Goal: Information Seeking & Learning: Learn about a topic

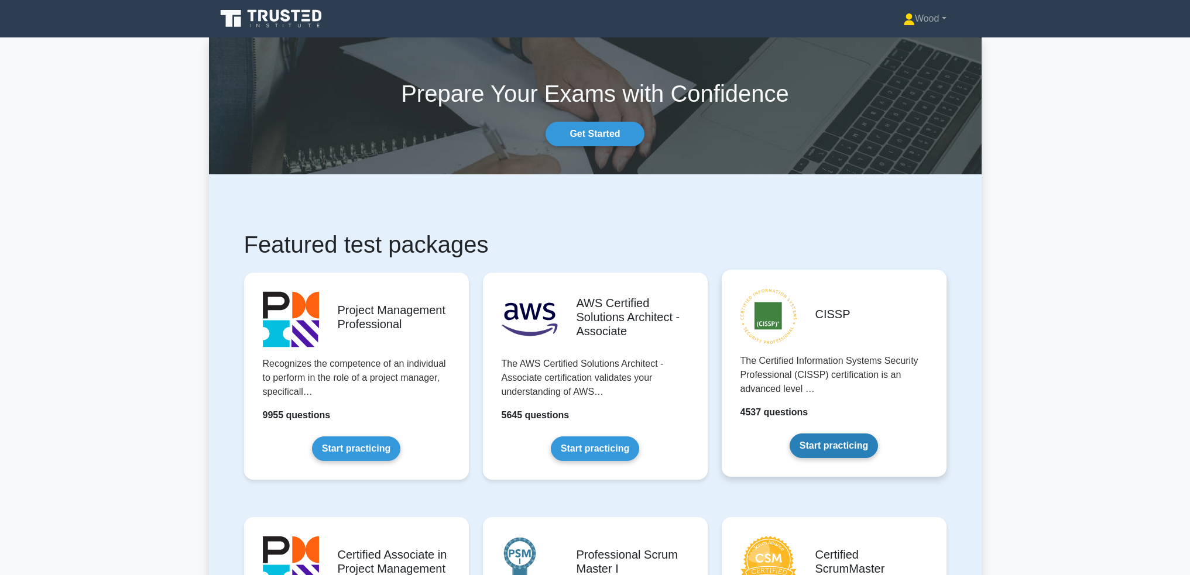
click at [828, 442] on link "Start practicing" at bounding box center [834, 446] width 88 height 25
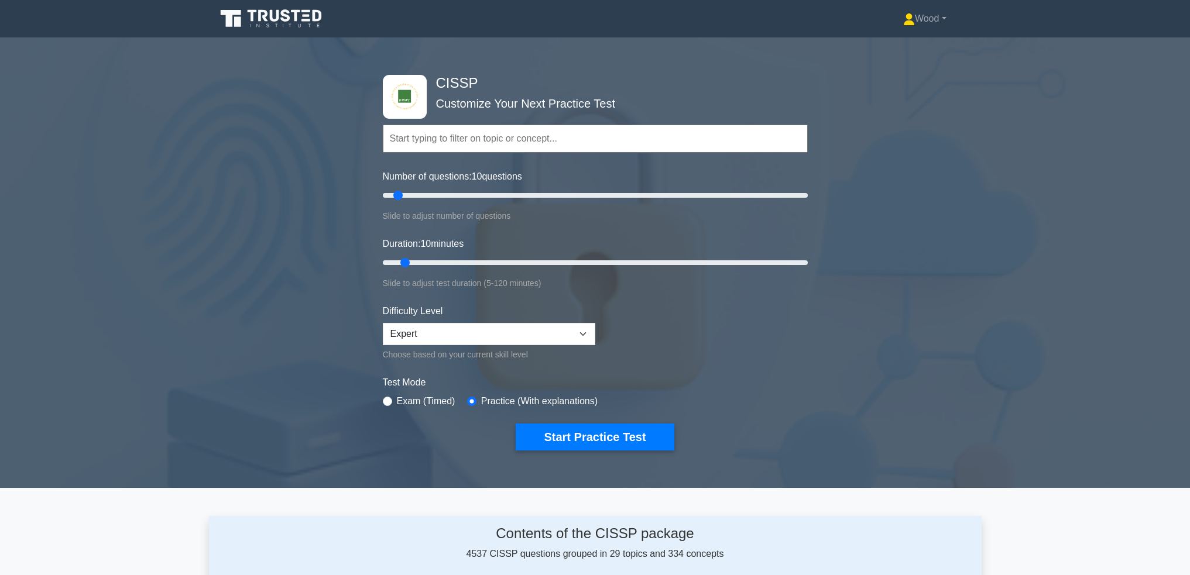
click at [483, 140] on input "text" at bounding box center [595, 139] width 425 height 28
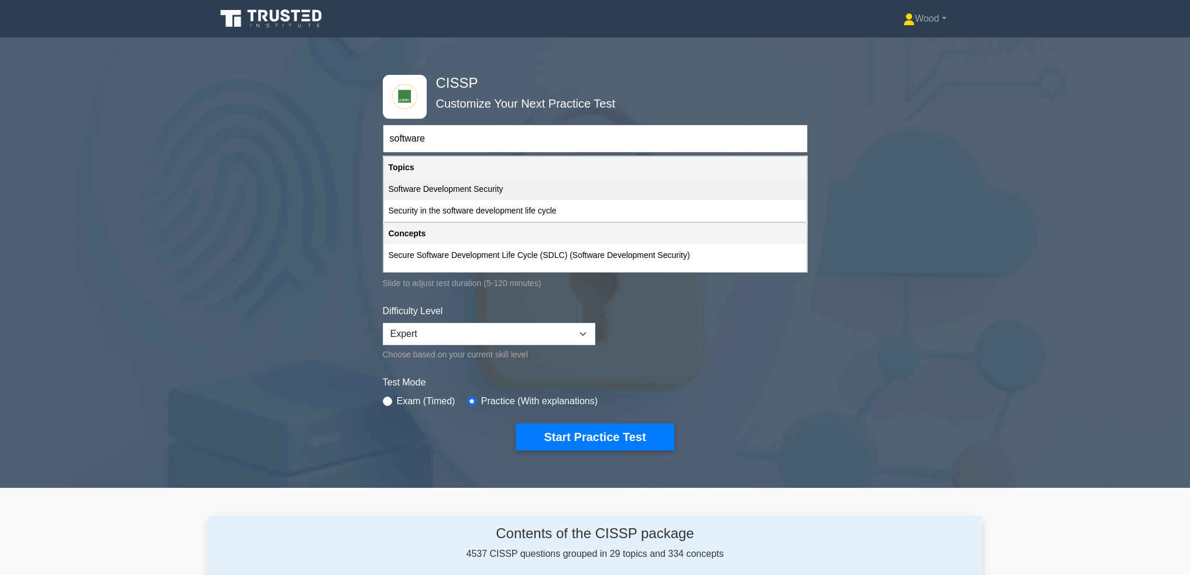
type input "software"
click at [461, 194] on div "Software Development Security" at bounding box center [595, 190] width 423 height 22
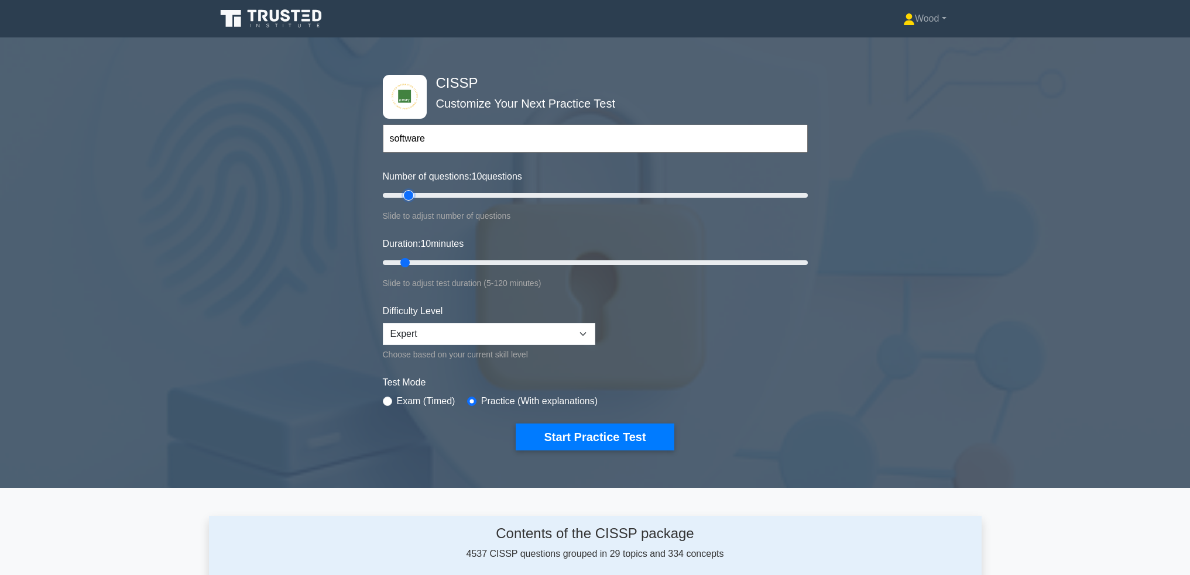
type input "15"
click at [404, 192] on input "Number of questions: 10 questions" at bounding box center [595, 195] width 425 height 14
click at [407, 193] on input "Number of questions: 15 questions" at bounding box center [595, 195] width 425 height 14
click at [419, 262] on input "Duration: 15 minutes" at bounding box center [595, 263] width 425 height 14
type input "20"
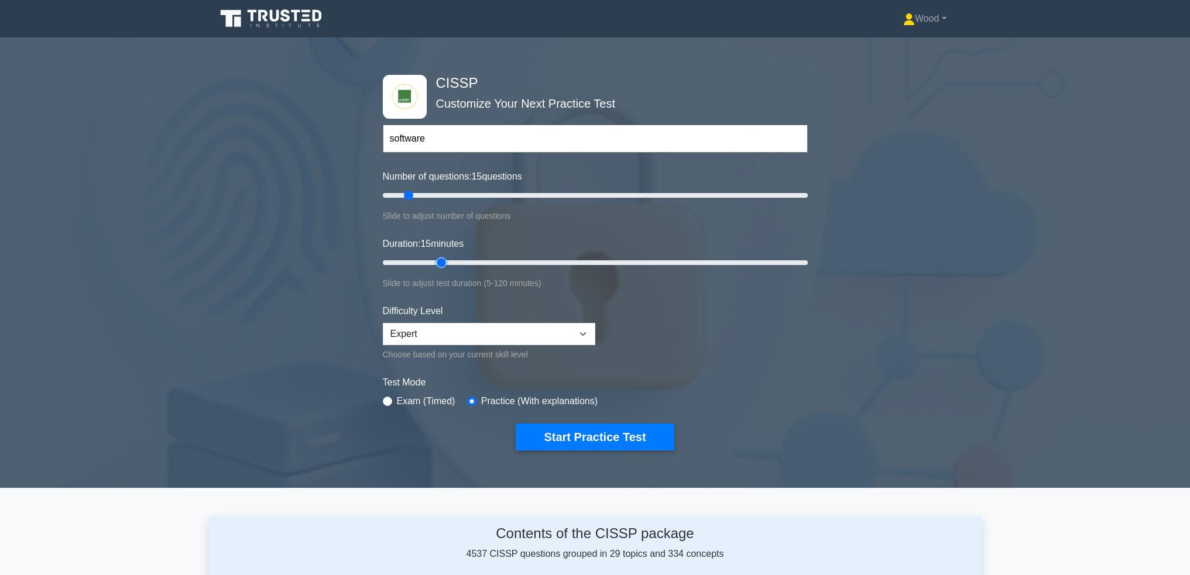
click at [445, 259] on input "Duration: 15 minutes" at bounding box center [595, 263] width 425 height 14
drag, startPoint x: 572, startPoint y: 434, endPoint x: 490, endPoint y: 372, distance: 102.9
click at [513, 388] on form "software Topics Security and Risk Management Asset Security Security Architectu…" at bounding box center [595, 270] width 425 height 362
click at [612, 441] on button "Start Practice Test" at bounding box center [595, 437] width 158 height 27
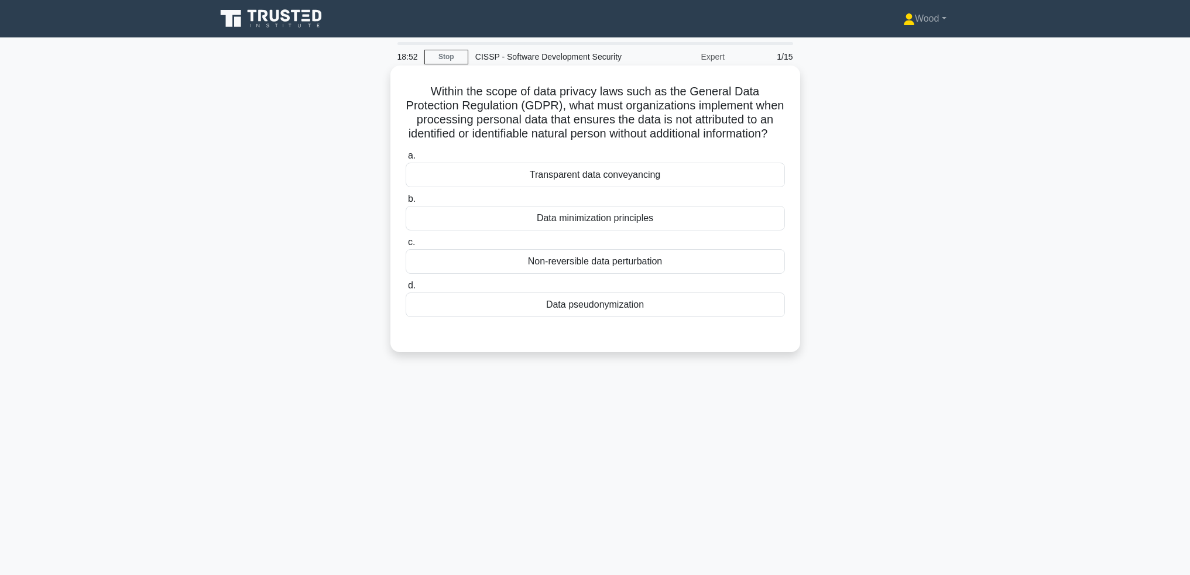
click at [580, 231] on div "Data minimization principles" at bounding box center [595, 218] width 379 height 25
click at [406, 203] on input "b. Data minimization principles" at bounding box center [406, 199] width 0 height 8
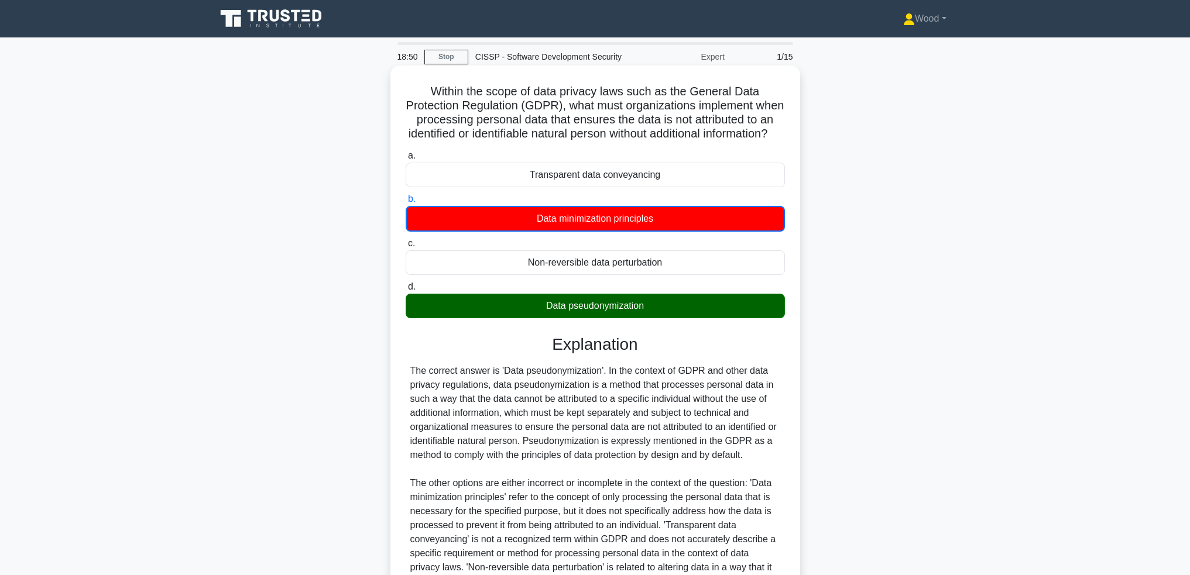
click at [603, 318] on div "Data pseudonymization" at bounding box center [595, 306] width 379 height 25
click at [406, 291] on input "d. Data pseudonymization" at bounding box center [406, 287] width 0 height 8
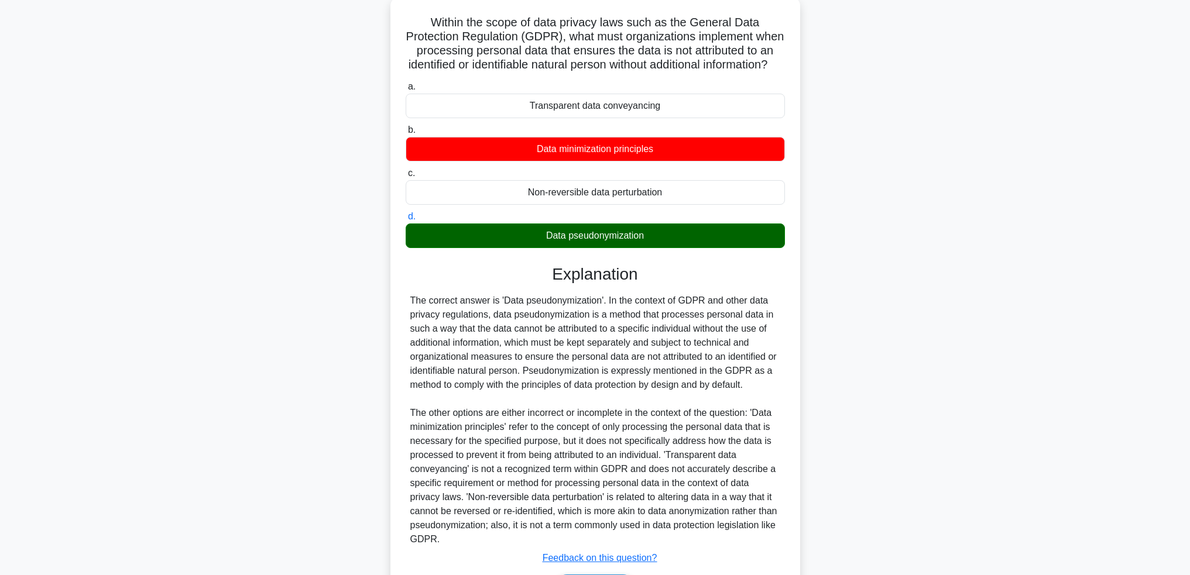
scroll to position [161, 0]
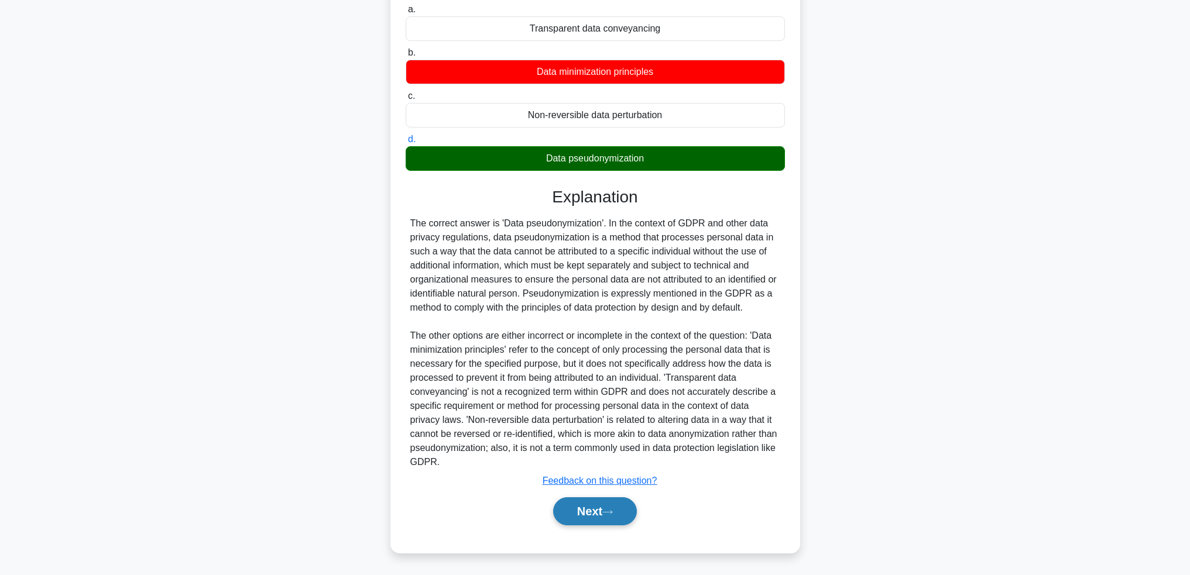
click at [615, 517] on button "Next" at bounding box center [595, 511] width 84 height 28
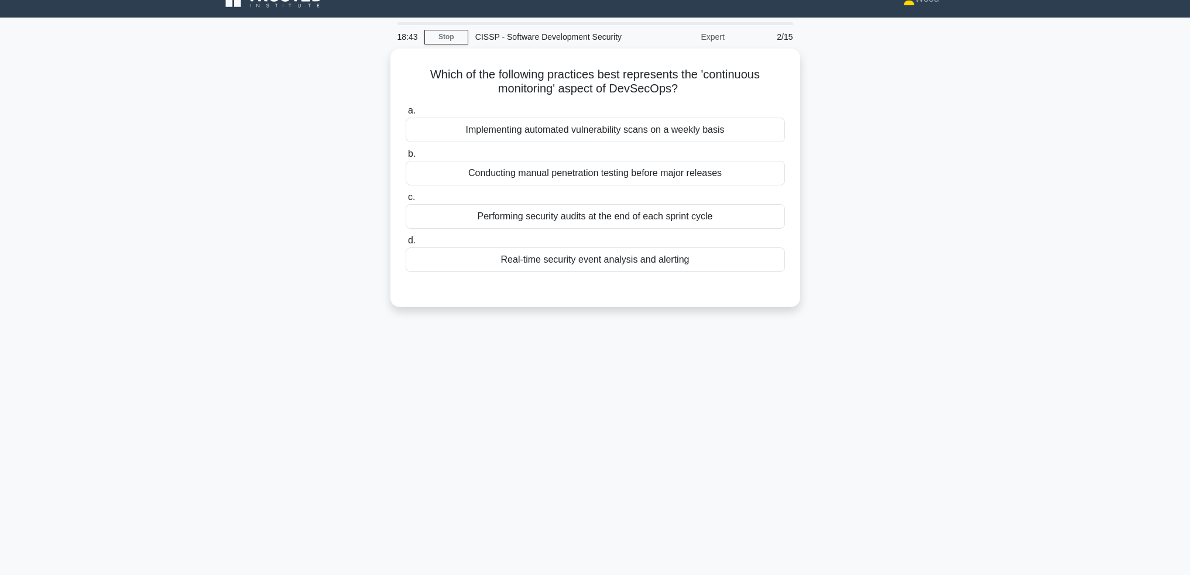
scroll to position [0, 0]
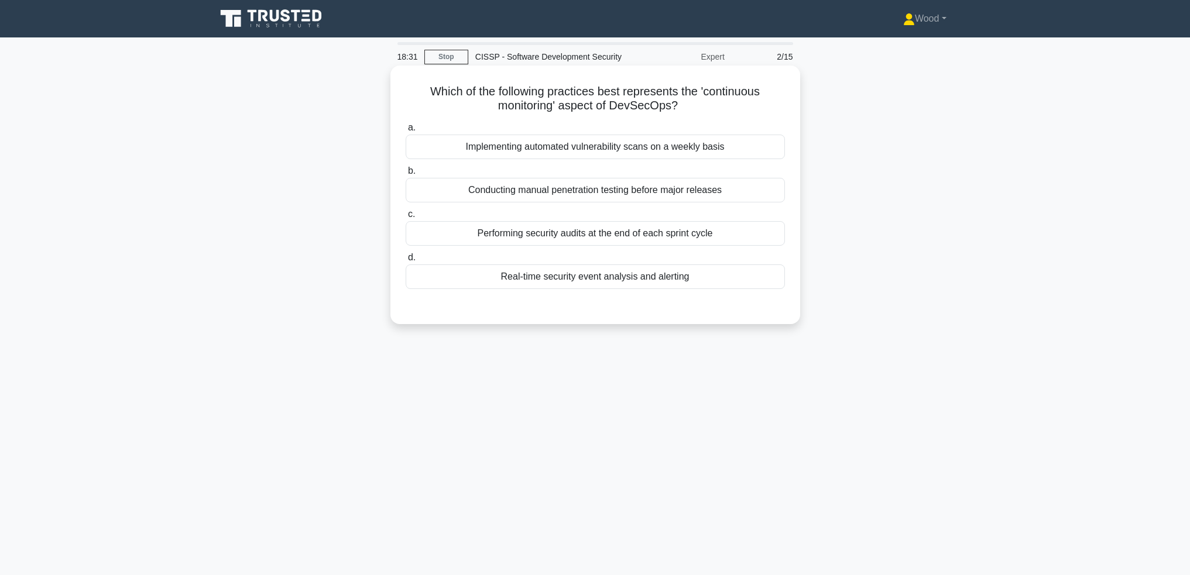
click at [568, 242] on div "Performing security audits at the end of each sprint cycle" at bounding box center [595, 233] width 379 height 25
click at [406, 218] on input "c. Performing security audits at the end of each sprint cycle" at bounding box center [406, 215] width 0 height 8
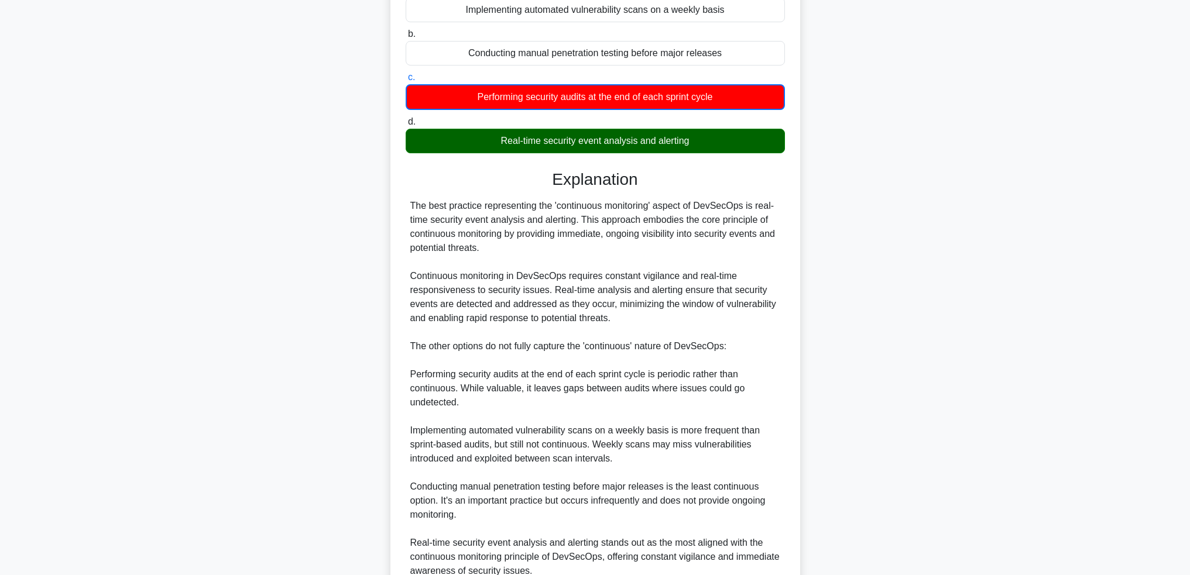
scroll to position [246, 0]
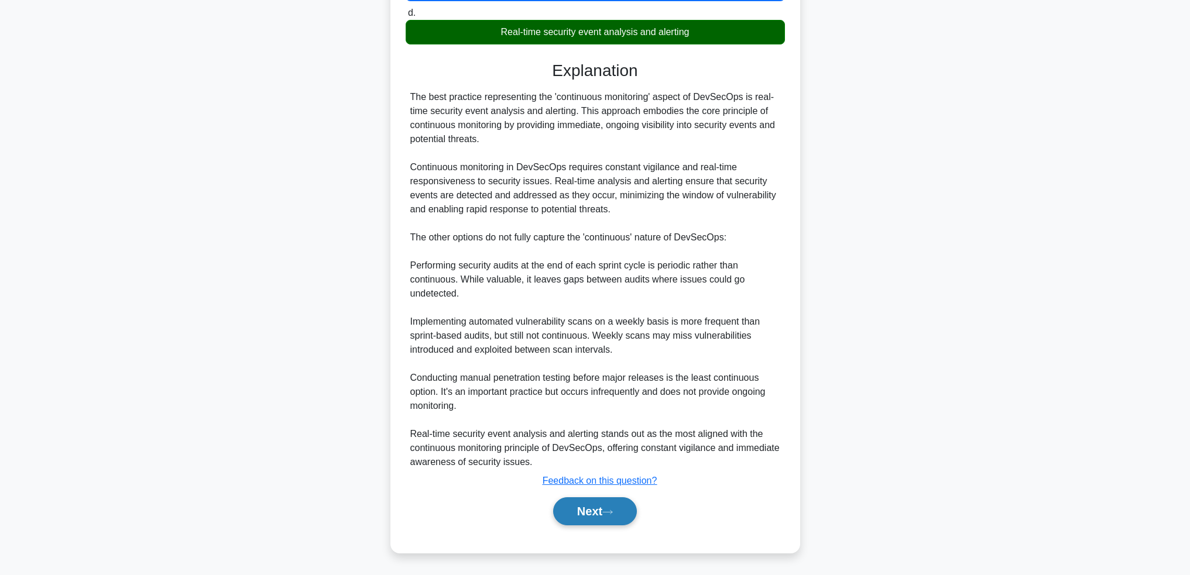
click at [588, 500] on button "Next" at bounding box center [595, 511] width 84 height 28
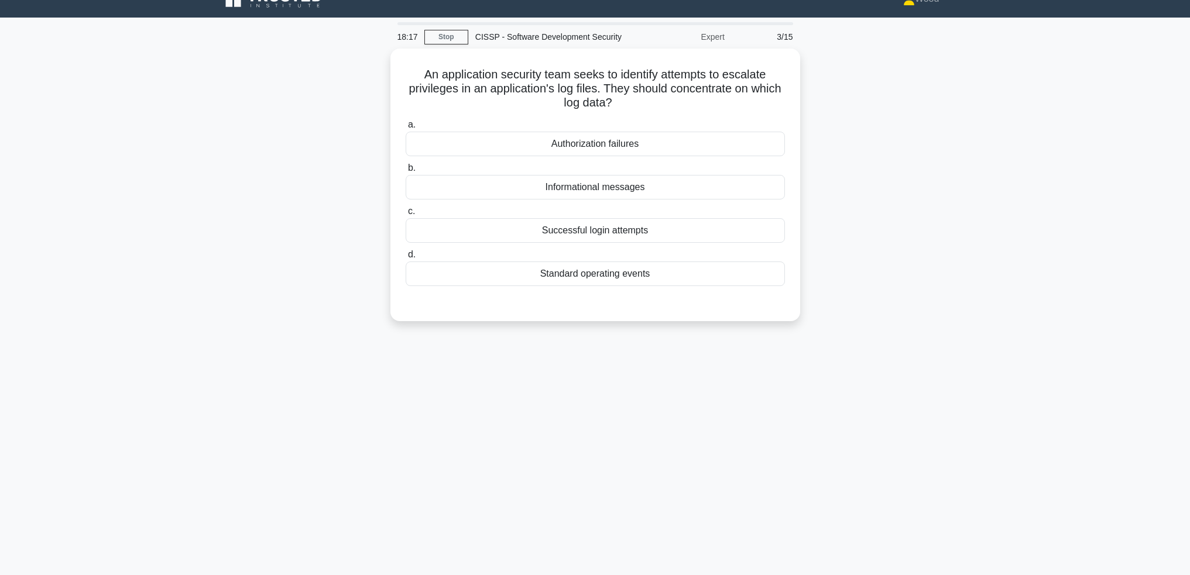
scroll to position [0, 0]
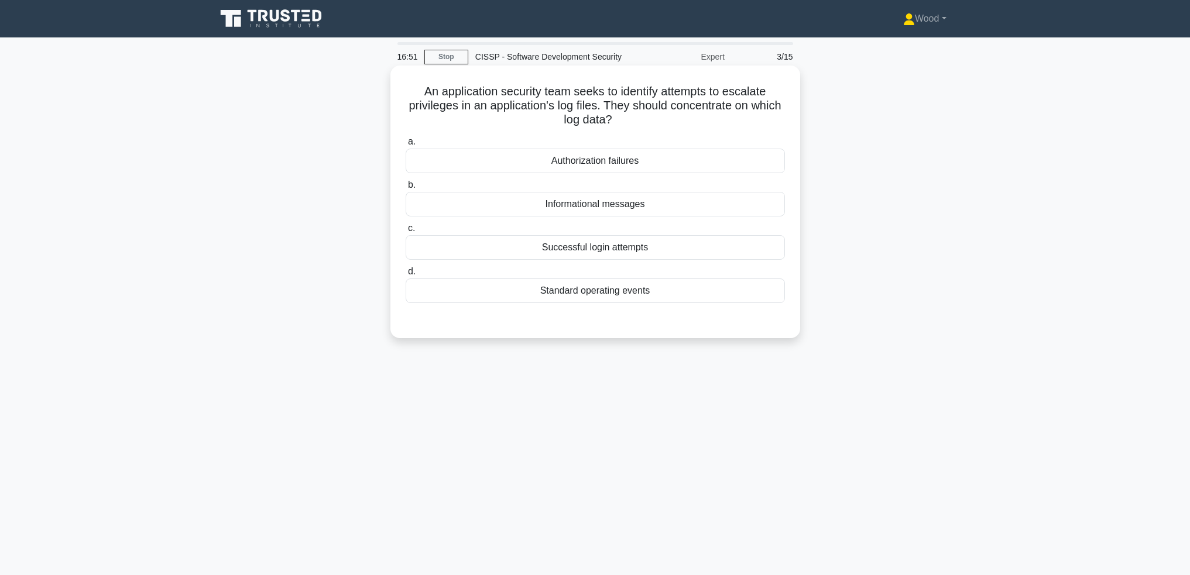
click at [619, 167] on div "Authorization failures" at bounding box center [595, 161] width 379 height 25
click at [406, 146] on input "a. Authorization failures" at bounding box center [406, 142] width 0 height 8
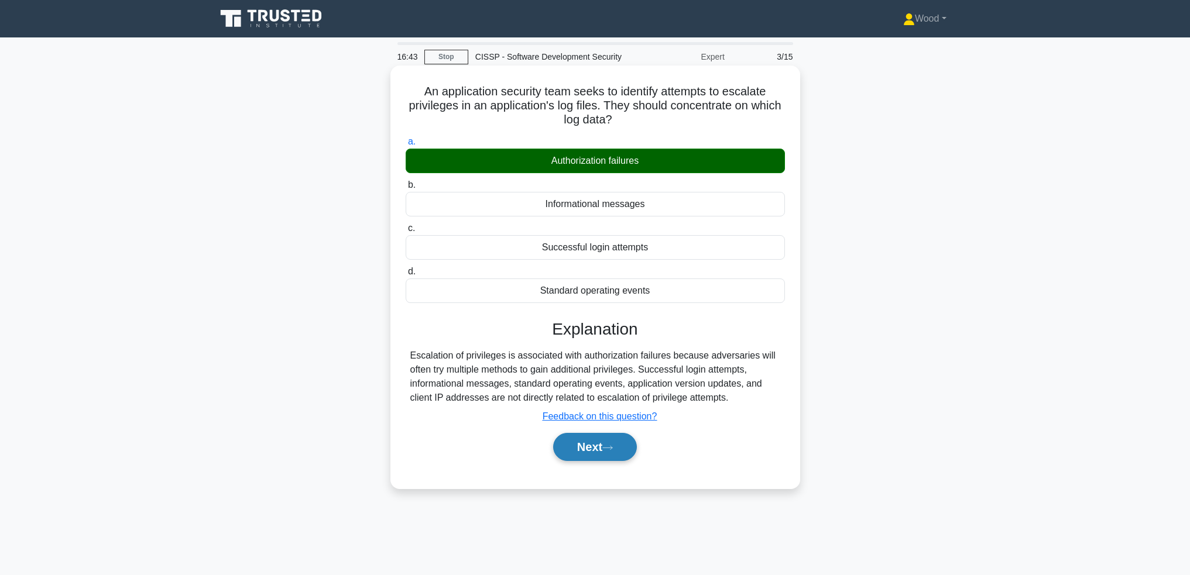
click at [610, 449] on icon at bounding box center [607, 448] width 11 height 6
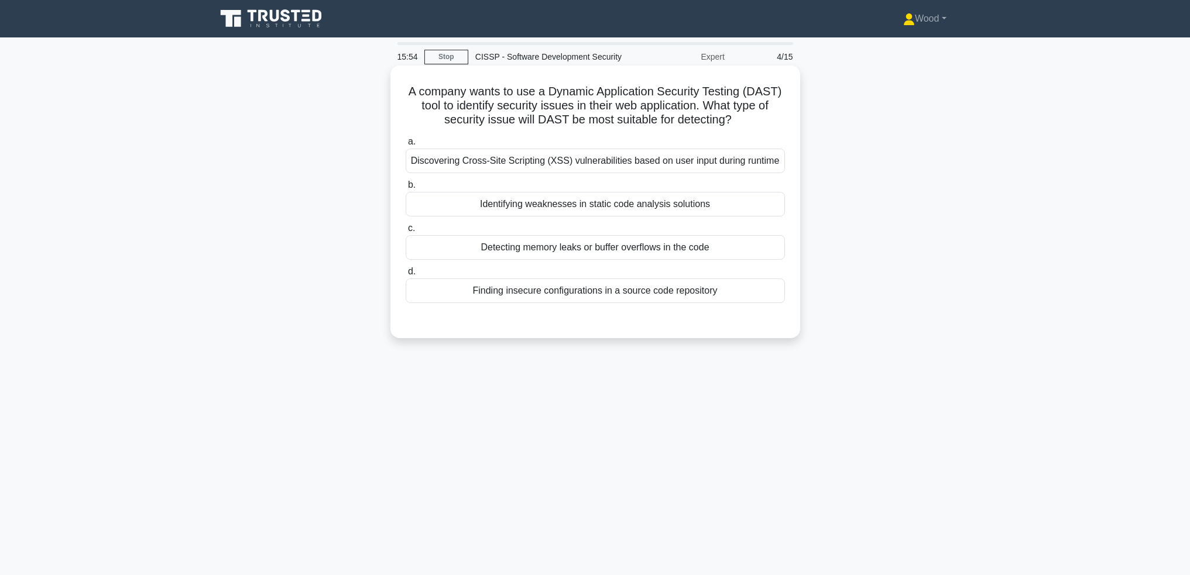
click at [612, 168] on div "Discovering Cross-Site Scripting (XSS) vulnerabilities based on user input duri…" at bounding box center [595, 161] width 379 height 25
click at [406, 146] on input "a. Discovering Cross-Site Scripting (XSS) vulnerabilities based on user input d…" at bounding box center [406, 142] width 0 height 8
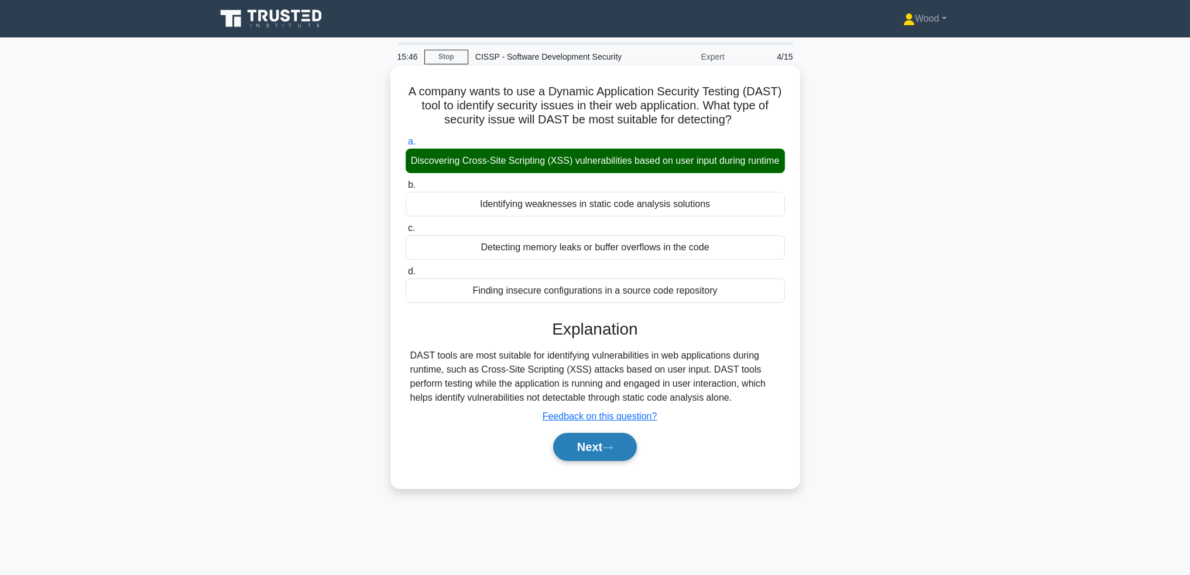
click at [594, 461] on button "Next" at bounding box center [595, 447] width 84 height 28
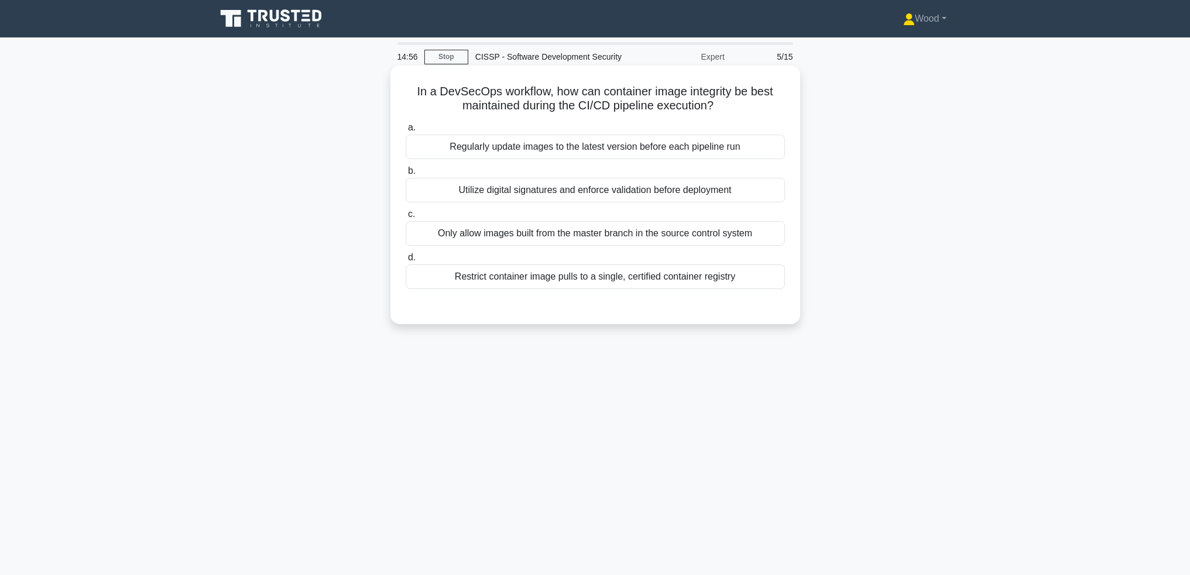
click at [491, 195] on div "Utilize digital signatures and enforce validation before deployment" at bounding box center [595, 190] width 379 height 25
click at [406, 175] on input "b. Utilize digital signatures and enforce validation before deployment" at bounding box center [406, 171] width 0 height 8
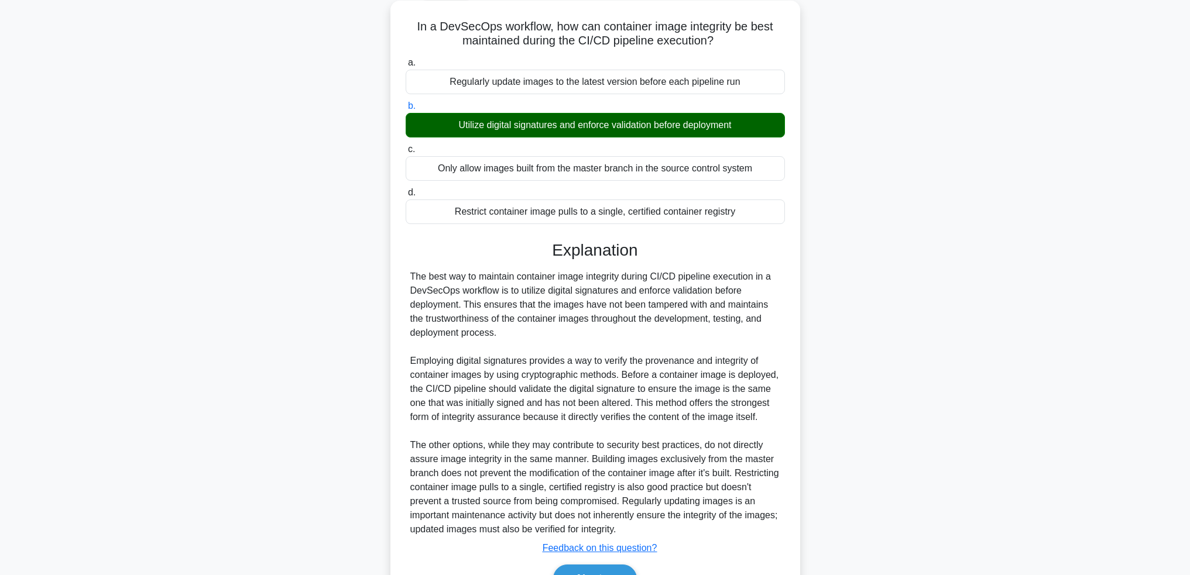
scroll to position [133, 0]
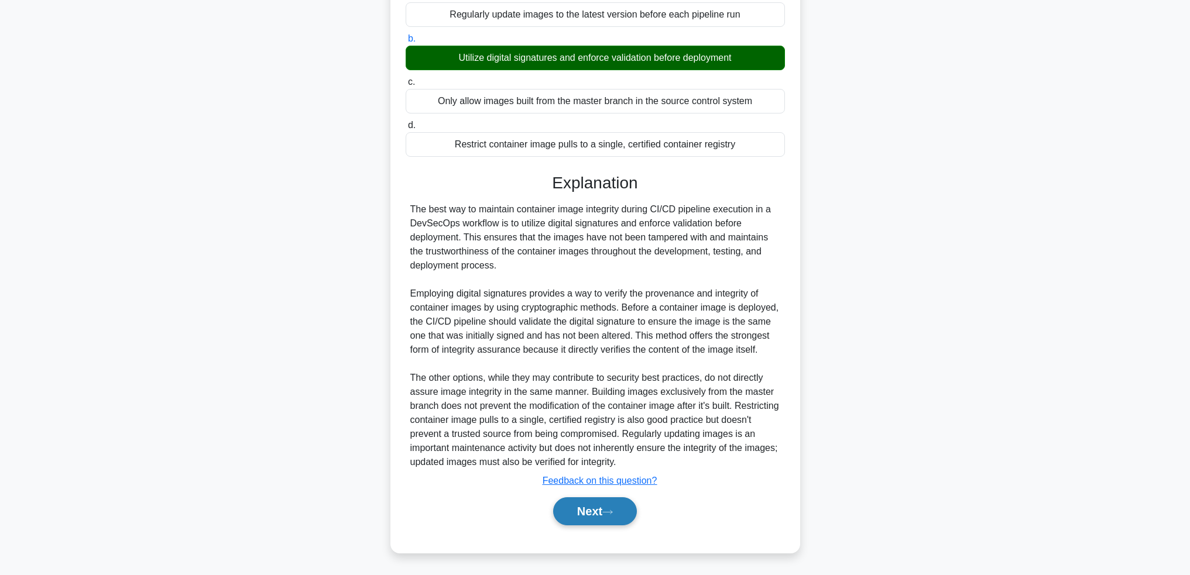
click at [607, 517] on button "Next" at bounding box center [595, 511] width 84 height 28
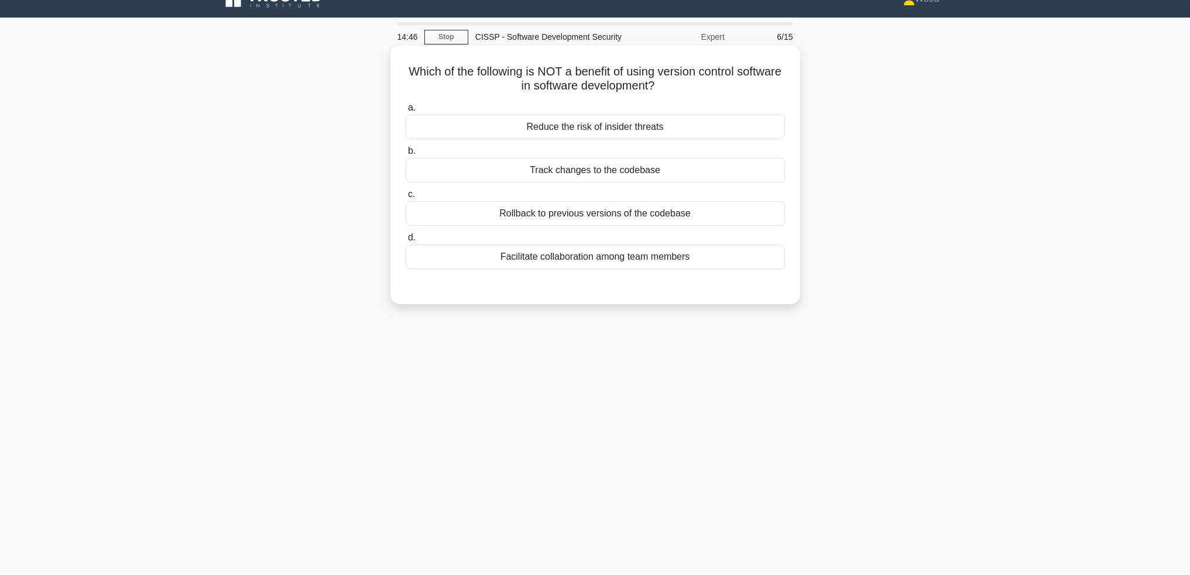
scroll to position [0, 0]
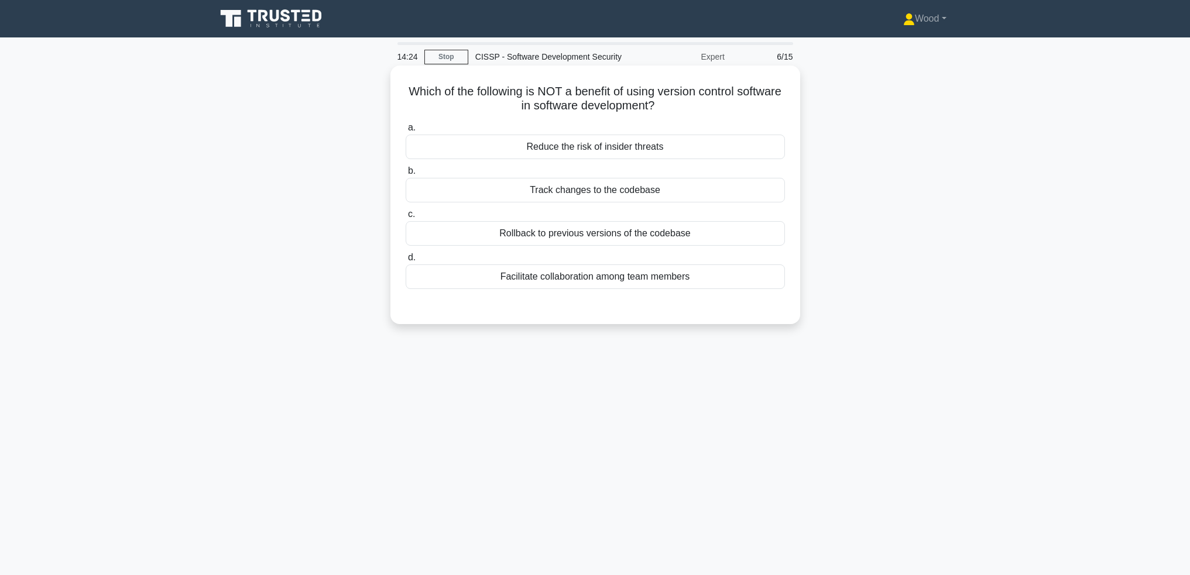
click at [568, 143] on div "Reduce the risk of insider threats" at bounding box center [595, 147] width 379 height 25
click at [406, 132] on input "a. Reduce the risk of insider threats" at bounding box center [406, 128] width 0 height 8
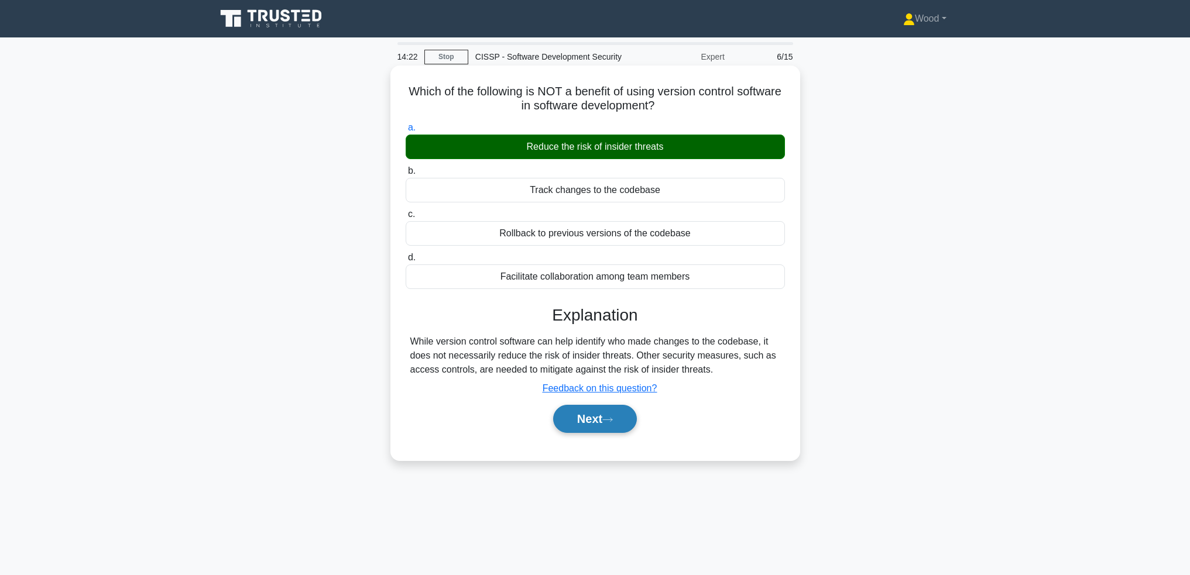
click at [596, 425] on button "Next" at bounding box center [595, 419] width 84 height 28
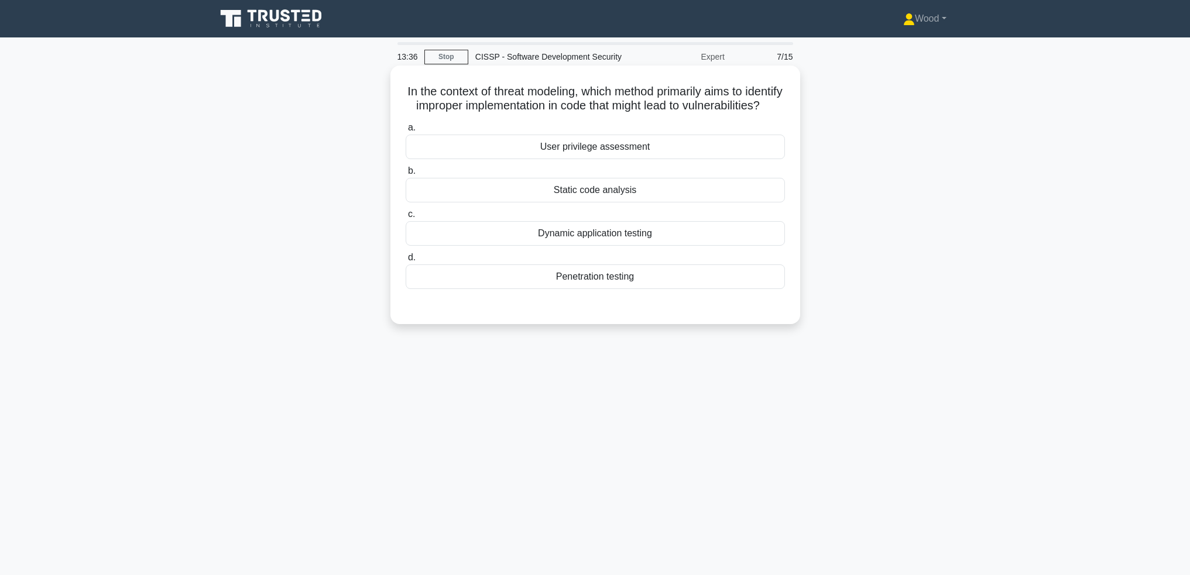
click at [559, 203] on div "Static code analysis" at bounding box center [595, 190] width 379 height 25
click at [406, 175] on input "b. Static code analysis" at bounding box center [406, 171] width 0 height 8
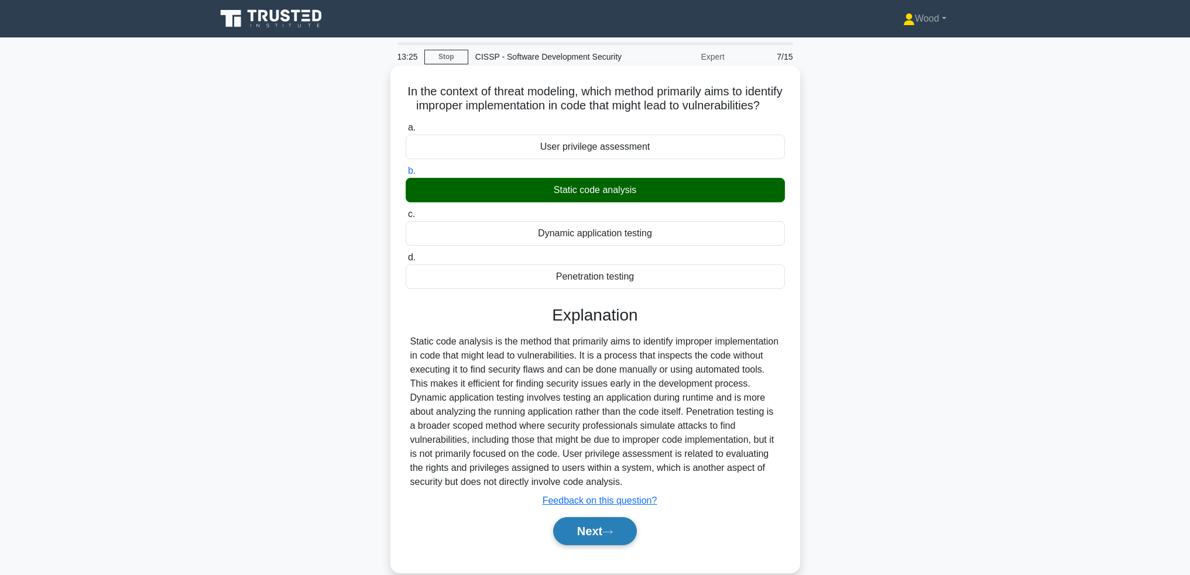
click at [596, 541] on button "Next" at bounding box center [595, 531] width 84 height 28
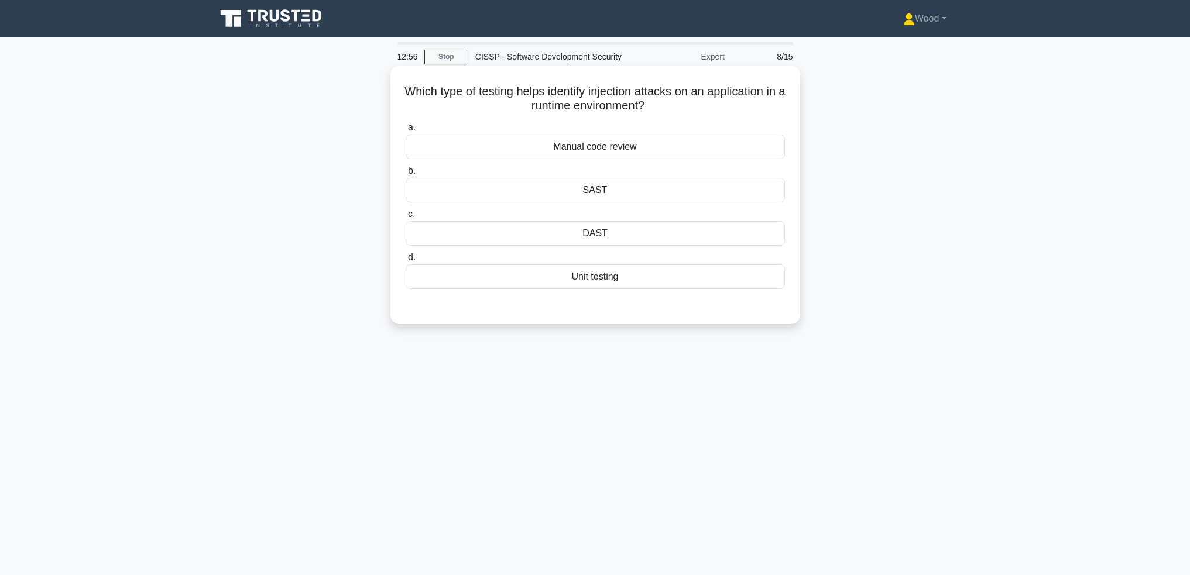
click at [604, 234] on div "DAST" at bounding box center [595, 233] width 379 height 25
click at [406, 218] on input "c. DAST" at bounding box center [406, 215] width 0 height 8
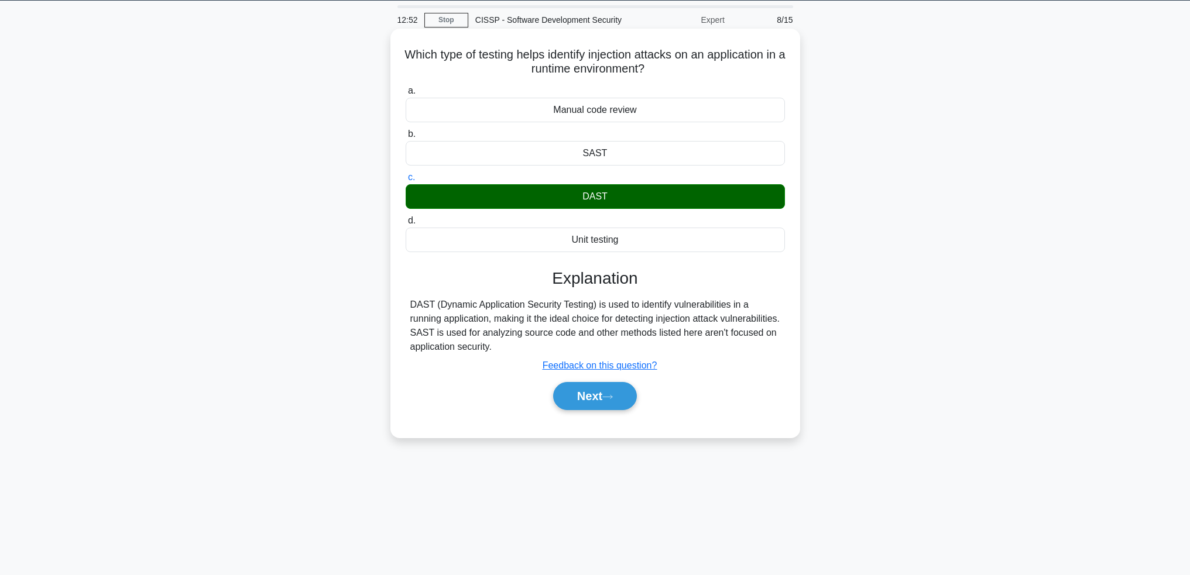
scroll to position [57, 0]
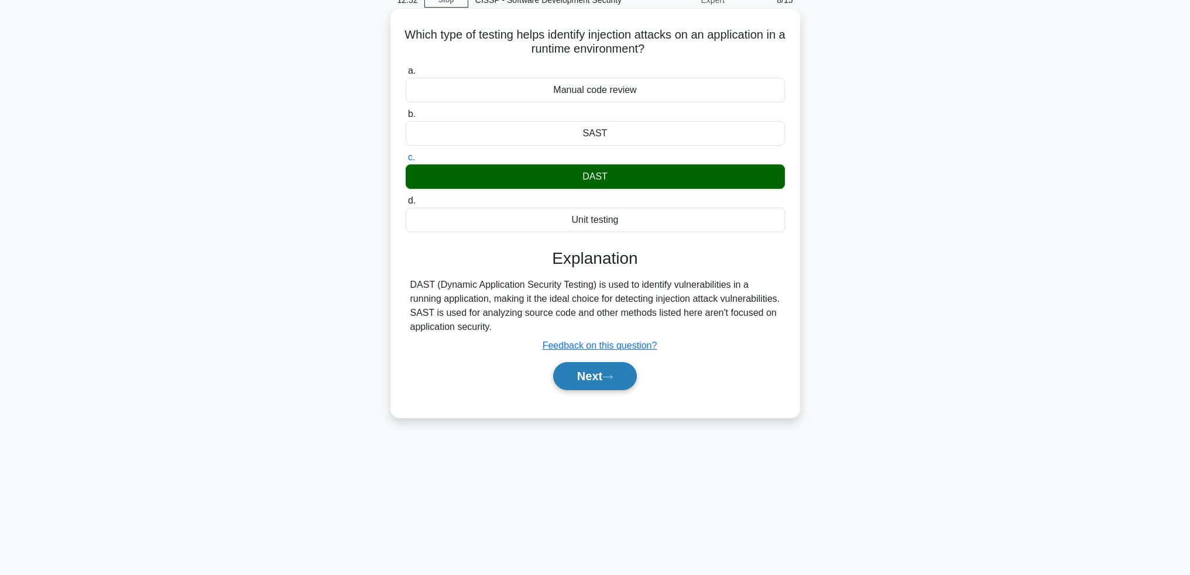
click at [581, 380] on button "Next" at bounding box center [595, 376] width 84 height 28
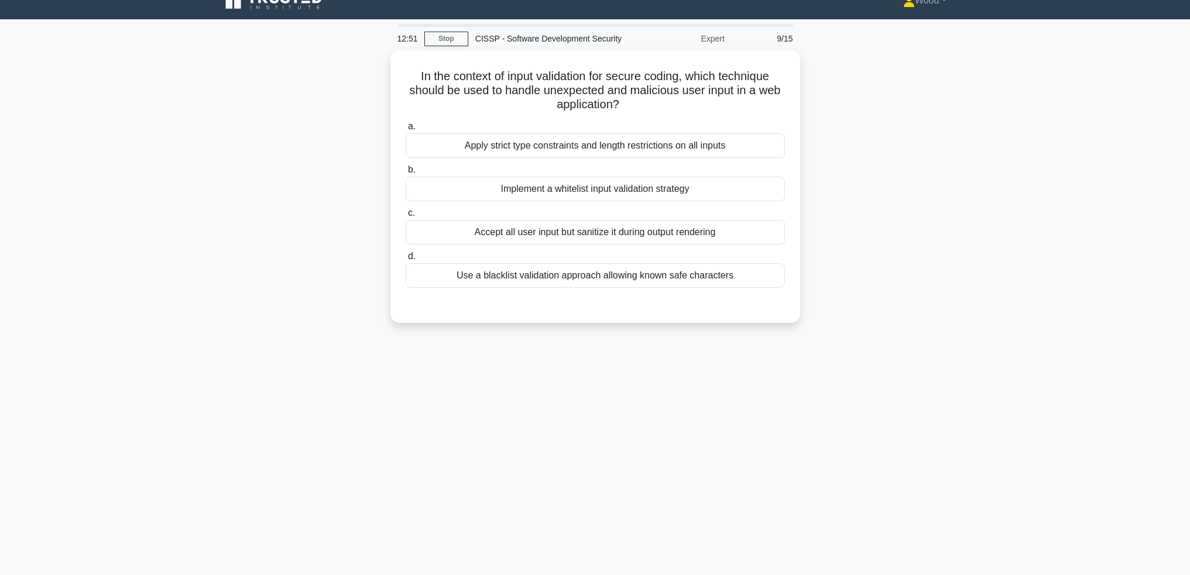
scroll to position [0, 0]
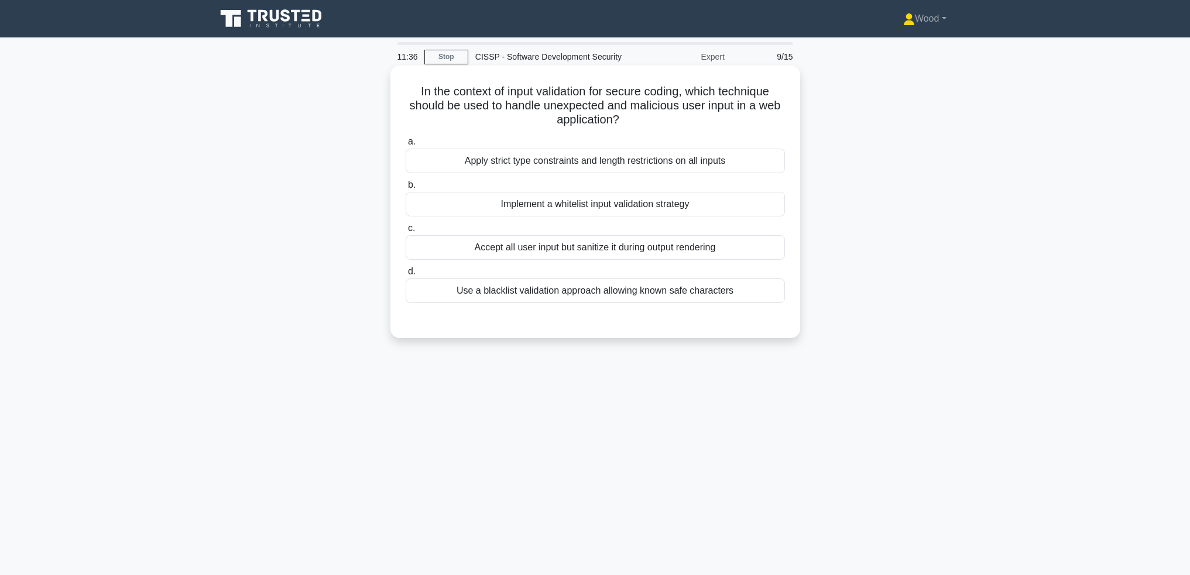
click at [574, 202] on div "Implement a whitelist input validation strategy" at bounding box center [595, 204] width 379 height 25
click at [406, 189] on input "b. Implement a whitelist input validation strategy" at bounding box center [406, 185] width 0 height 8
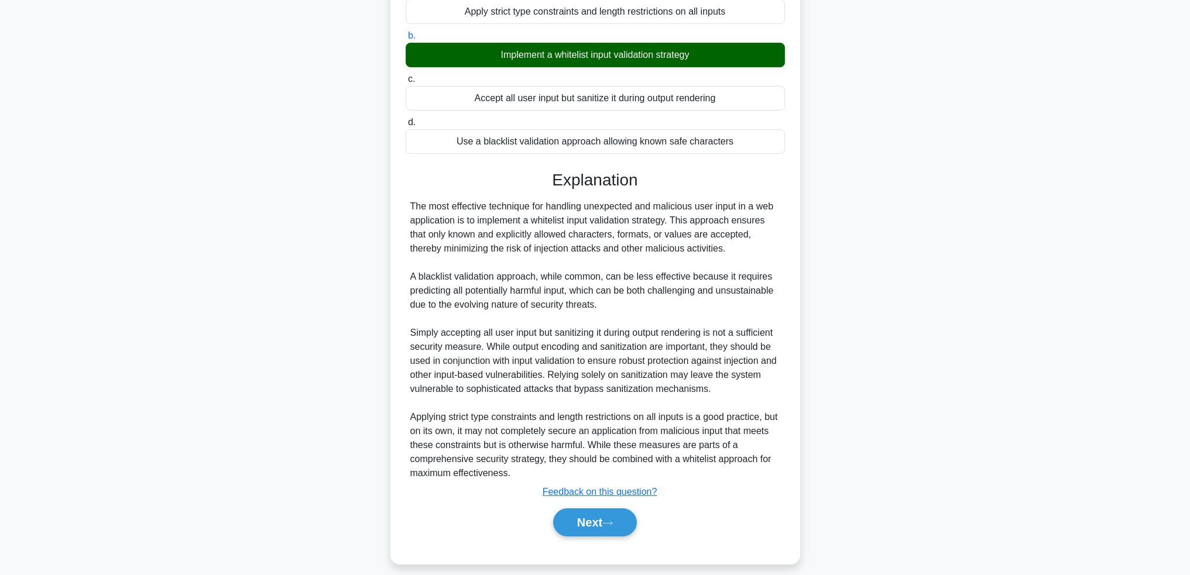
scroll to position [161, 0]
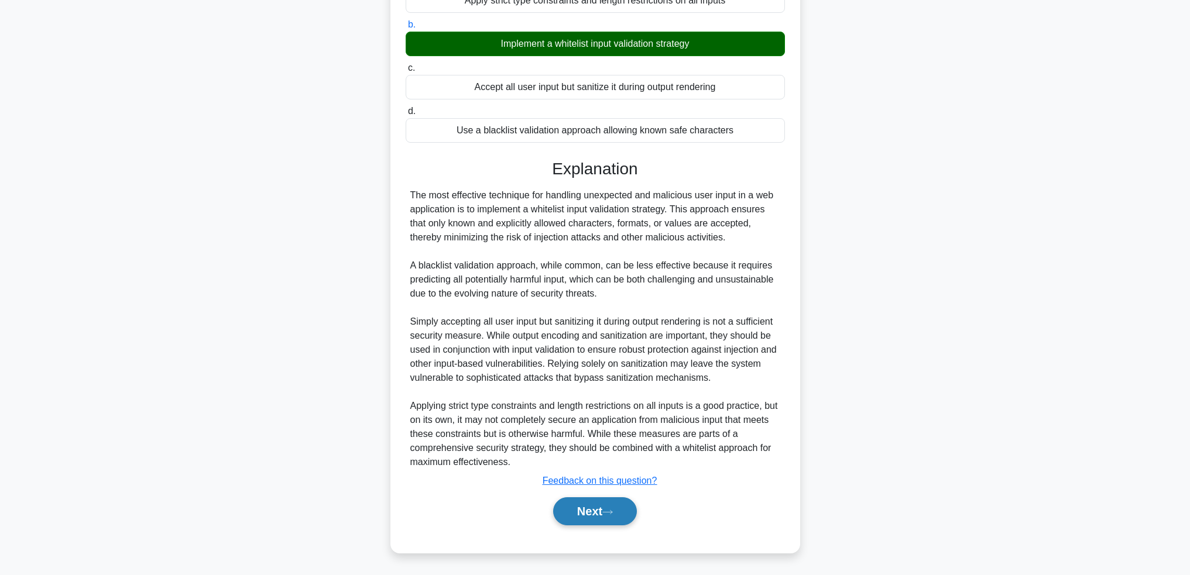
click at [578, 517] on button "Next" at bounding box center [595, 511] width 84 height 28
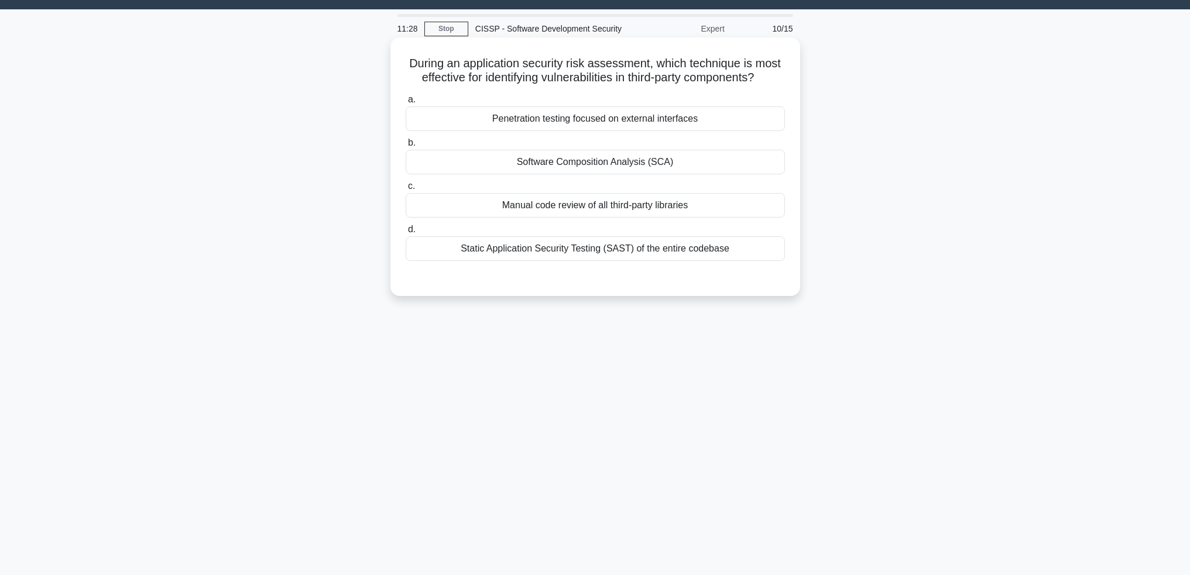
scroll to position [0, 0]
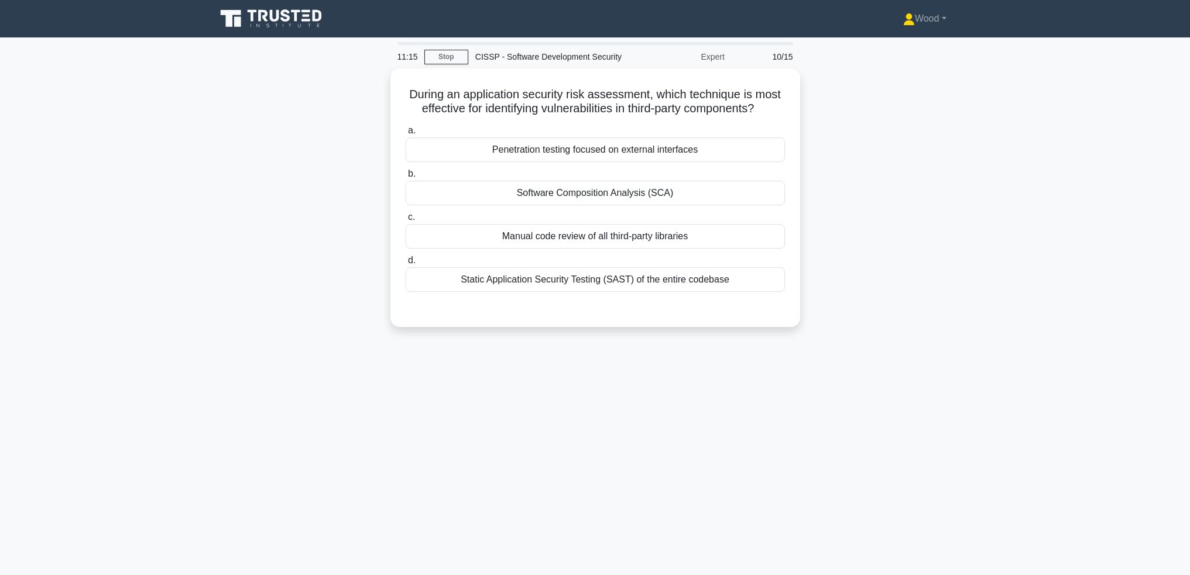
click at [324, 216] on div "During an application security risk assessment, which technique is most effecti…" at bounding box center [595, 204] width 773 height 273
click at [678, 147] on div "Penetration testing focused on external interfaces" at bounding box center [595, 147] width 379 height 25
click at [406, 132] on input "a. Penetration testing focused on external interfaces" at bounding box center [406, 128] width 0 height 8
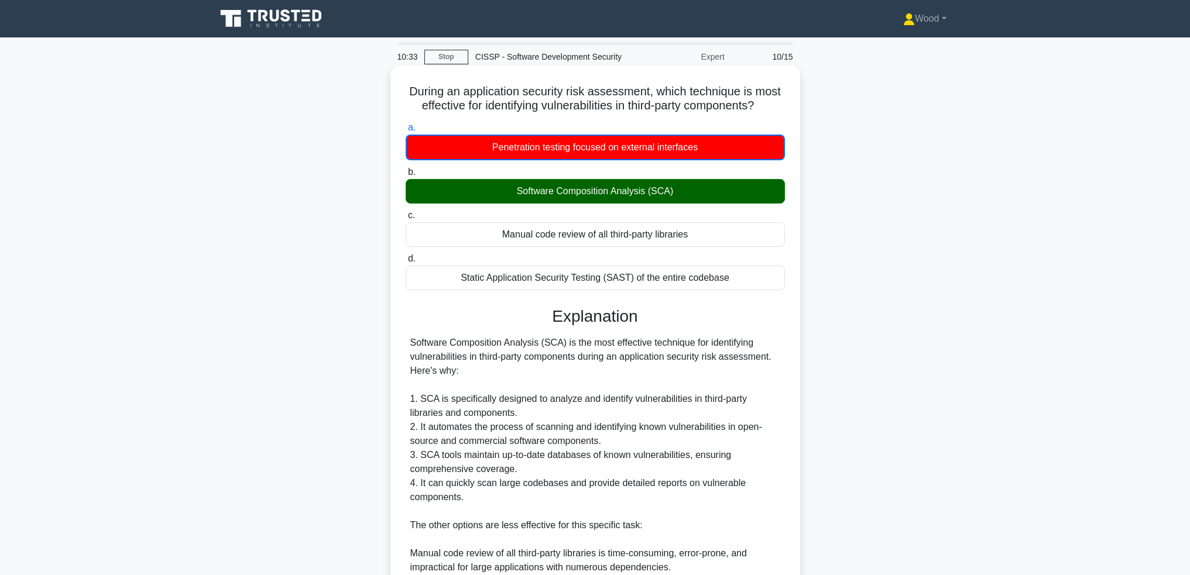
click at [597, 191] on div "Software Composition Analysis (SCA)" at bounding box center [595, 191] width 379 height 25
click at [406, 176] on input "b. Software Composition Analysis (SCA)" at bounding box center [406, 173] width 0 height 8
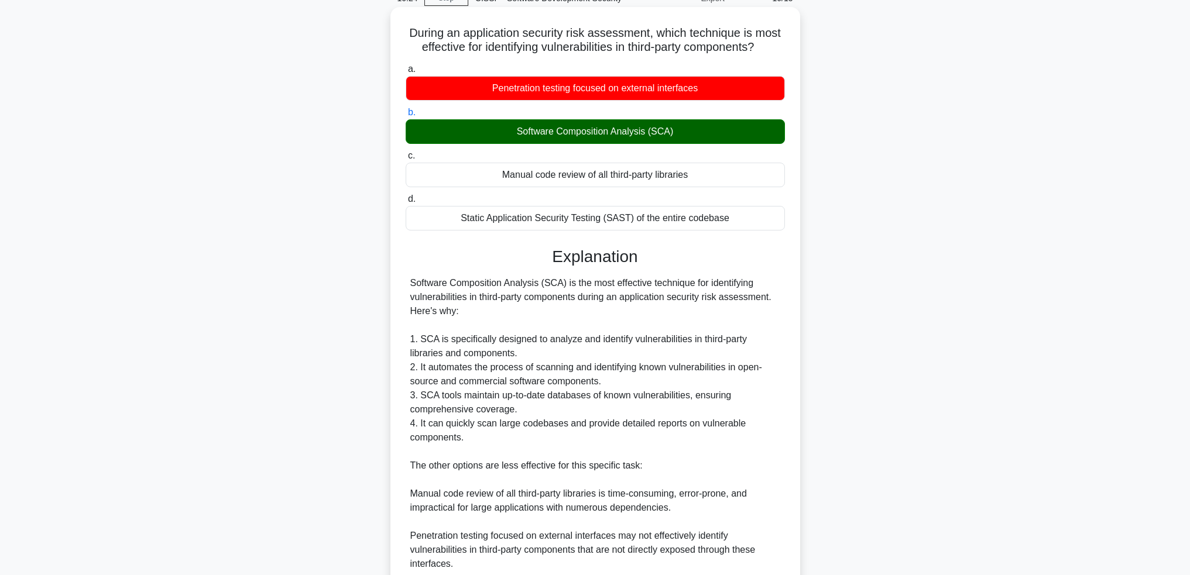
scroll to position [217, 0]
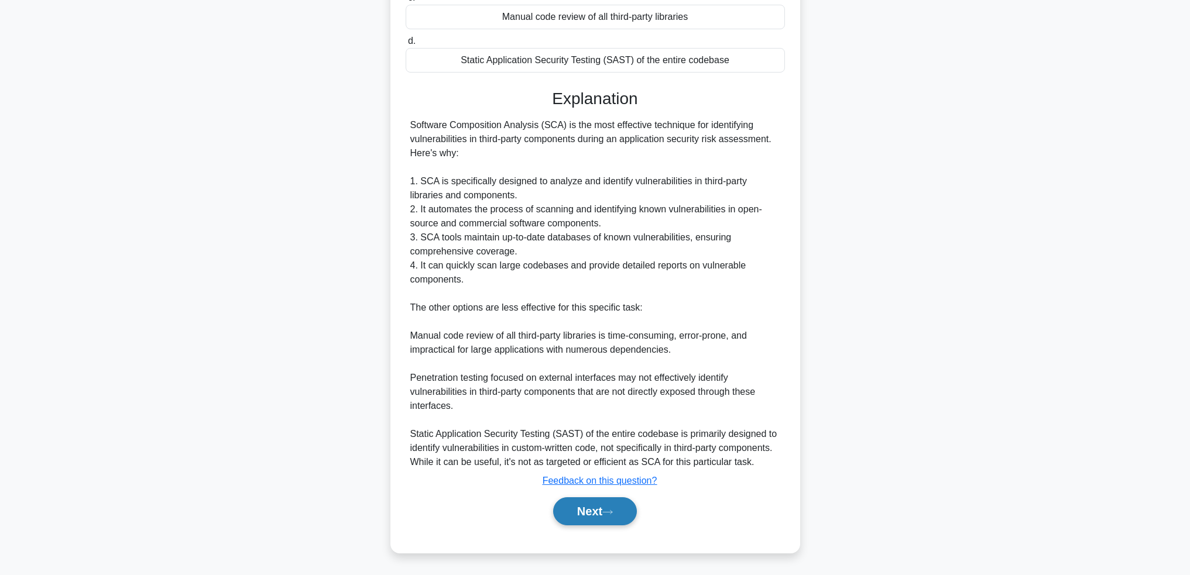
click at [572, 503] on button "Next" at bounding box center [595, 511] width 84 height 28
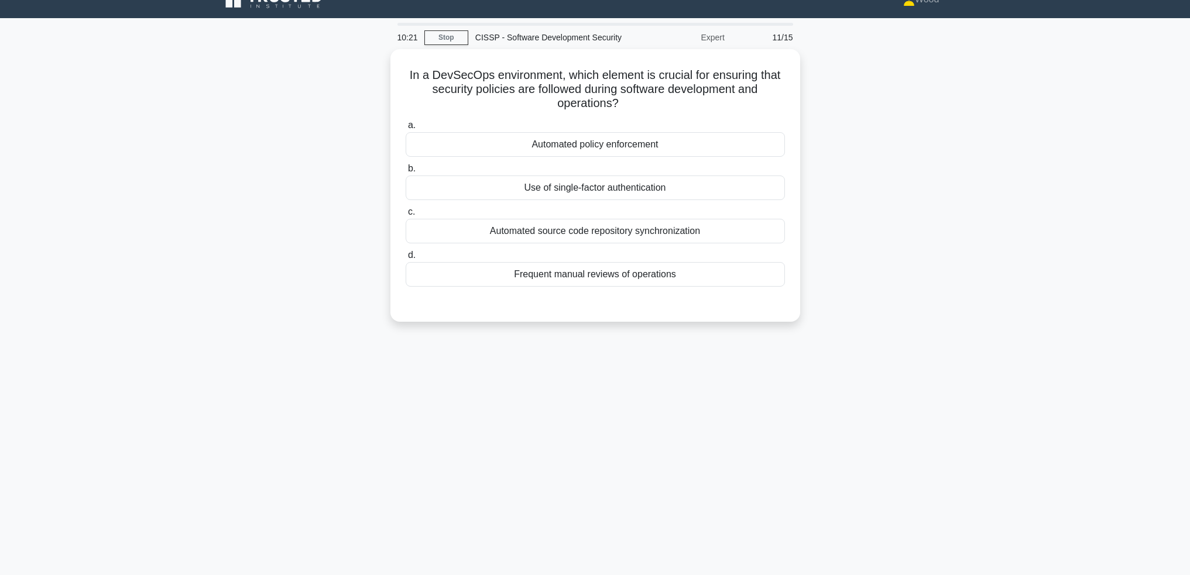
scroll to position [0, 0]
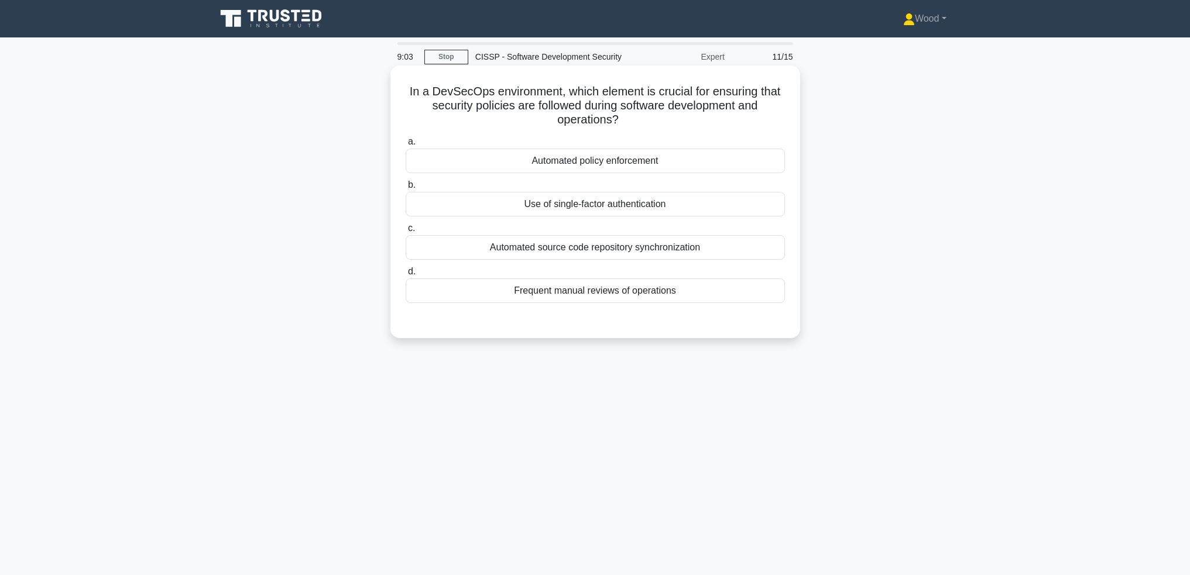
click at [545, 304] on div "a. Automated policy enforcement b. Use of single-factor authentication c. d." at bounding box center [595, 218] width 393 height 173
click at [546, 298] on div "Frequent manual reviews of operations" at bounding box center [595, 291] width 379 height 25
click at [406, 276] on input "d. Frequent manual reviews of operations" at bounding box center [406, 272] width 0 height 8
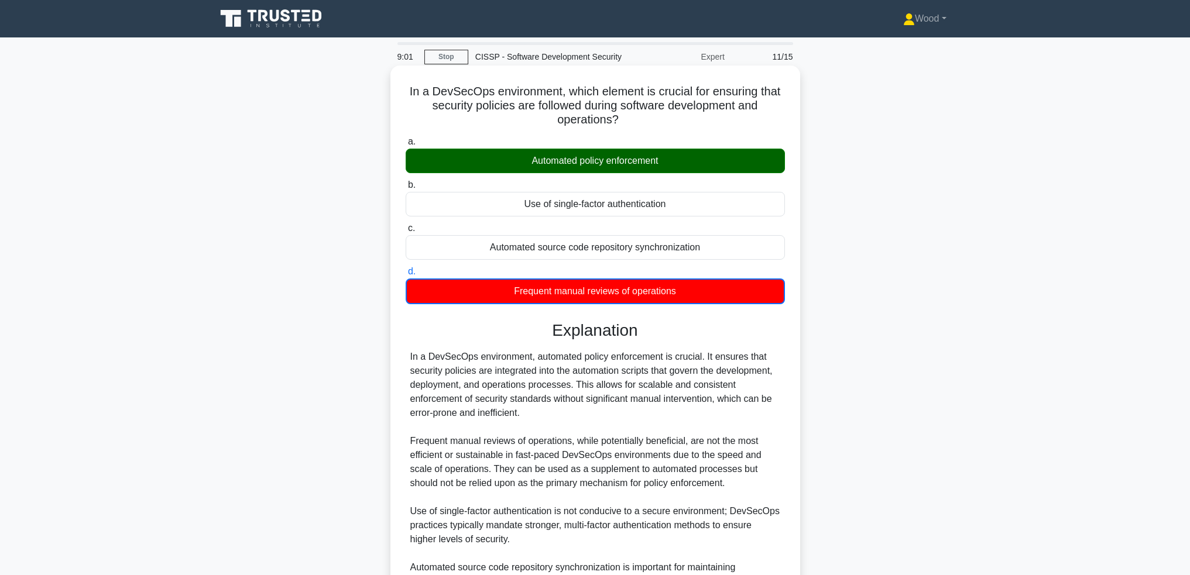
click at [563, 158] on div "Automated policy enforcement" at bounding box center [595, 161] width 379 height 25
click at [406, 146] on input "a. Automated policy enforcement" at bounding box center [406, 142] width 0 height 8
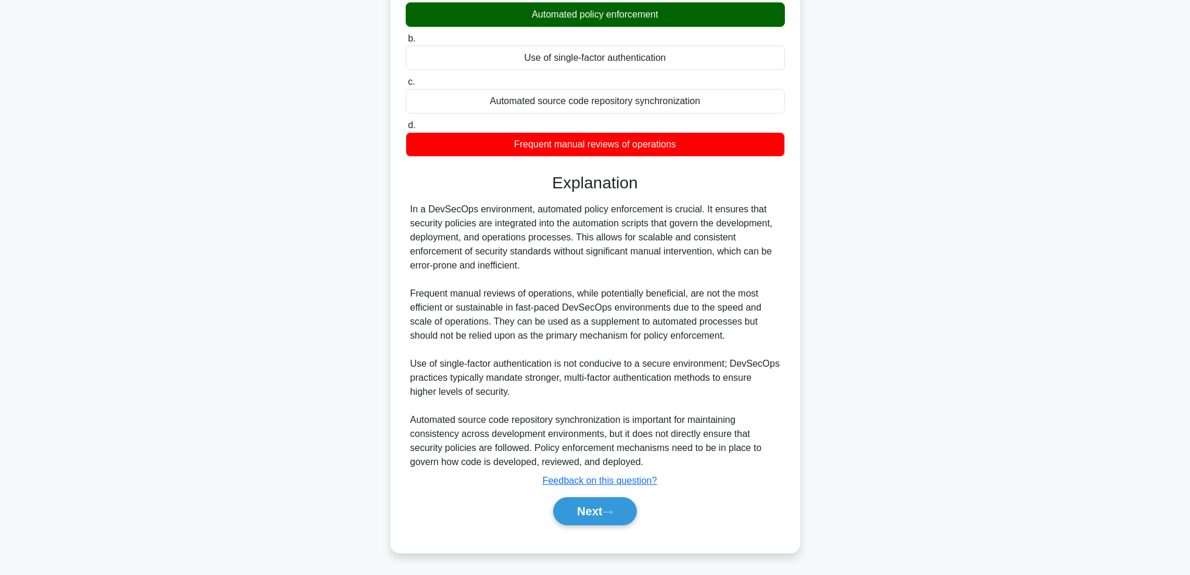
scroll to position [147, 0]
click at [590, 520] on button "Next" at bounding box center [595, 511] width 84 height 28
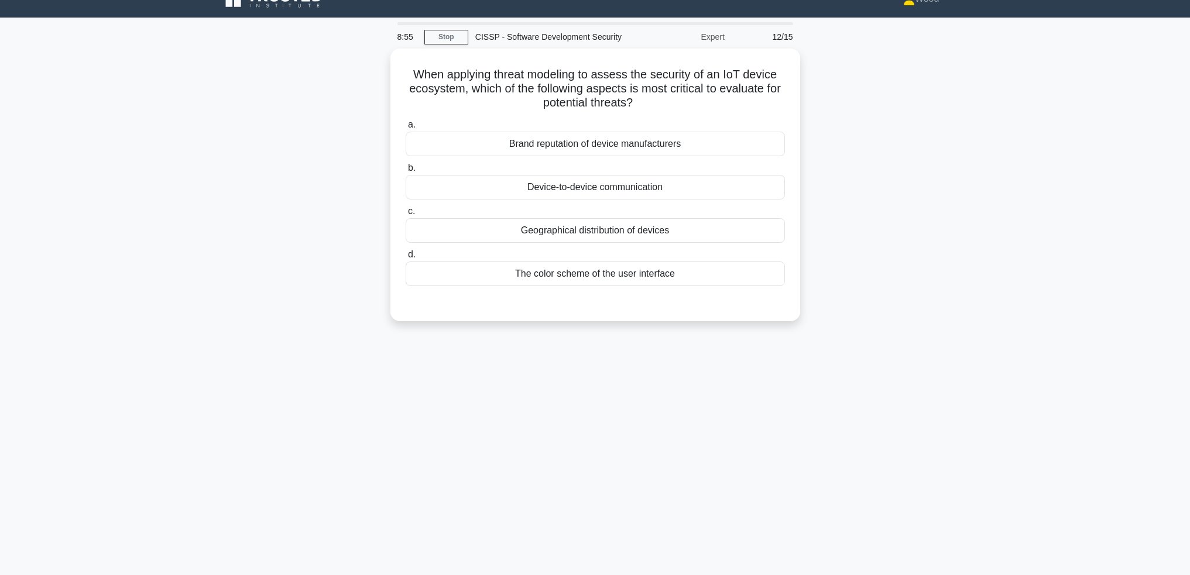
scroll to position [0, 0]
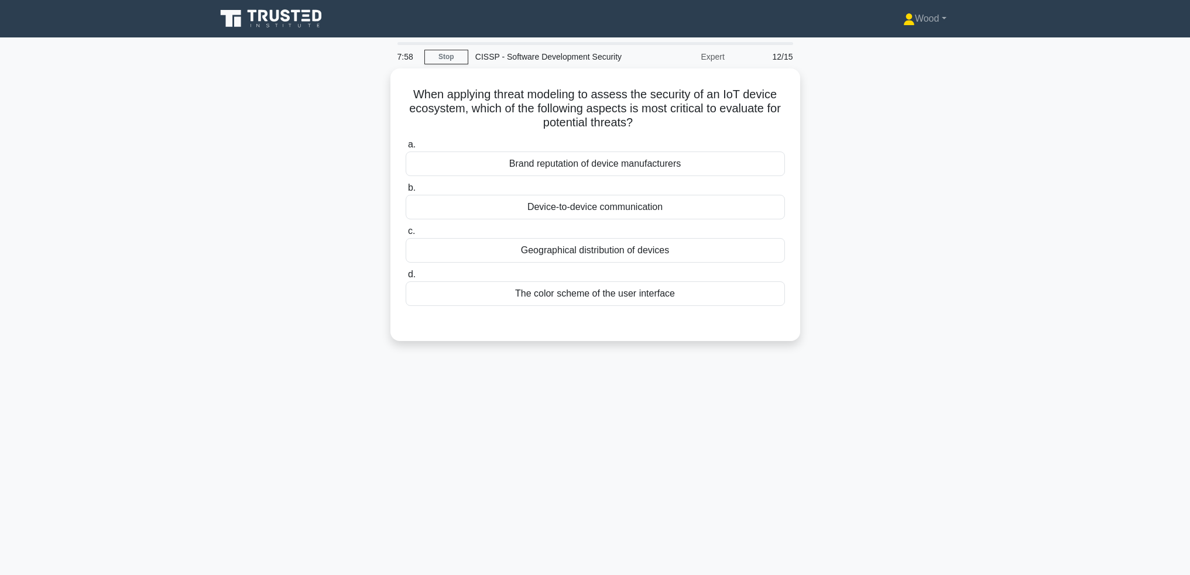
click at [898, 355] on div "When applying threat modeling to assess the security of an IoT device ecosystem…" at bounding box center [595, 211] width 773 height 287
click at [671, 214] on div "Device-to-device communication" at bounding box center [595, 204] width 379 height 25
click at [406, 189] on input "b. Device-to-device communication" at bounding box center [406, 185] width 0 height 8
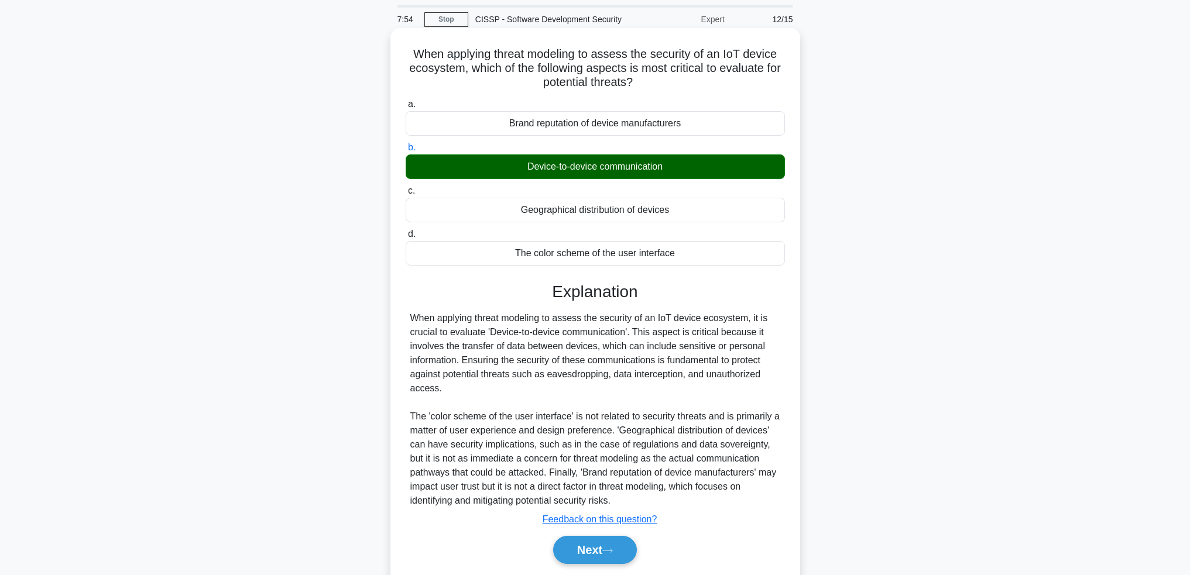
scroll to position [77, 0]
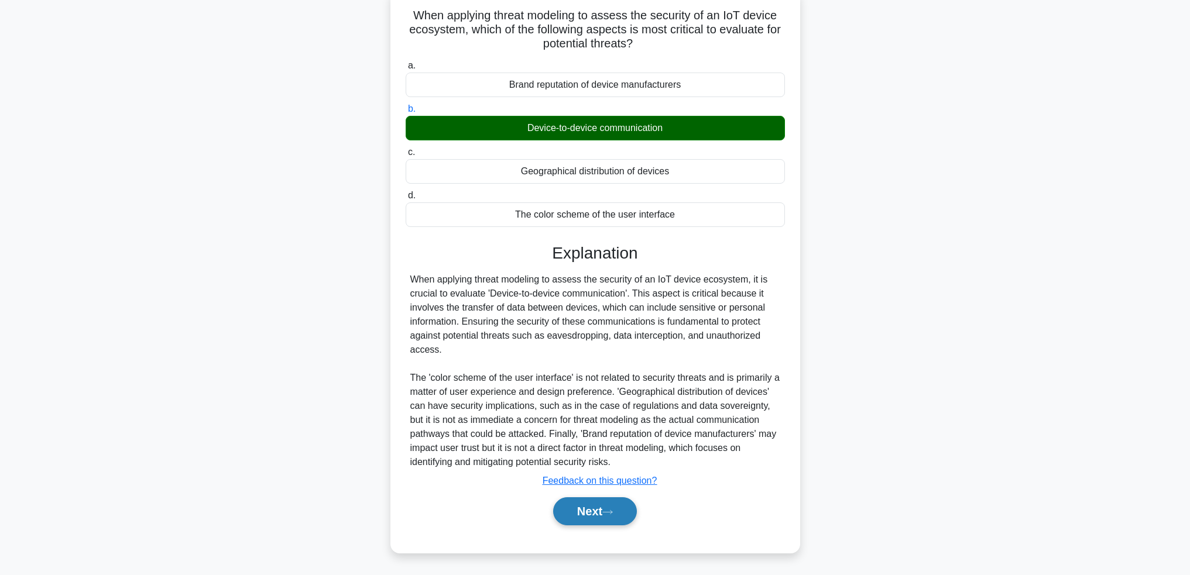
click at [568, 506] on button "Next" at bounding box center [595, 511] width 84 height 28
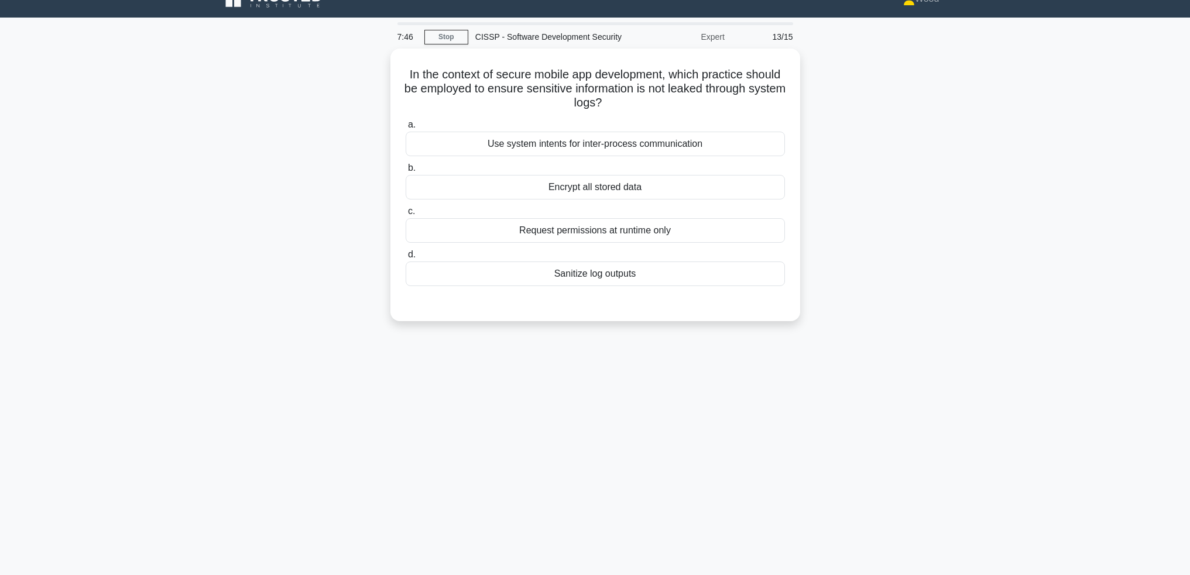
scroll to position [0, 0]
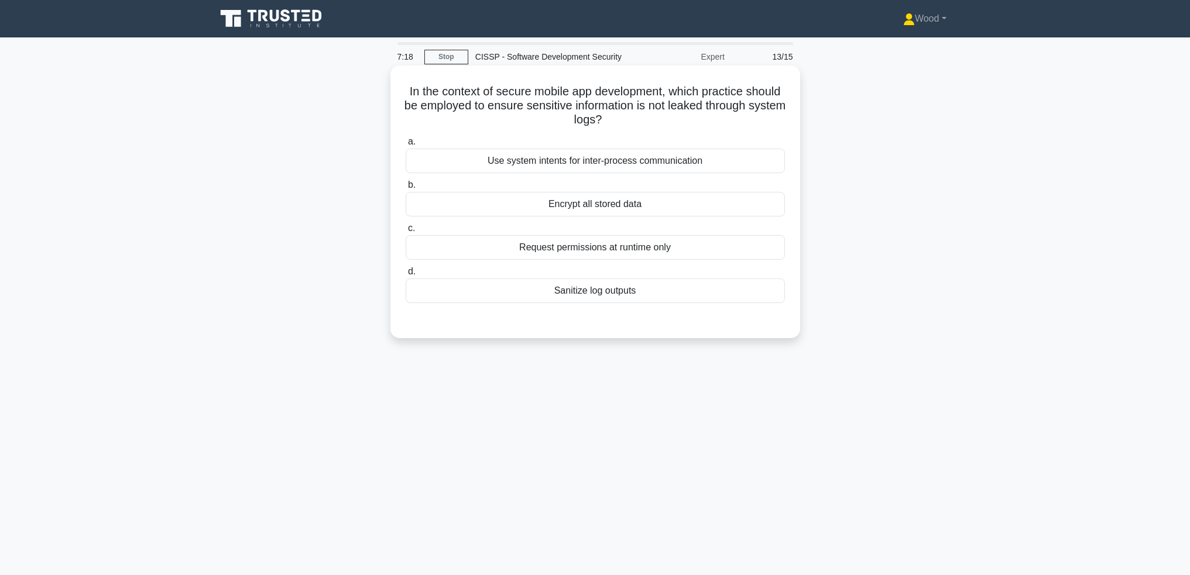
click at [586, 204] on div "Encrypt all stored data" at bounding box center [595, 204] width 379 height 25
click at [406, 189] on input "b. Encrypt all stored data" at bounding box center [406, 185] width 0 height 8
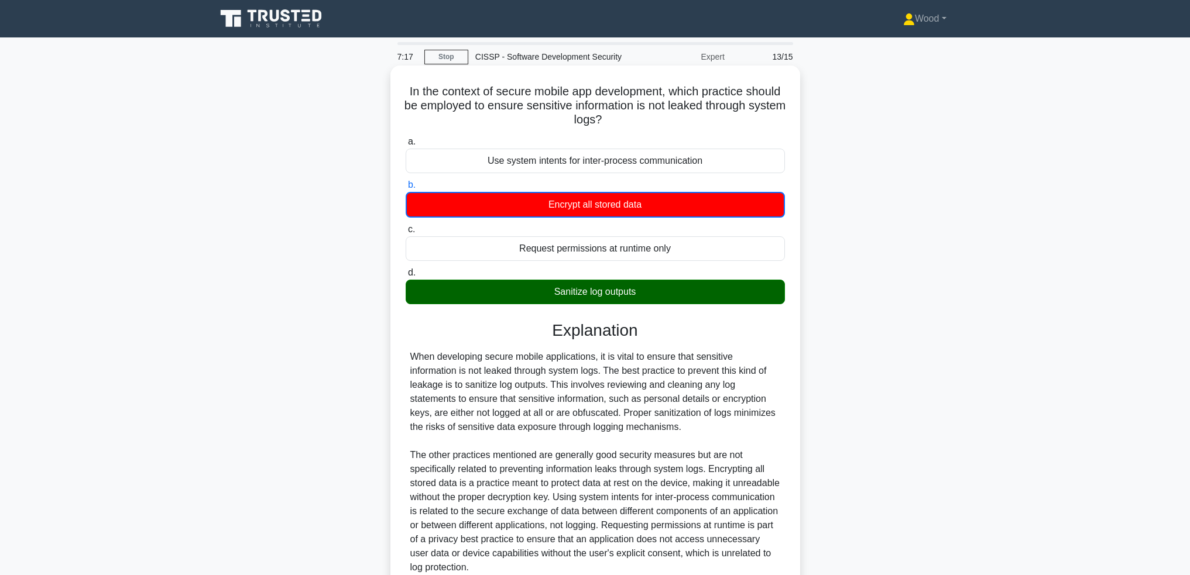
click at [551, 295] on div "Sanitize log outputs" at bounding box center [595, 292] width 379 height 25
click at [406, 277] on input "d. Sanitize log outputs" at bounding box center [406, 273] width 0 height 8
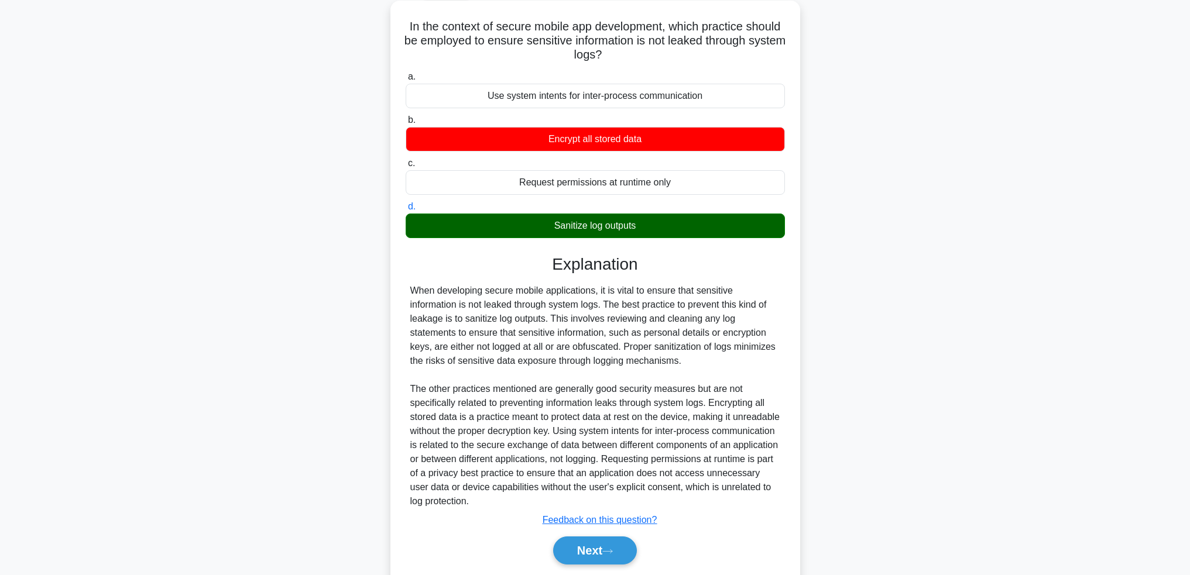
scroll to position [105, 0]
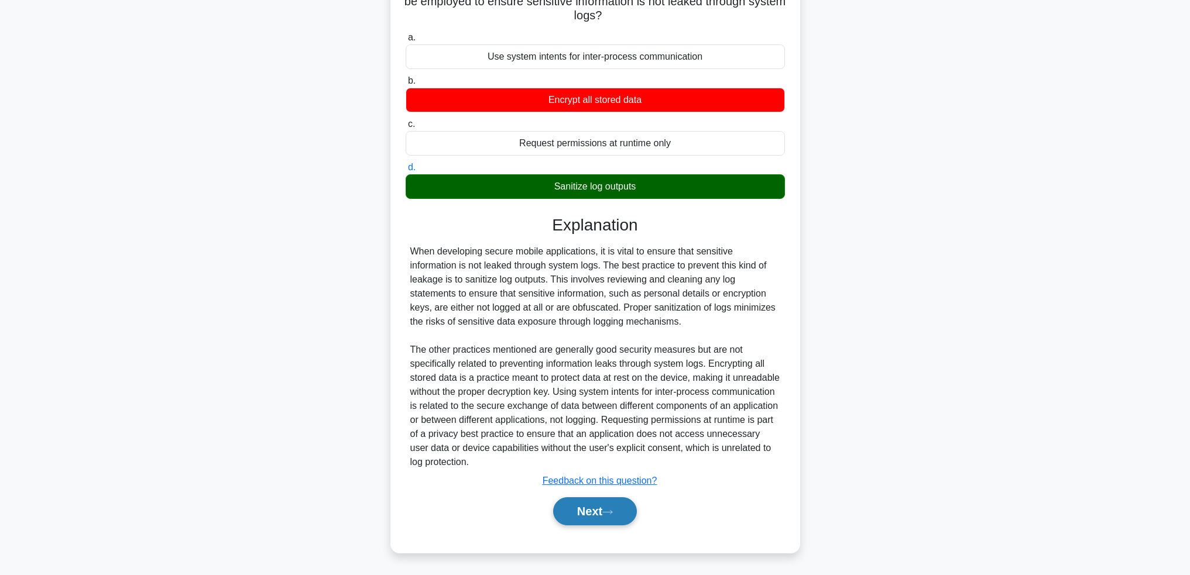
click at [575, 514] on button "Next" at bounding box center [595, 511] width 84 height 28
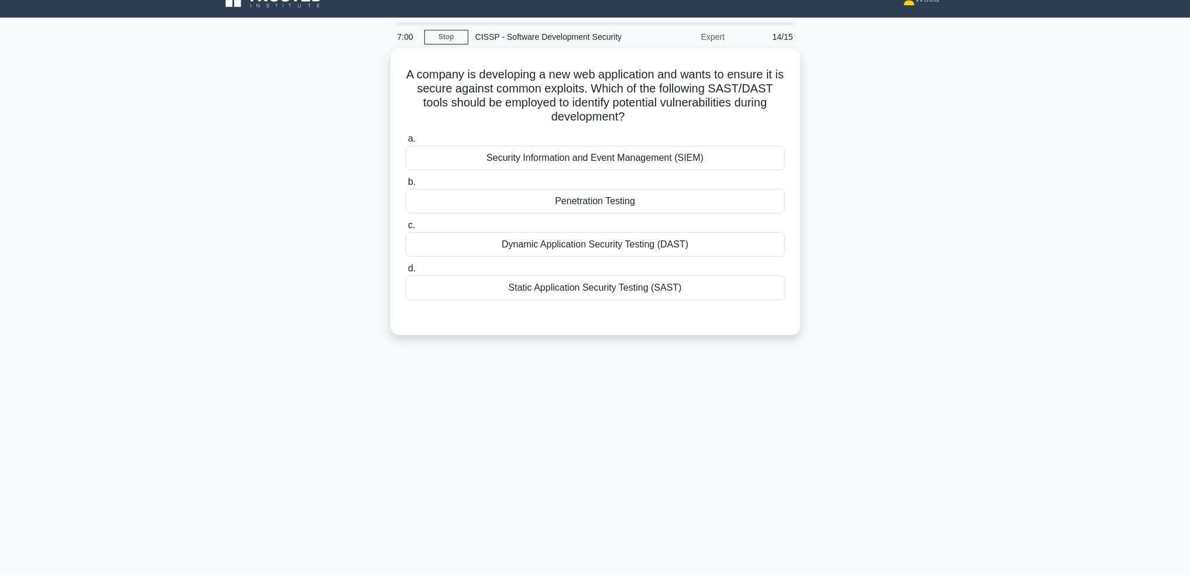
scroll to position [0, 0]
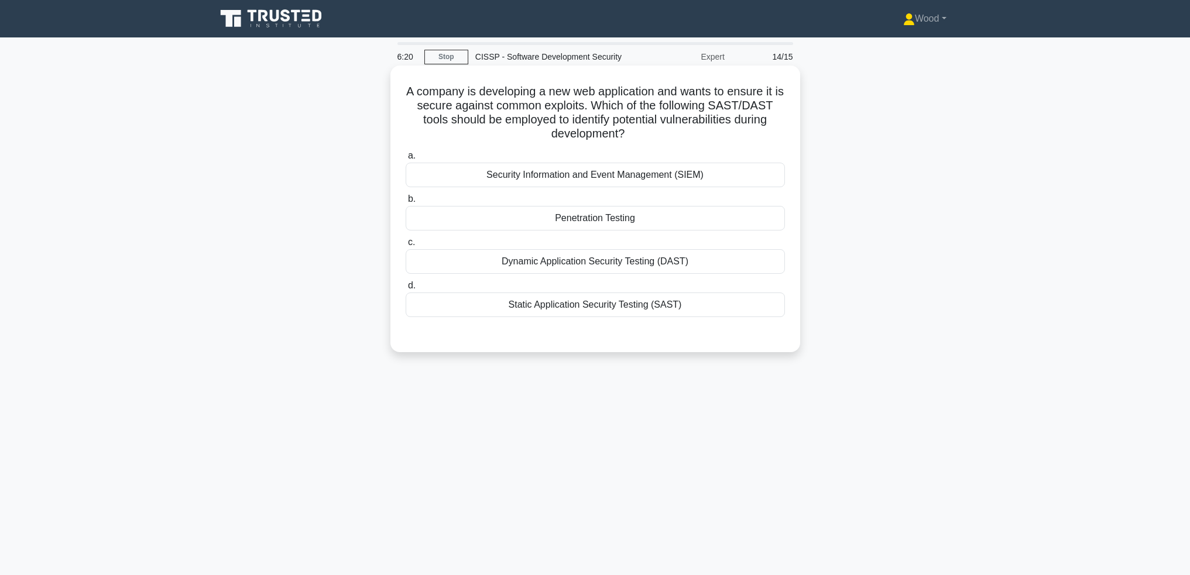
click at [623, 224] on div "Penetration Testing" at bounding box center [595, 218] width 379 height 25
click at [406, 203] on input "b. Penetration Testing" at bounding box center [406, 199] width 0 height 8
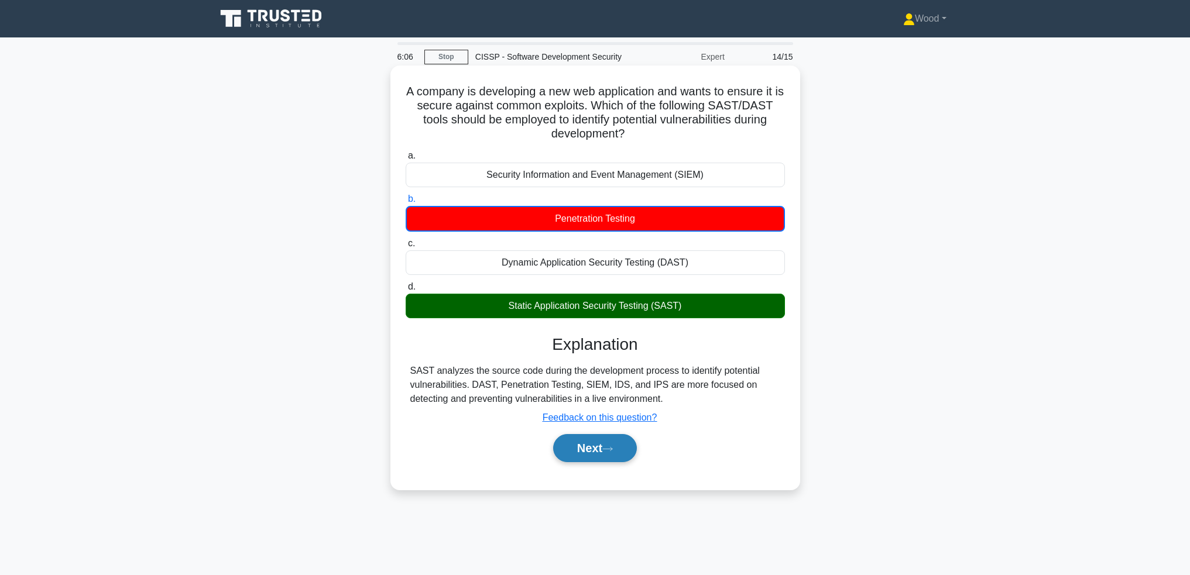
click at [599, 449] on button "Next" at bounding box center [595, 448] width 84 height 28
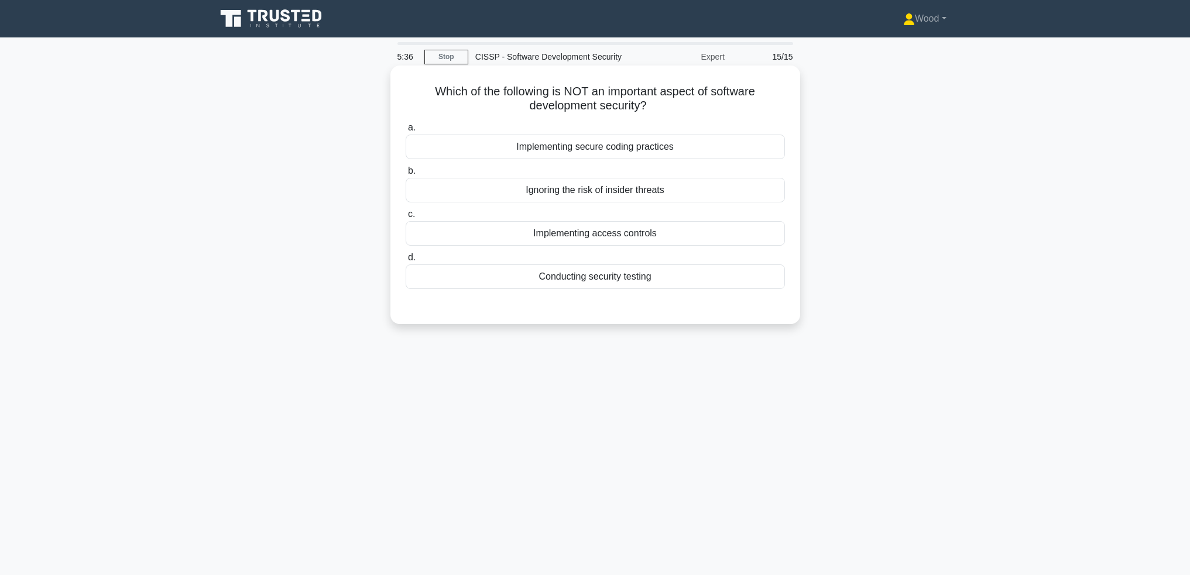
click at [628, 198] on div "Ignoring the risk of insider threats" at bounding box center [595, 190] width 379 height 25
click at [406, 175] on input "b. Ignoring the risk of insider threats" at bounding box center [406, 171] width 0 height 8
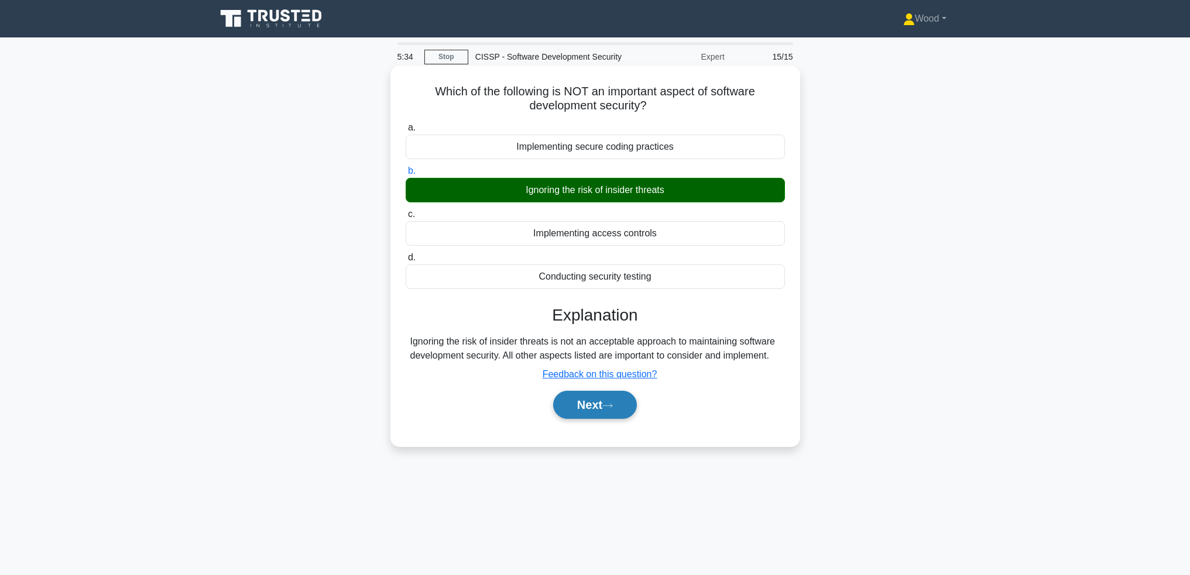
click at [608, 401] on button "Next" at bounding box center [595, 405] width 84 height 28
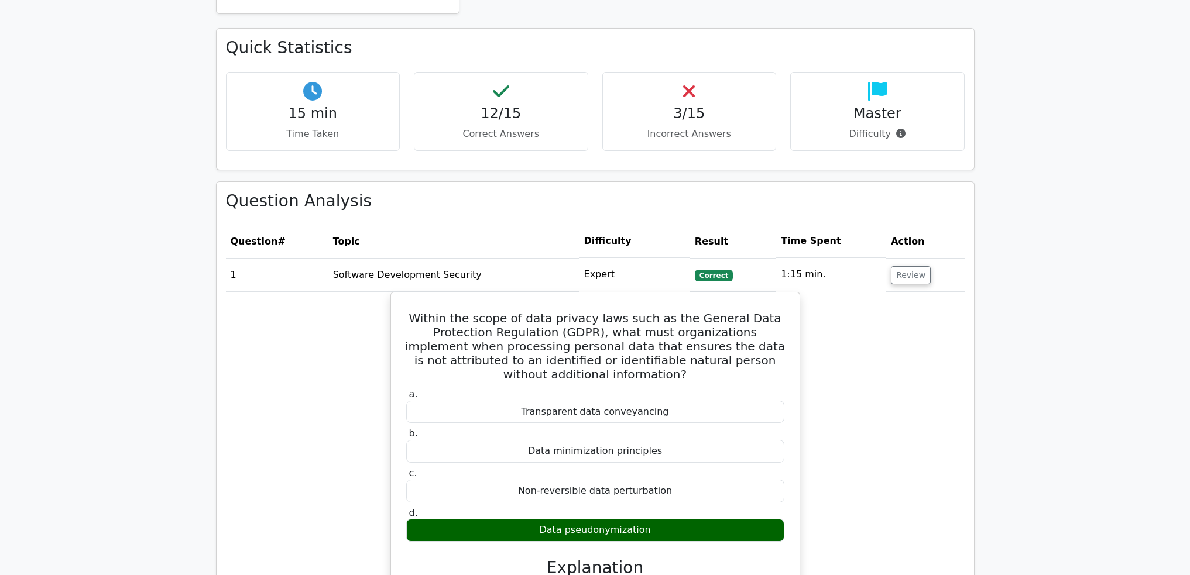
scroll to position [339, 0]
click at [902, 270] on button "Review" at bounding box center [911, 276] width 40 height 18
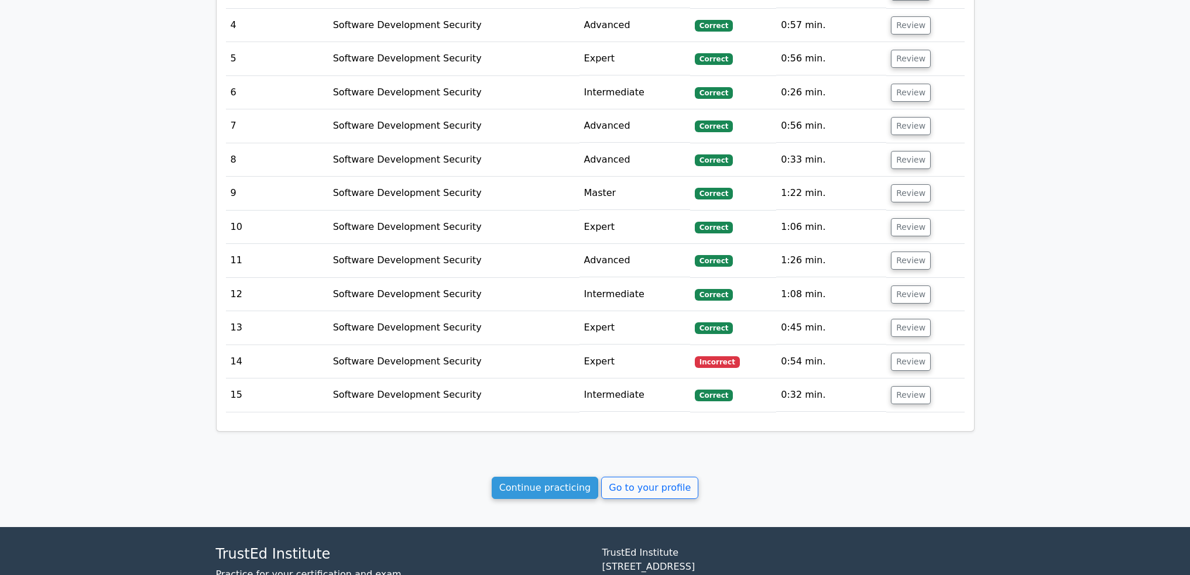
scroll to position [781, 0]
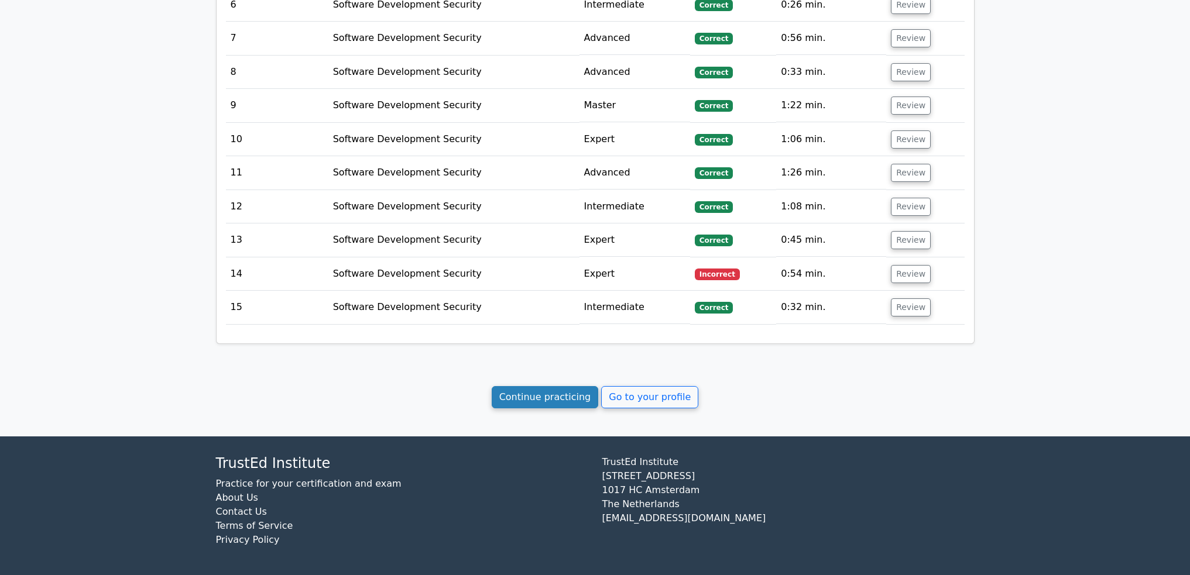
click at [560, 394] on link "Continue practicing" at bounding box center [545, 397] width 107 height 22
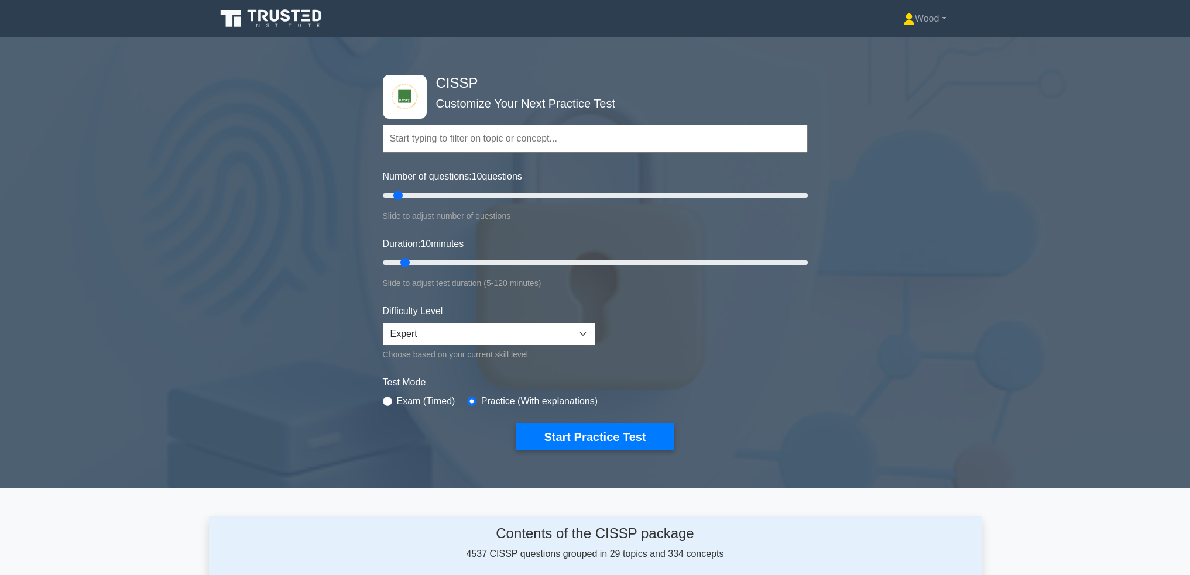
click at [472, 143] on input "text" at bounding box center [595, 139] width 425 height 28
click at [469, 142] on input "text" at bounding box center [595, 139] width 425 height 28
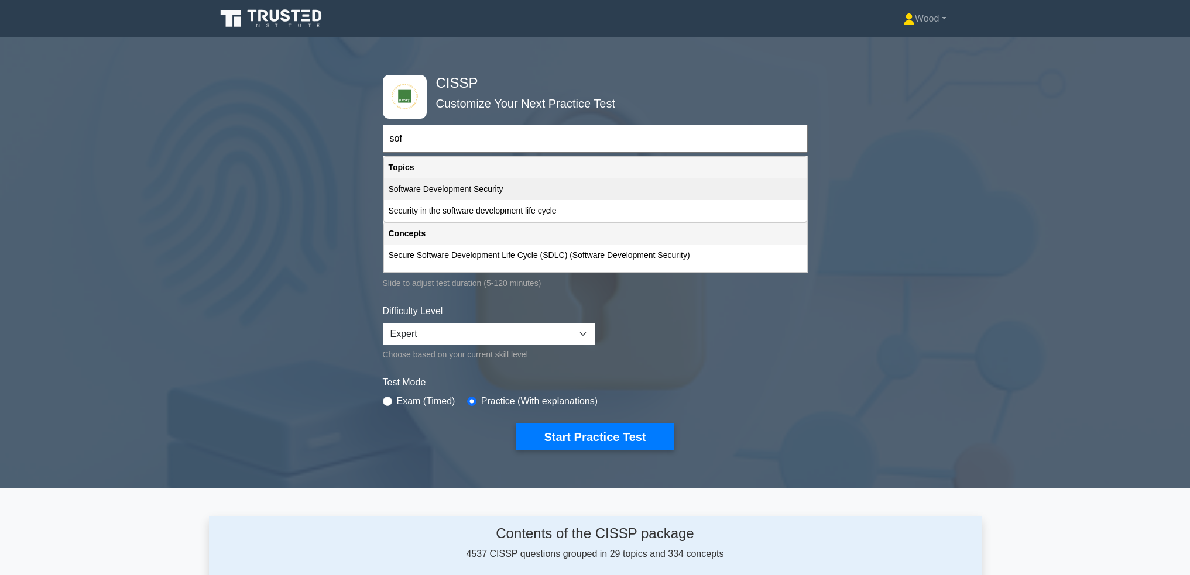
click at [438, 196] on div "Software Development Security" at bounding box center [595, 190] width 423 height 22
type input "Software Development Security"
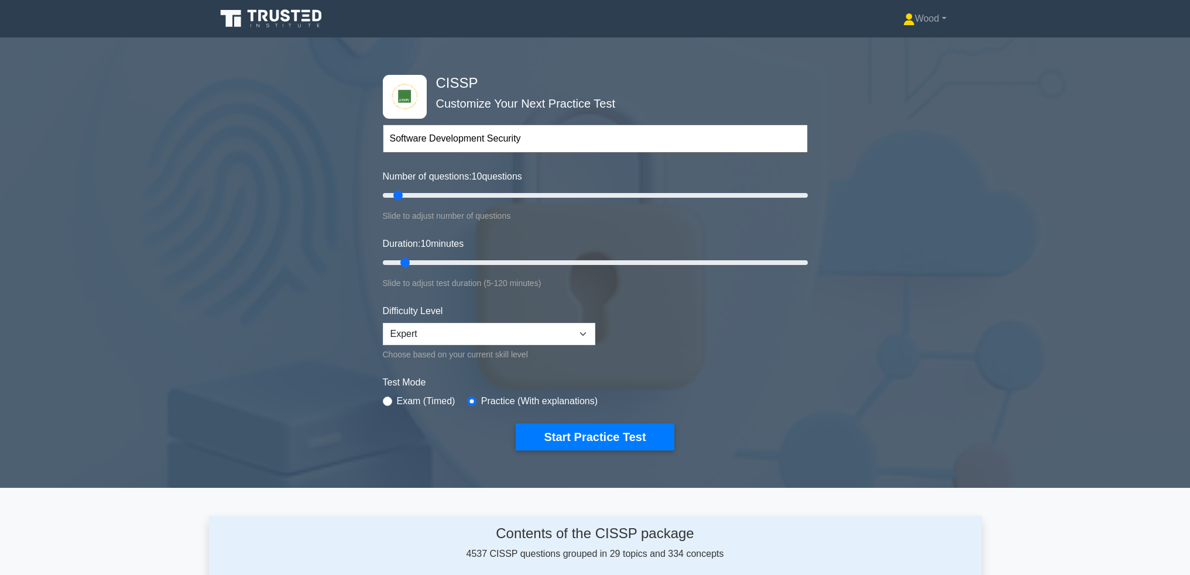
click at [309, 296] on div "CISSP Customize Your Next Practice Test Software Development Security Topics Se…" at bounding box center [595, 263] width 1190 height 432
drag, startPoint x: 403, startPoint y: 194, endPoint x: 415, endPoint y: 194, distance: 12.3
click at [413, 194] on input "Number of questions: 10 questions" at bounding box center [595, 195] width 425 height 14
type input "20"
click at [415, 194] on input "Number of questions: 20 questions" at bounding box center [595, 195] width 425 height 14
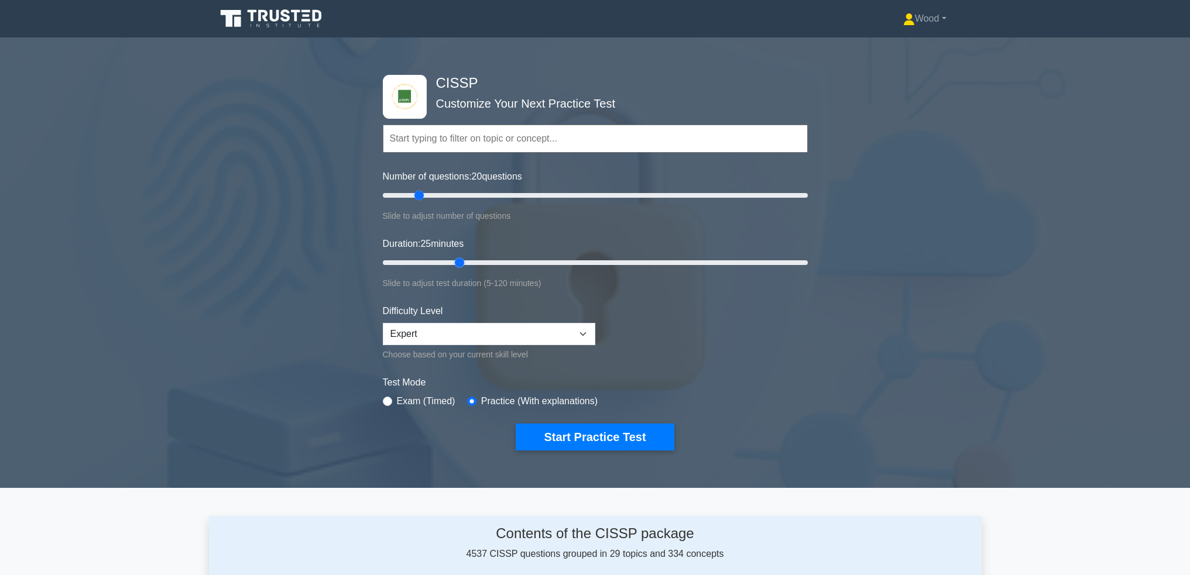
drag, startPoint x: 415, startPoint y: 263, endPoint x: 455, endPoint y: 264, distance: 39.8
type input "25"
click at [455, 264] on input "Duration: 25 minutes" at bounding box center [595, 263] width 425 height 14
click at [579, 330] on select "Beginner Intermediate Expert" at bounding box center [489, 334] width 212 height 22
click at [383, 323] on select "Beginner Intermediate Expert" at bounding box center [489, 334] width 212 height 22
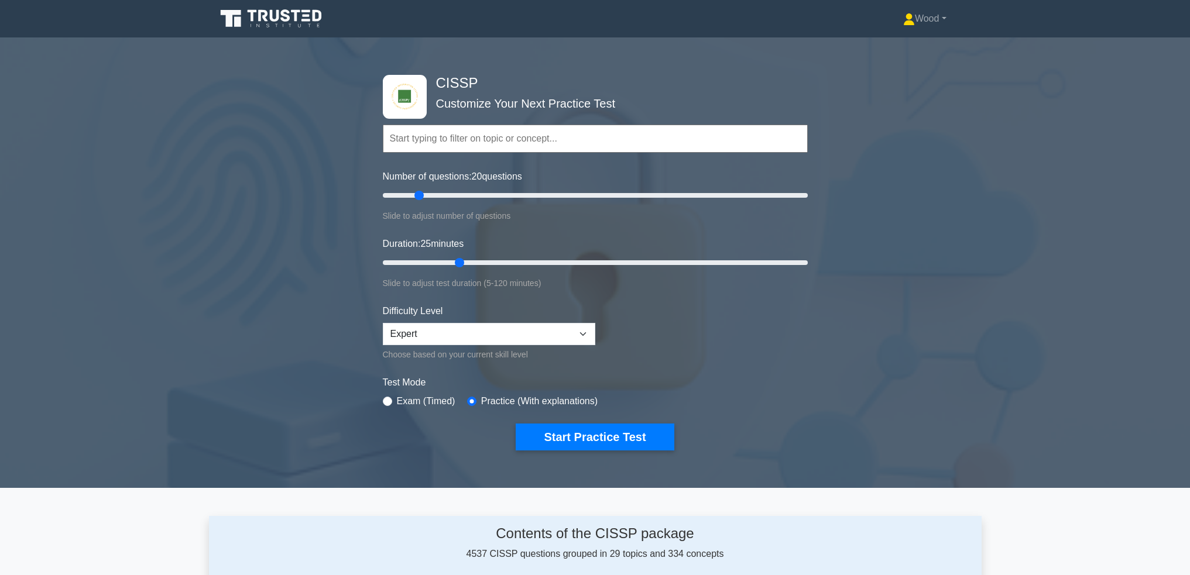
click at [676, 367] on form "Topics Security and Risk Management Asset Security Security Architecture and En…" at bounding box center [595, 270] width 425 height 362
click at [624, 435] on button "Start Practice Test" at bounding box center [595, 437] width 158 height 27
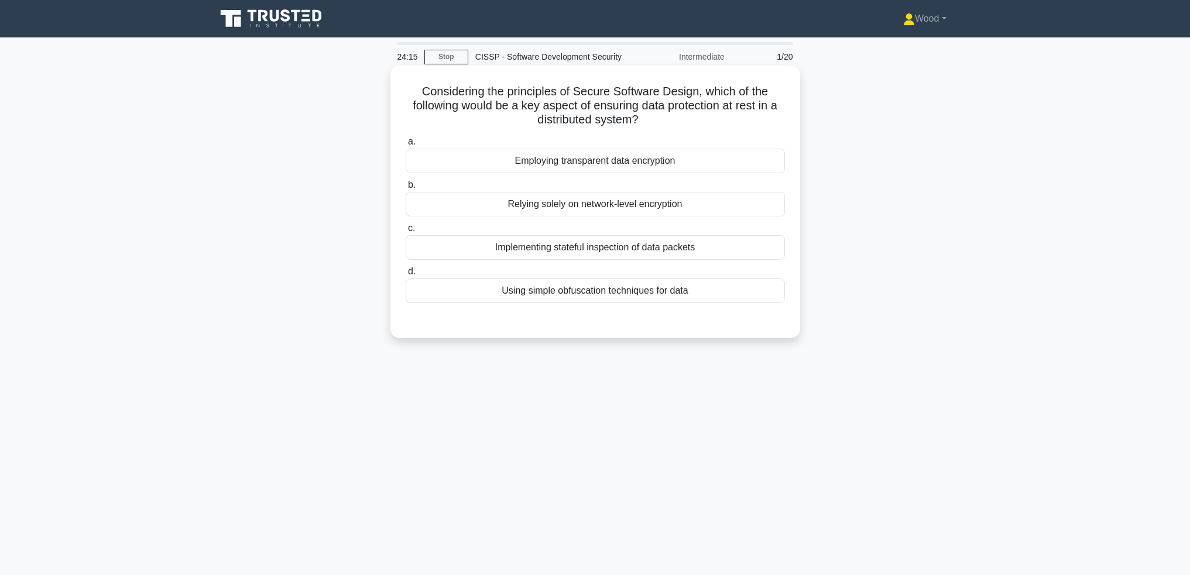
click at [534, 169] on div "Employing transparent data encryption" at bounding box center [595, 161] width 379 height 25
click at [406, 146] on input "a. Employing transparent data encryption" at bounding box center [406, 142] width 0 height 8
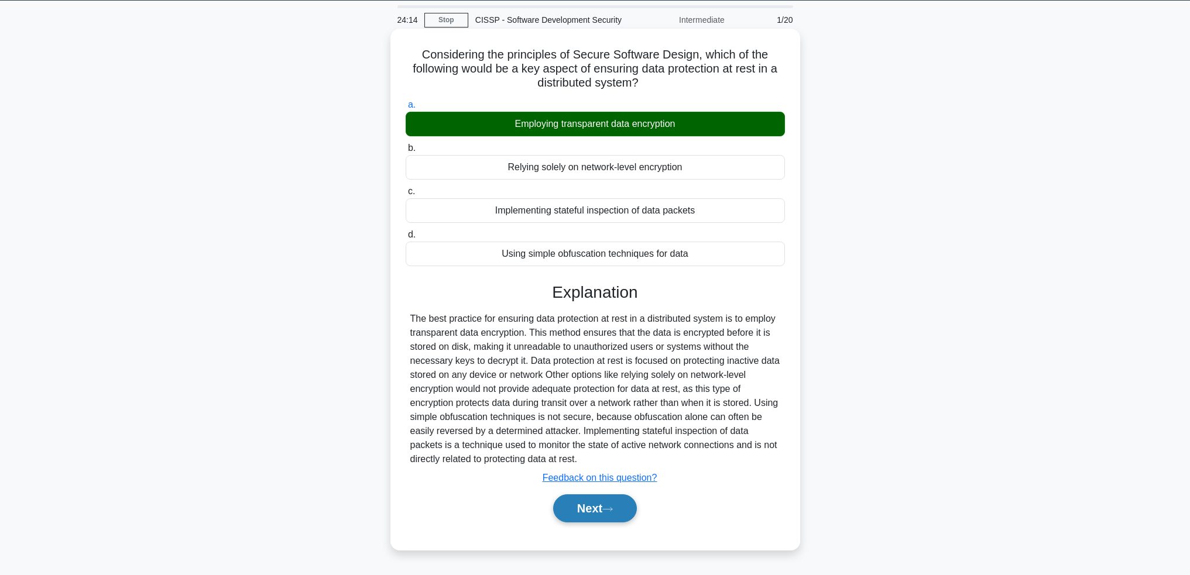
scroll to position [57, 0]
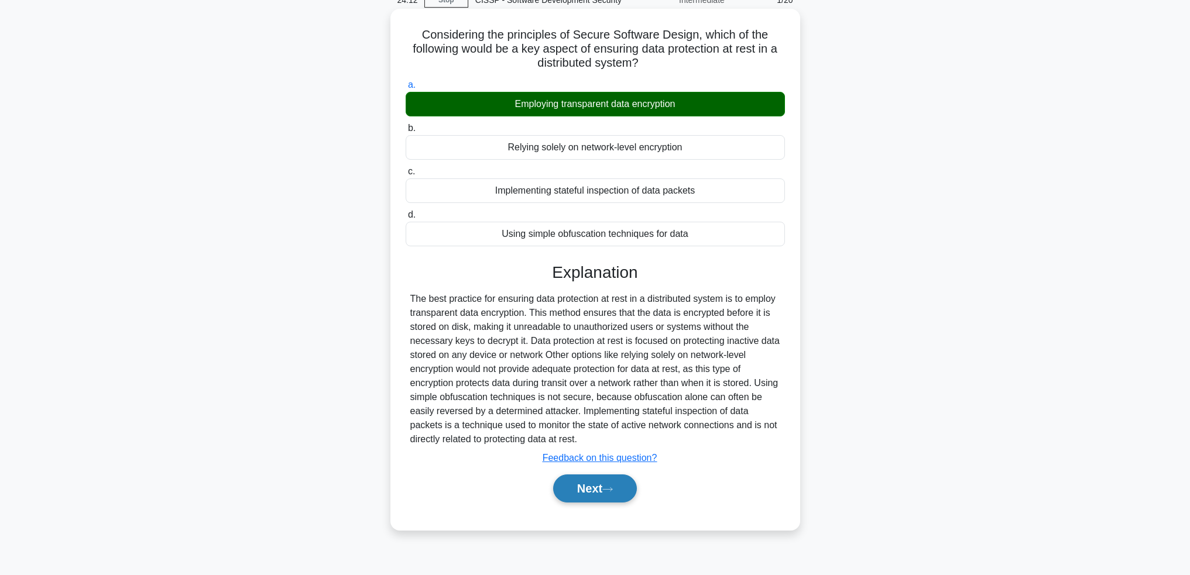
click at [607, 500] on button "Next" at bounding box center [595, 489] width 84 height 28
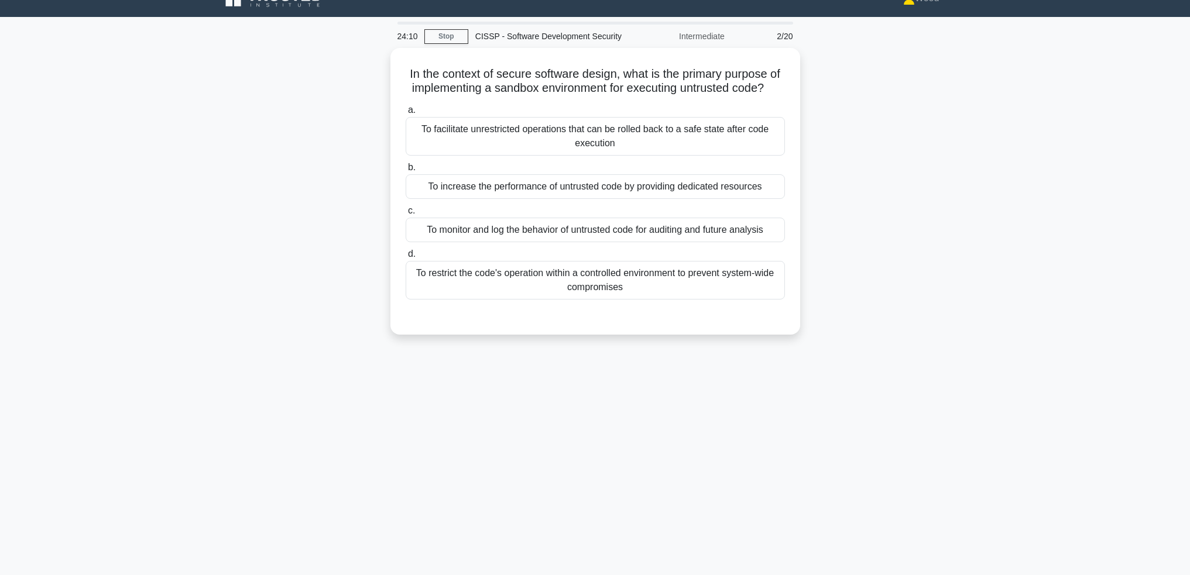
scroll to position [0, 0]
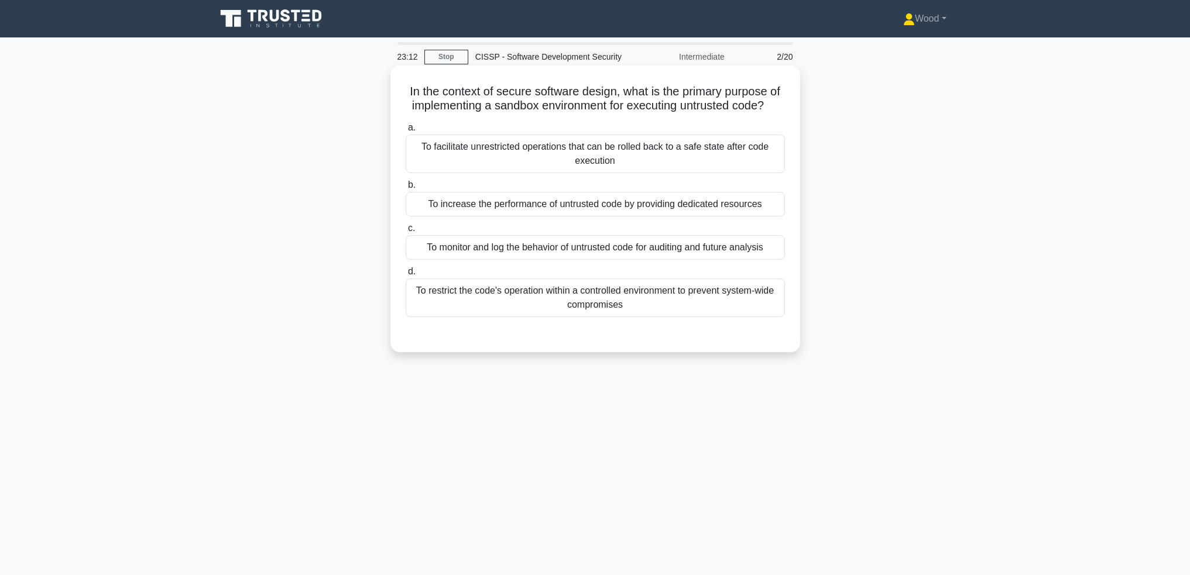
click at [556, 317] on div "To restrict the code's operation within a controlled environment to prevent sys…" at bounding box center [595, 298] width 379 height 39
click at [406, 276] on input "d. To restrict the code's operation within a controlled environment to prevent …" at bounding box center [406, 272] width 0 height 8
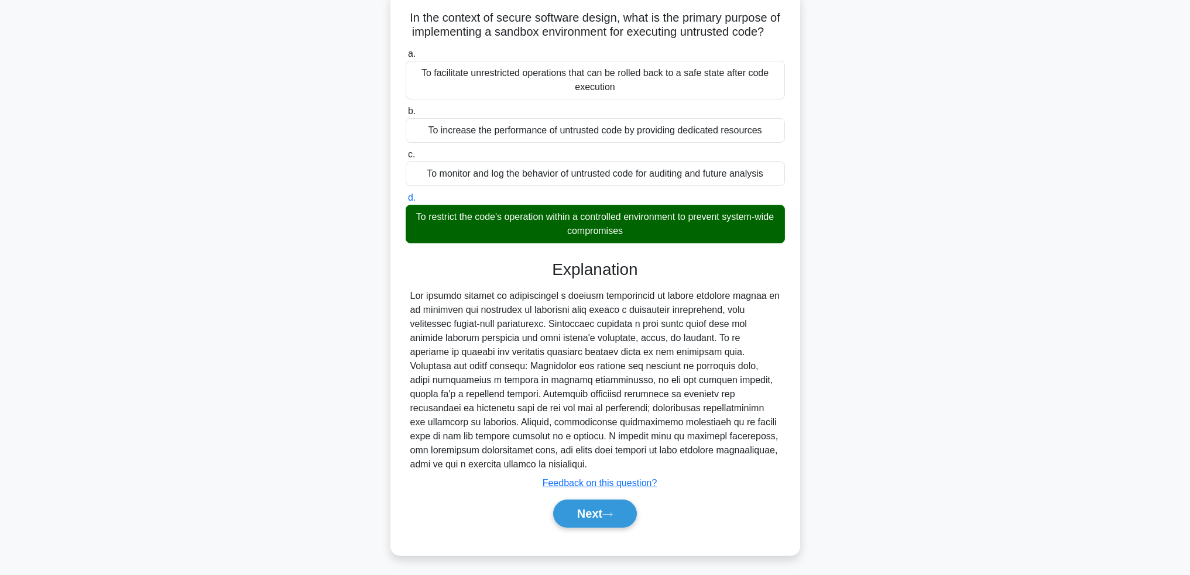
scroll to position [77, 0]
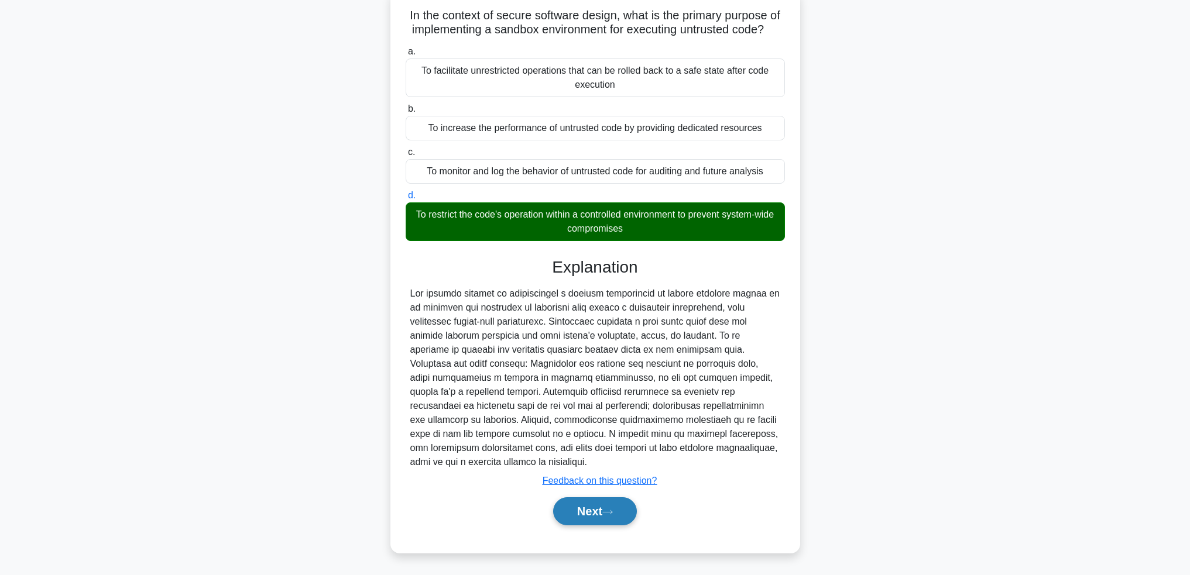
click at [586, 498] on button "Next" at bounding box center [595, 511] width 84 height 28
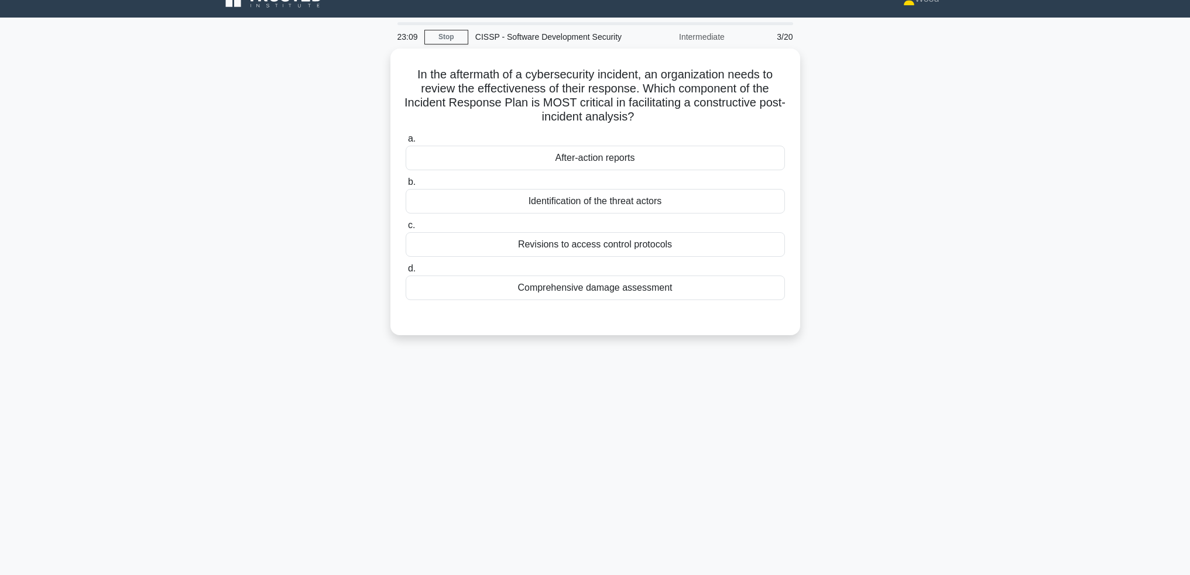
scroll to position [0, 0]
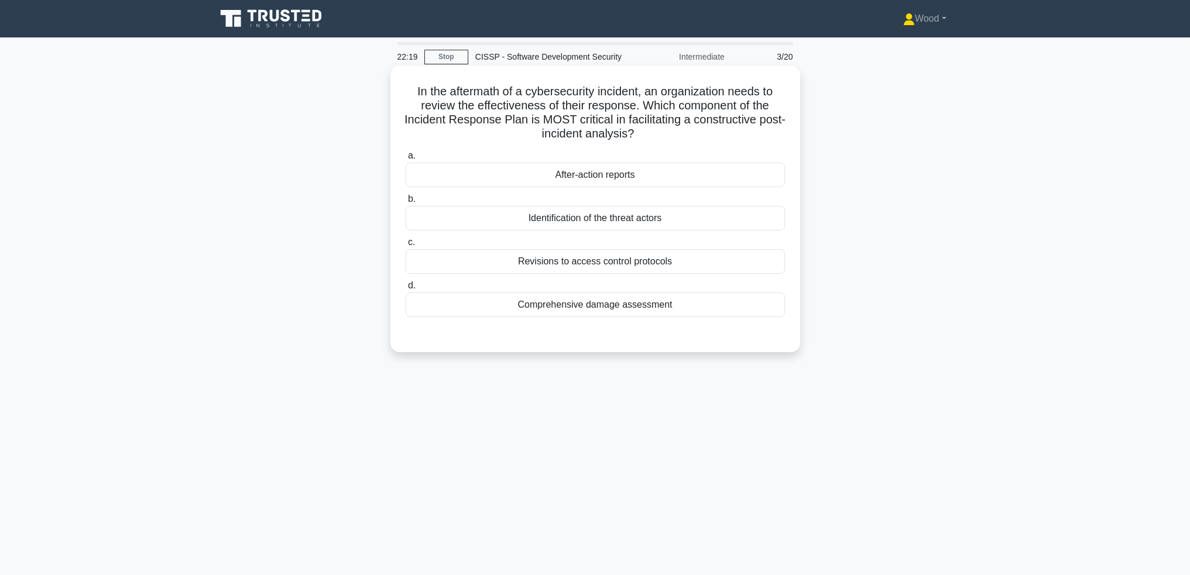
click at [620, 170] on div "After-action reports" at bounding box center [595, 175] width 379 height 25
click at [406, 160] on input "a. After-action reports" at bounding box center [406, 156] width 0 height 8
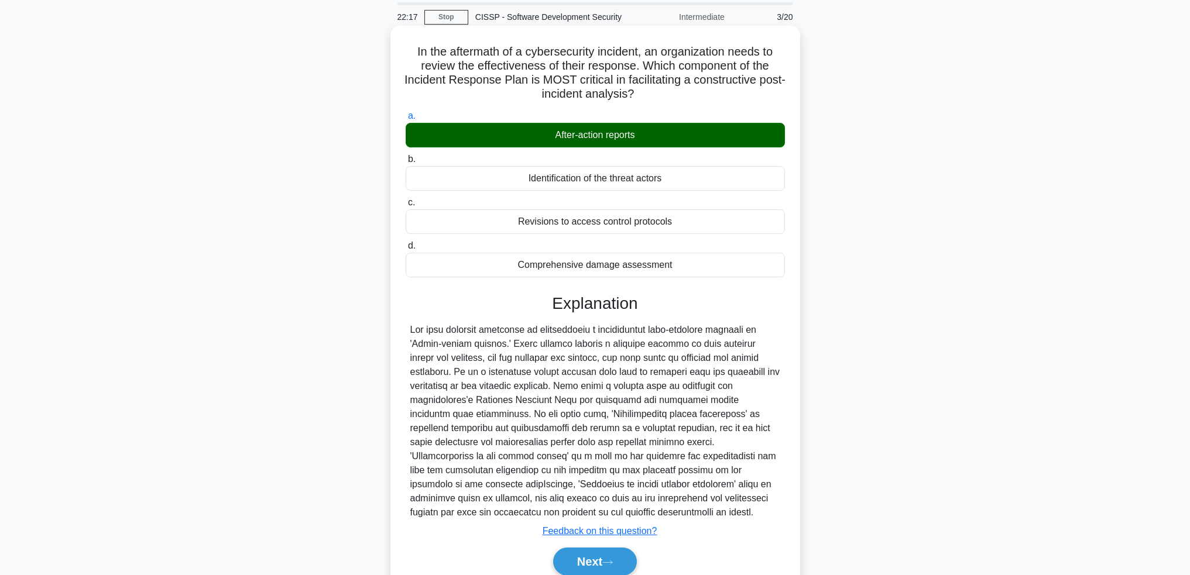
scroll to position [91, 0]
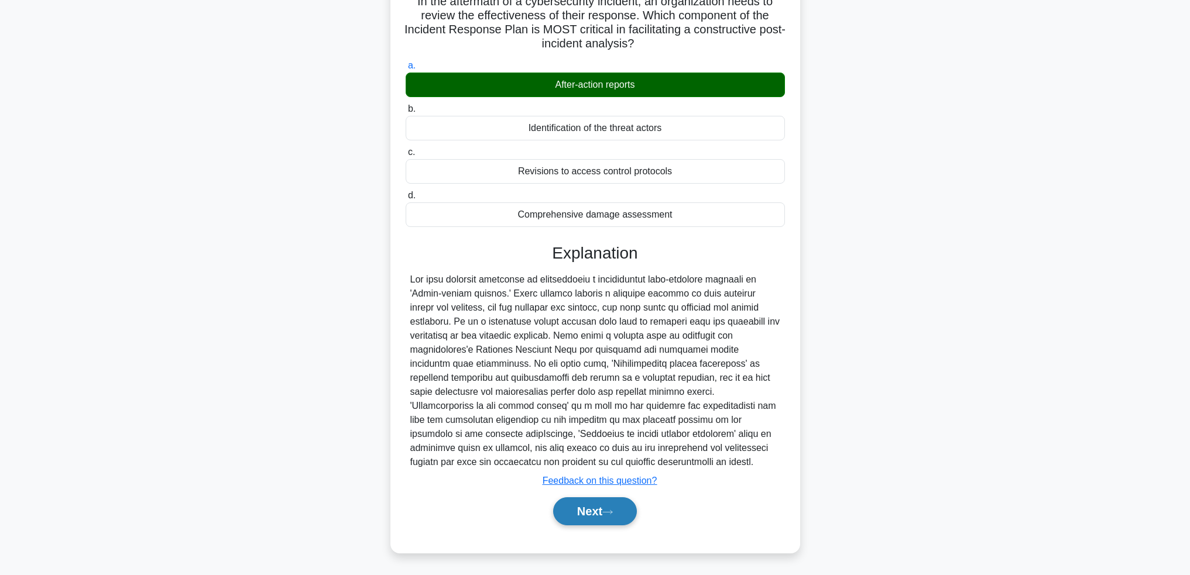
click at [596, 514] on button "Next" at bounding box center [595, 511] width 84 height 28
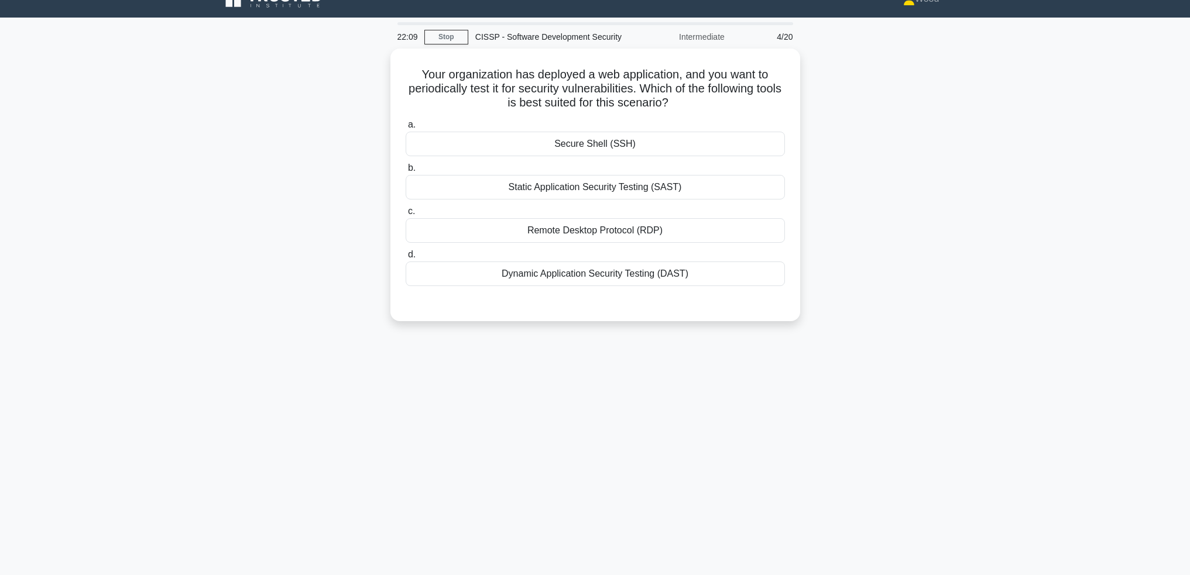
scroll to position [0, 0]
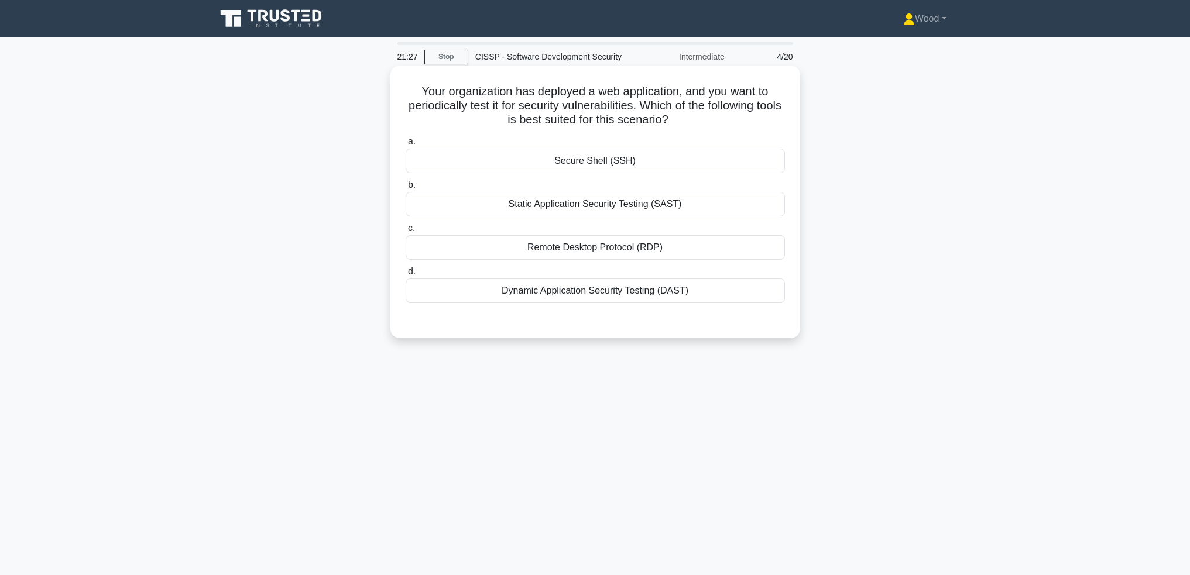
click at [561, 298] on div "Dynamic Application Security Testing (DAST)" at bounding box center [595, 291] width 379 height 25
click at [406, 276] on input "d. Dynamic Application Security Testing (DAST)" at bounding box center [406, 272] width 0 height 8
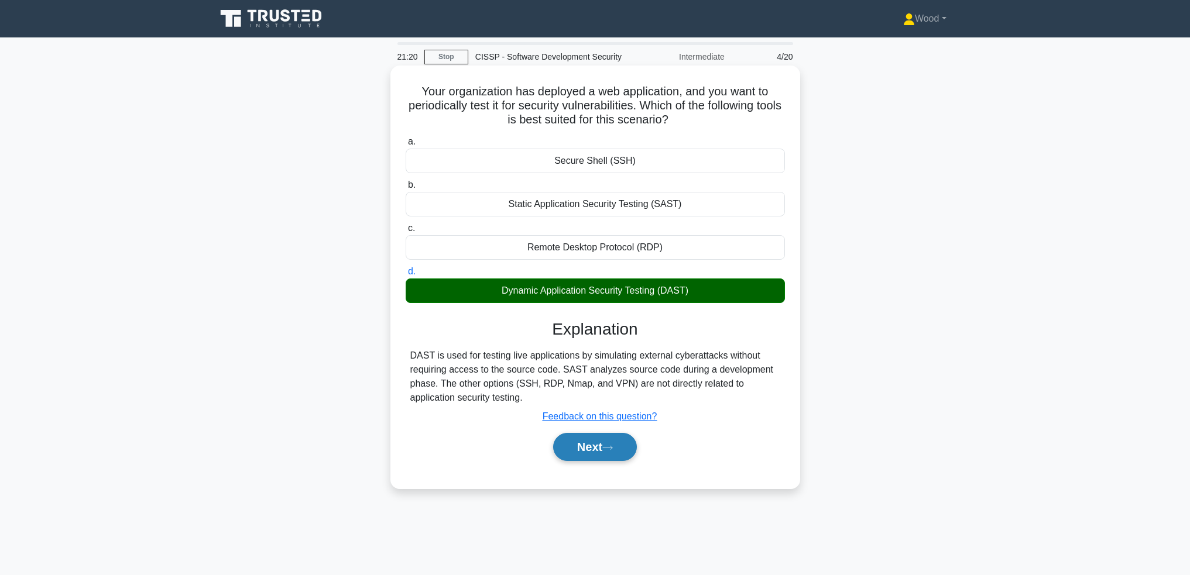
click at [585, 449] on button "Next" at bounding box center [595, 447] width 84 height 28
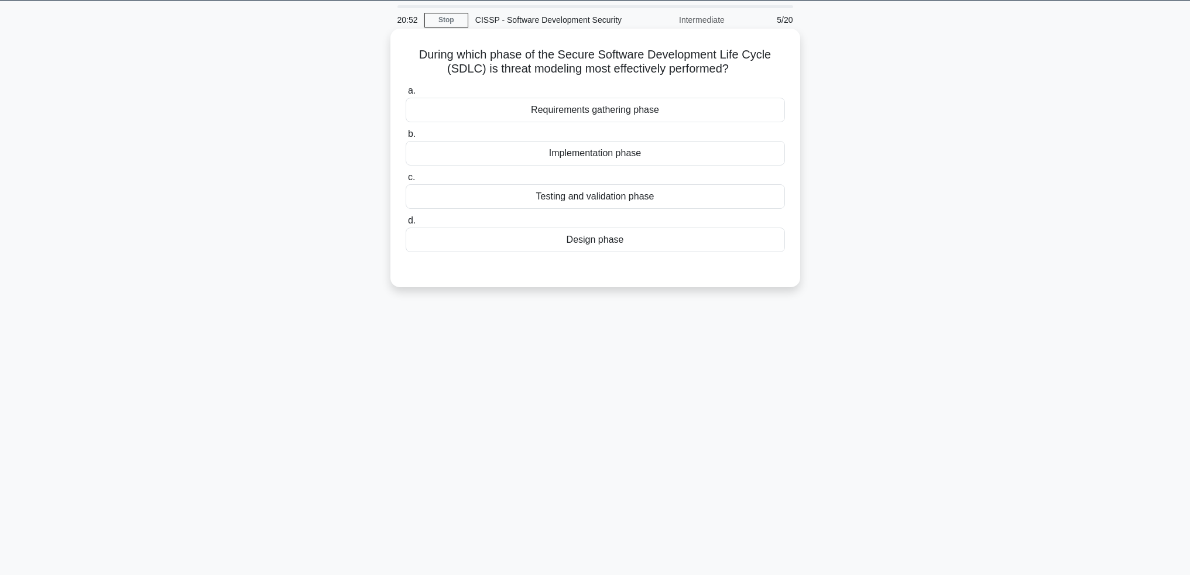
scroll to position [57, 0]
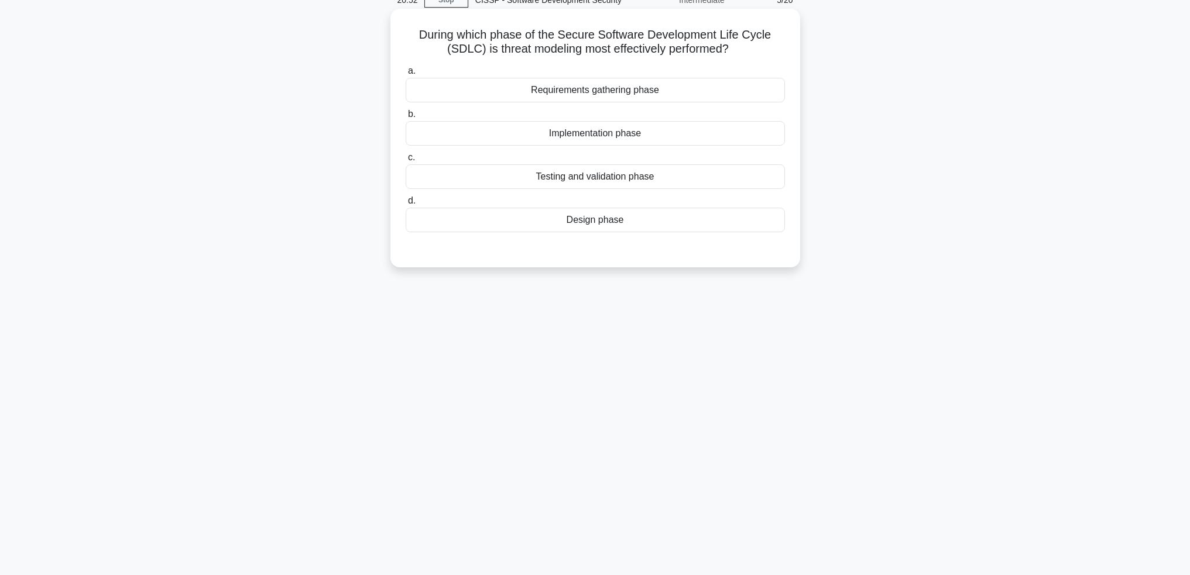
click at [611, 215] on div "Design phase" at bounding box center [595, 220] width 379 height 25
click at [406, 205] on input "d. Design phase" at bounding box center [406, 201] width 0 height 8
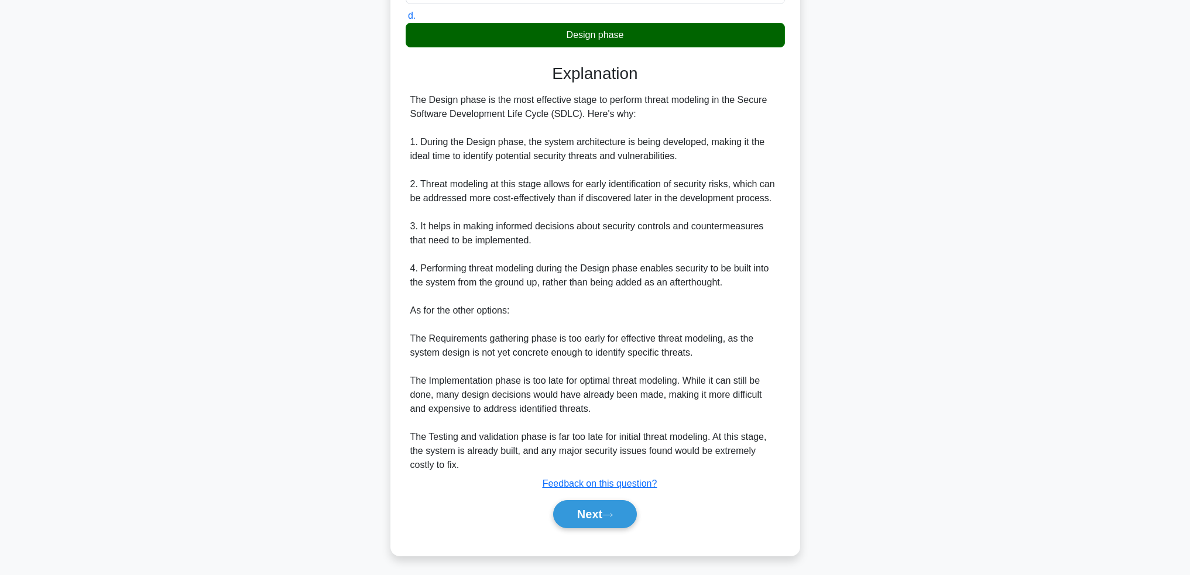
scroll to position [245, 0]
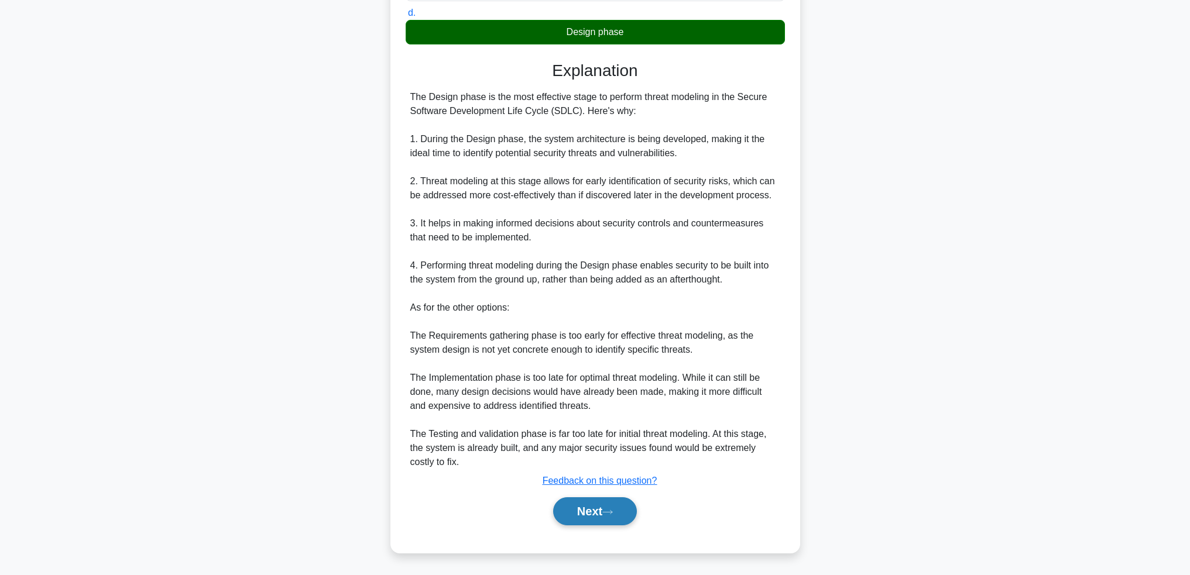
click at [609, 515] on icon at bounding box center [607, 512] width 11 height 6
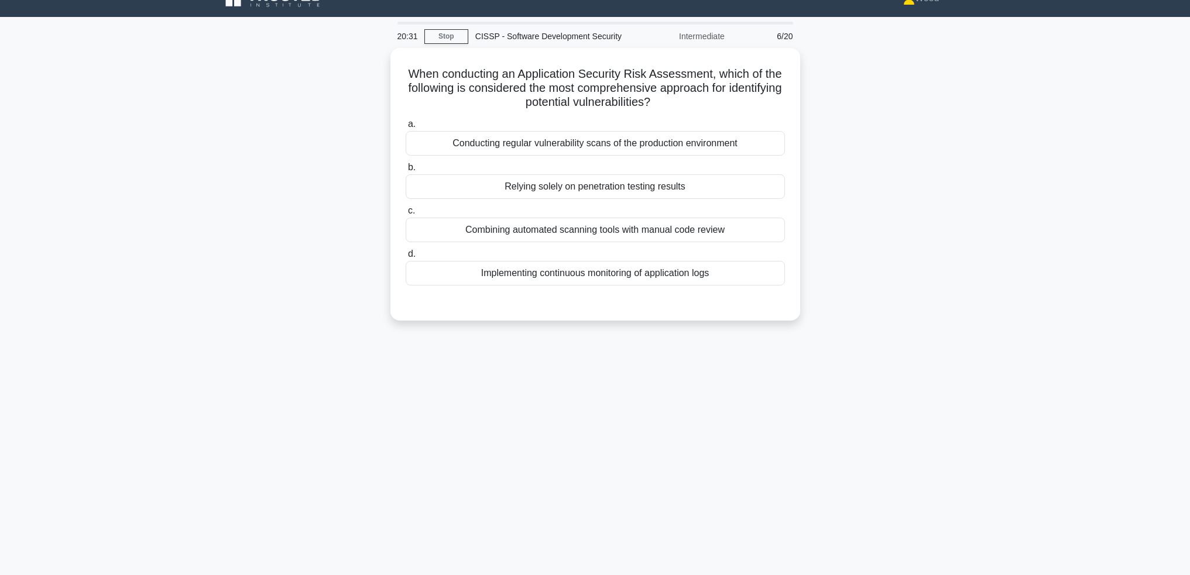
scroll to position [0, 0]
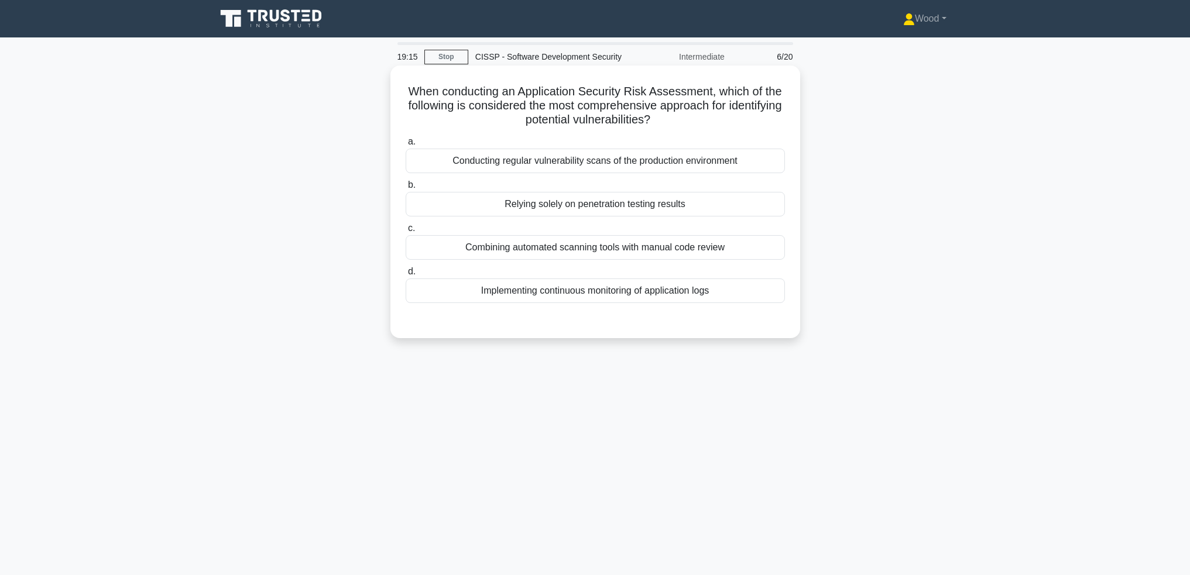
click at [597, 248] on div "Combining automated scanning tools with manual code review" at bounding box center [595, 247] width 379 height 25
click at [406, 232] on input "c. Combining automated scanning tools with manual code review" at bounding box center [406, 229] width 0 height 8
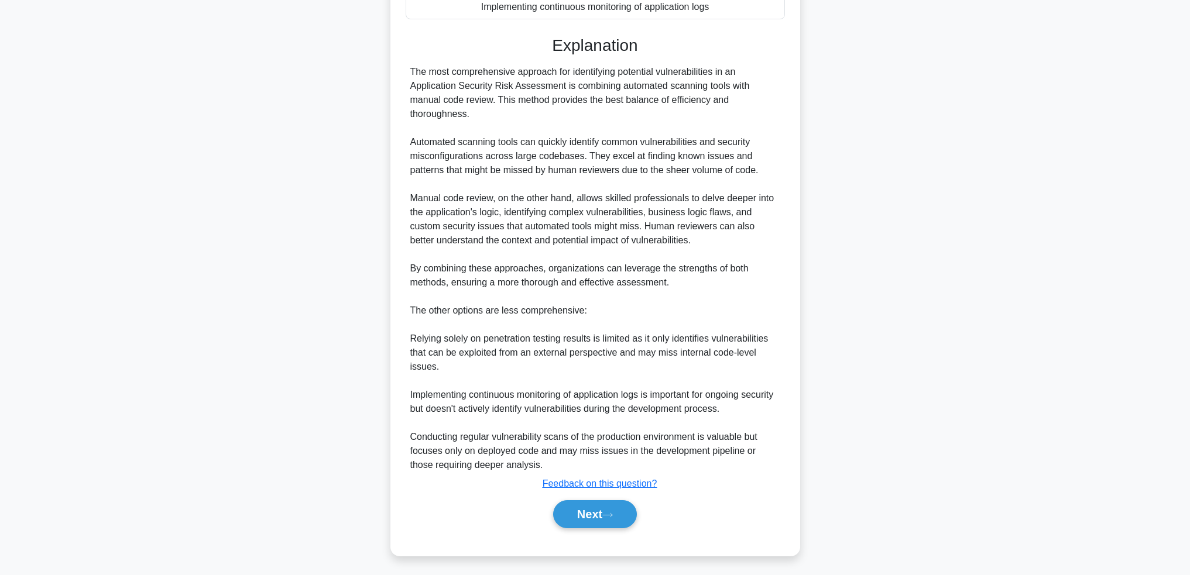
scroll to position [287, 0]
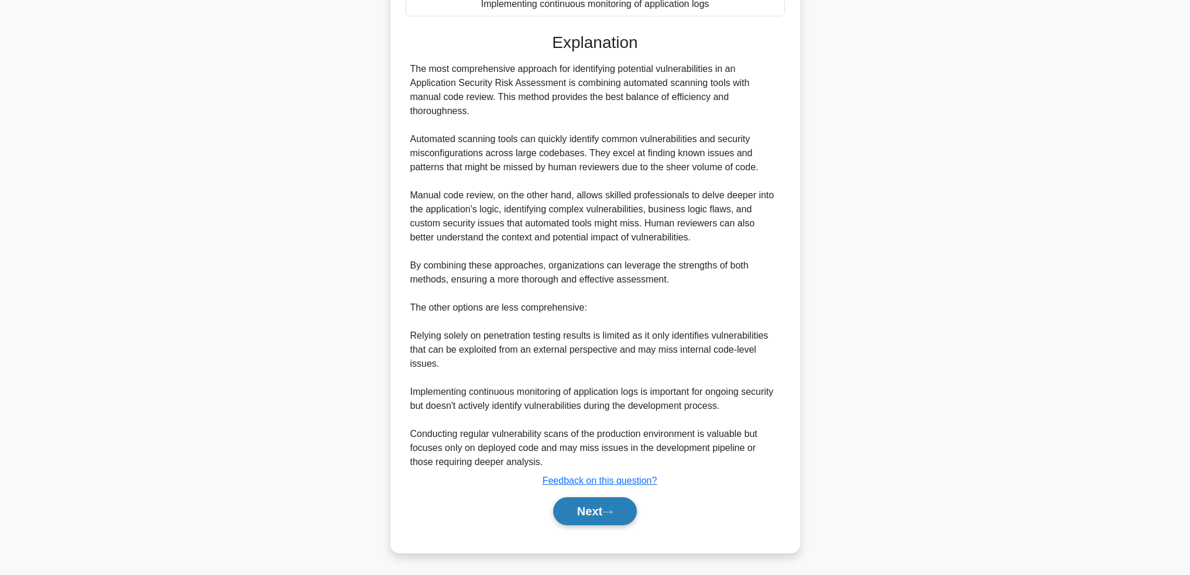
click at [564, 517] on button "Next" at bounding box center [595, 511] width 84 height 28
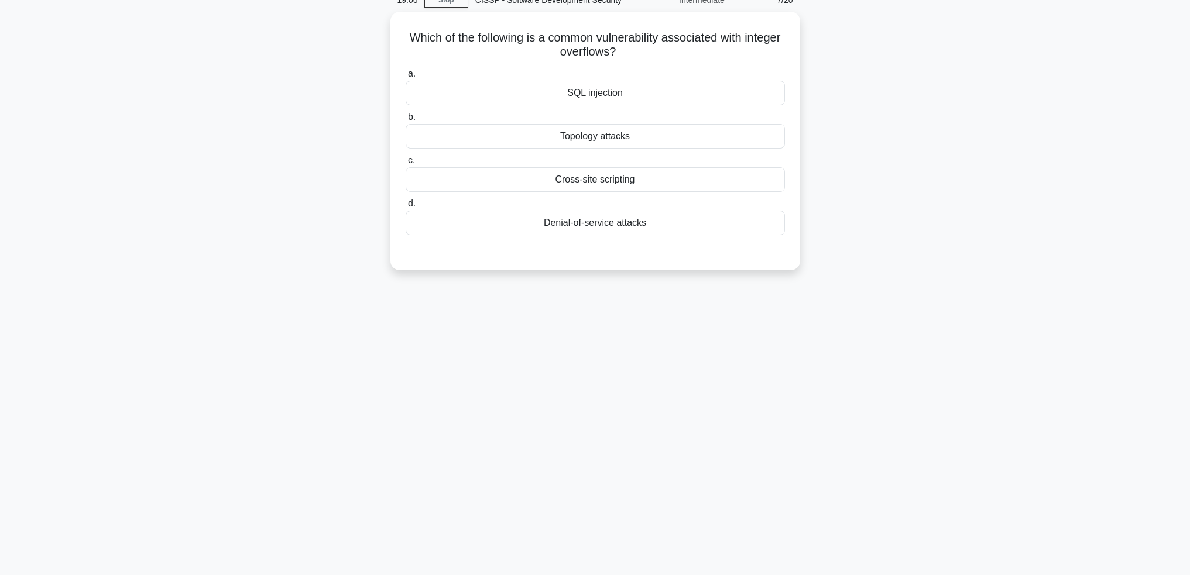
scroll to position [0, 0]
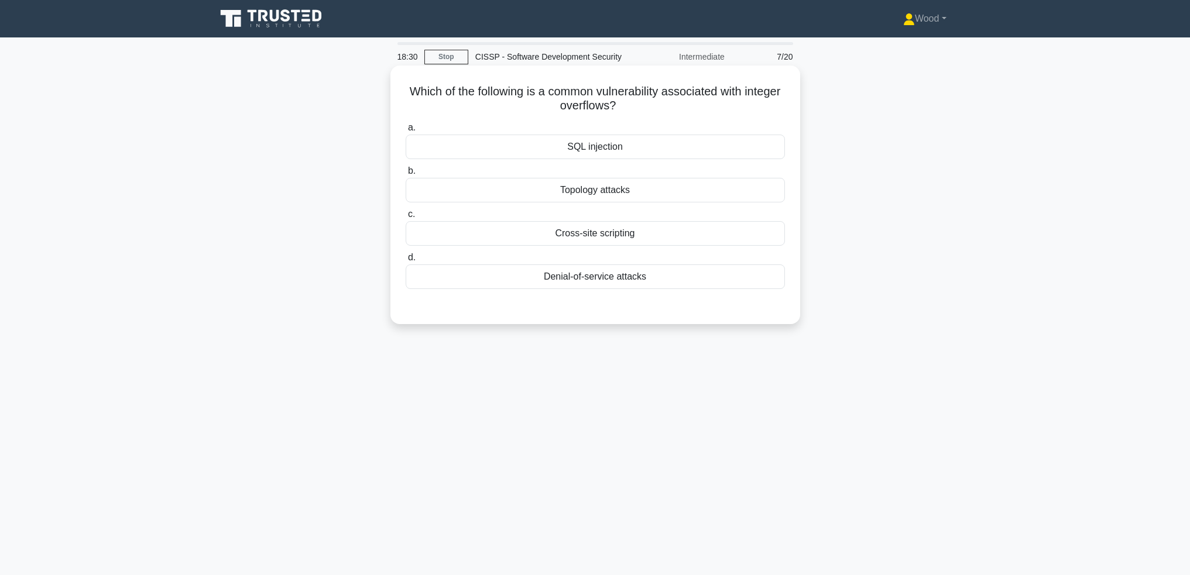
click at [619, 159] on div "SQL injection" at bounding box center [595, 147] width 379 height 25
click at [406, 132] on input "a. SQL injection" at bounding box center [406, 128] width 0 height 8
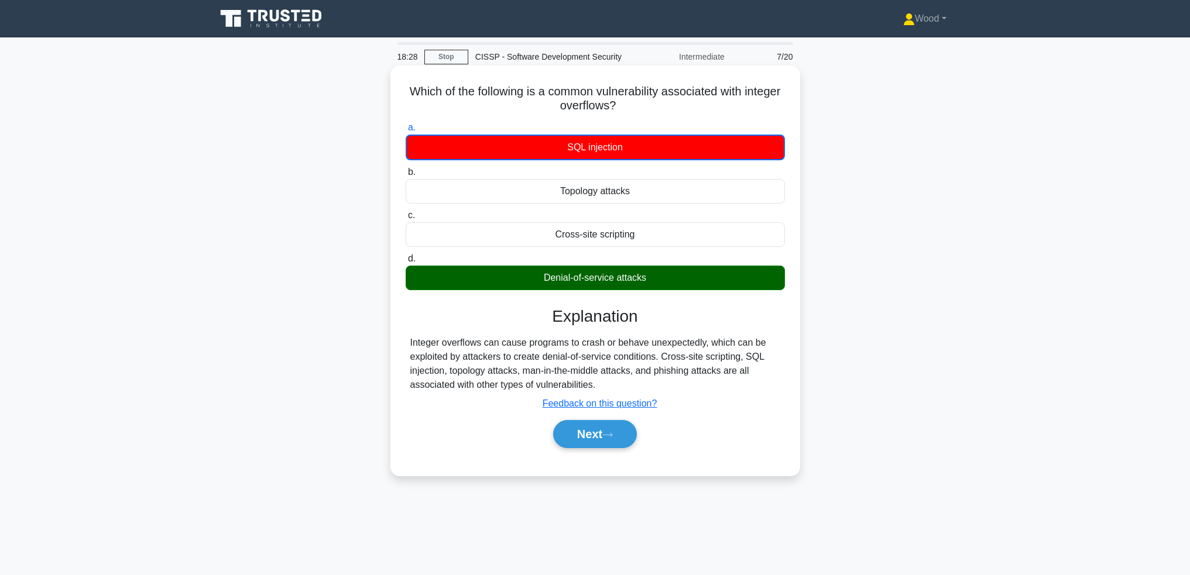
click at [621, 288] on div "Denial-of-service attacks" at bounding box center [595, 278] width 379 height 25
click at [406, 263] on input "d. Denial-of-service attacks" at bounding box center [406, 259] width 0 height 8
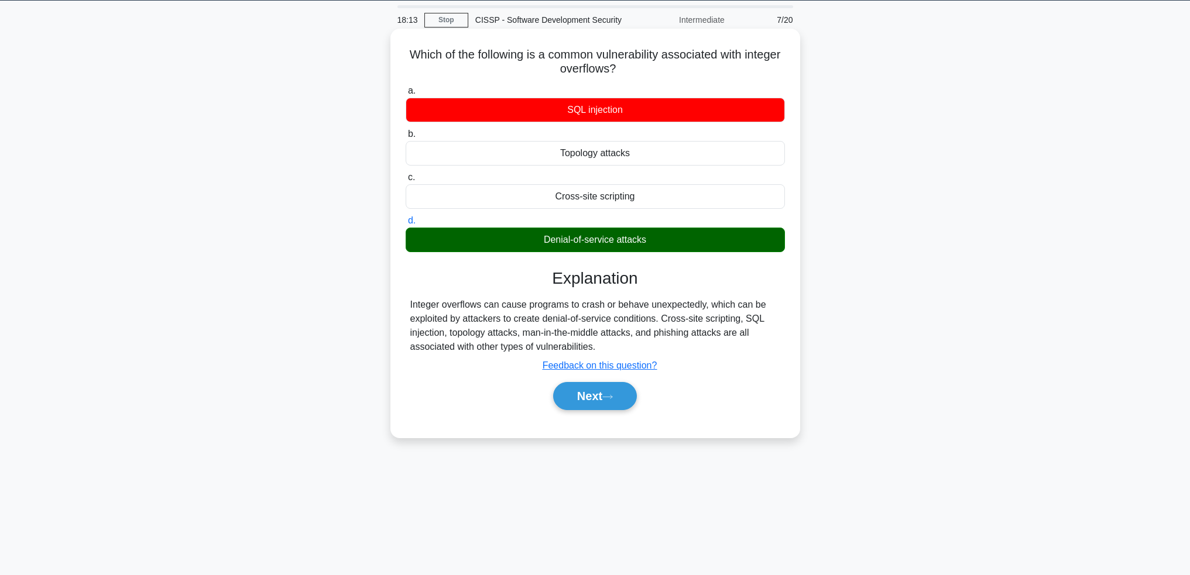
scroll to position [57, 0]
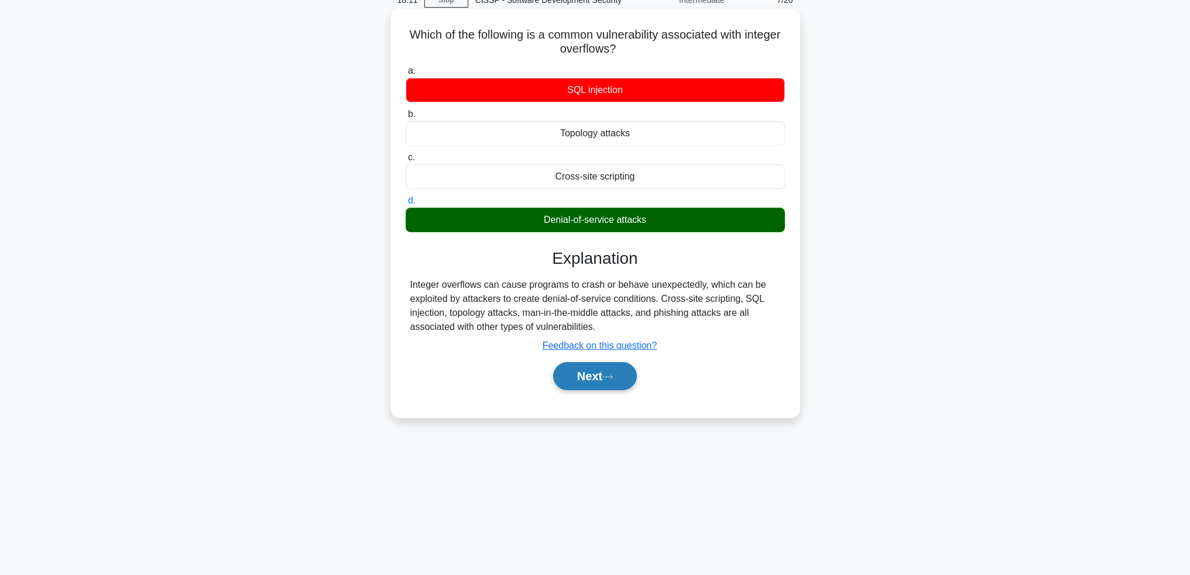
click at [599, 387] on button "Next" at bounding box center [595, 376] width 84 height 28
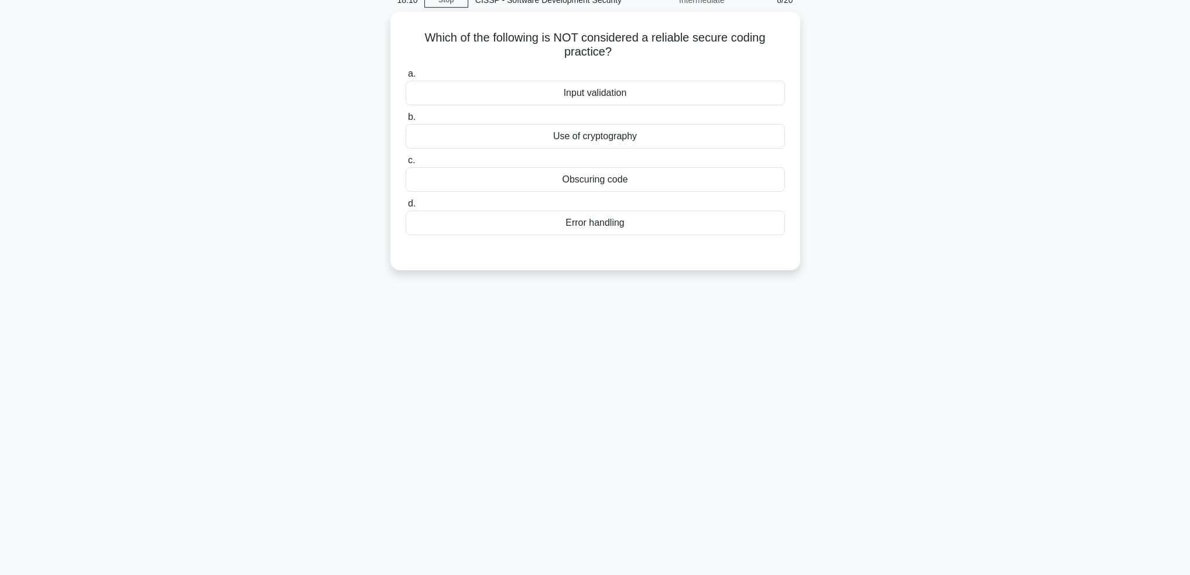
scroll to position [0, 0]
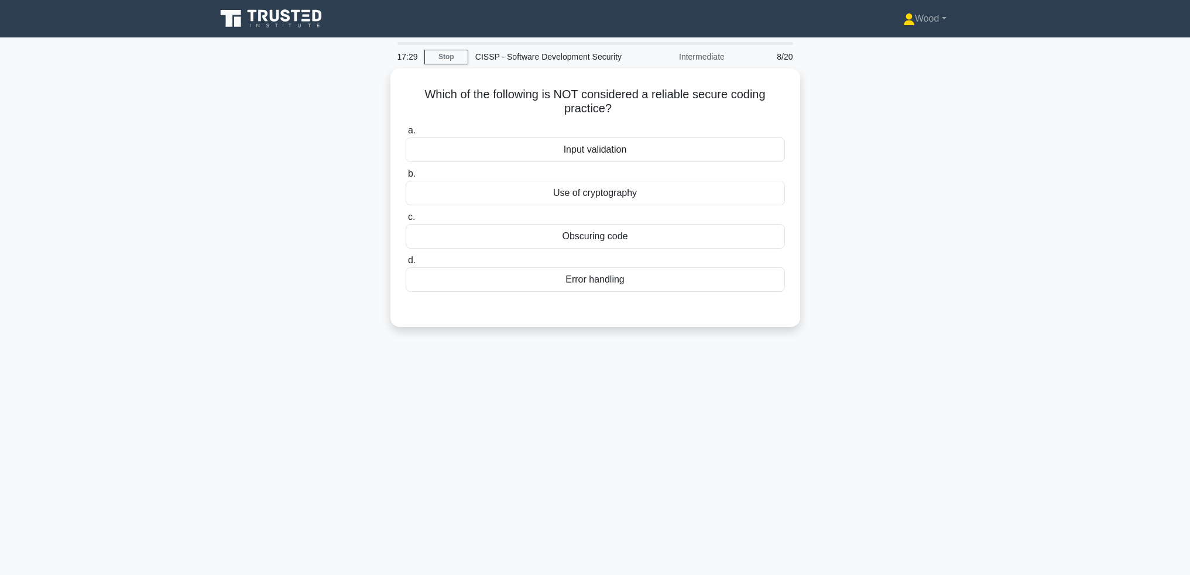
click at [910, 294] on div "Which of the following is NOT considered a reliable secure coding practice? .sp…" at bounding box center [595, 204] width 773 height 273
click at [594, 229] on div "Obscuring code" at bounding box center [595, 233] width 379 height 25
click at [406, 218] on input "c. Obscuring code" at bounding box center [406, 215] width 0 height 8
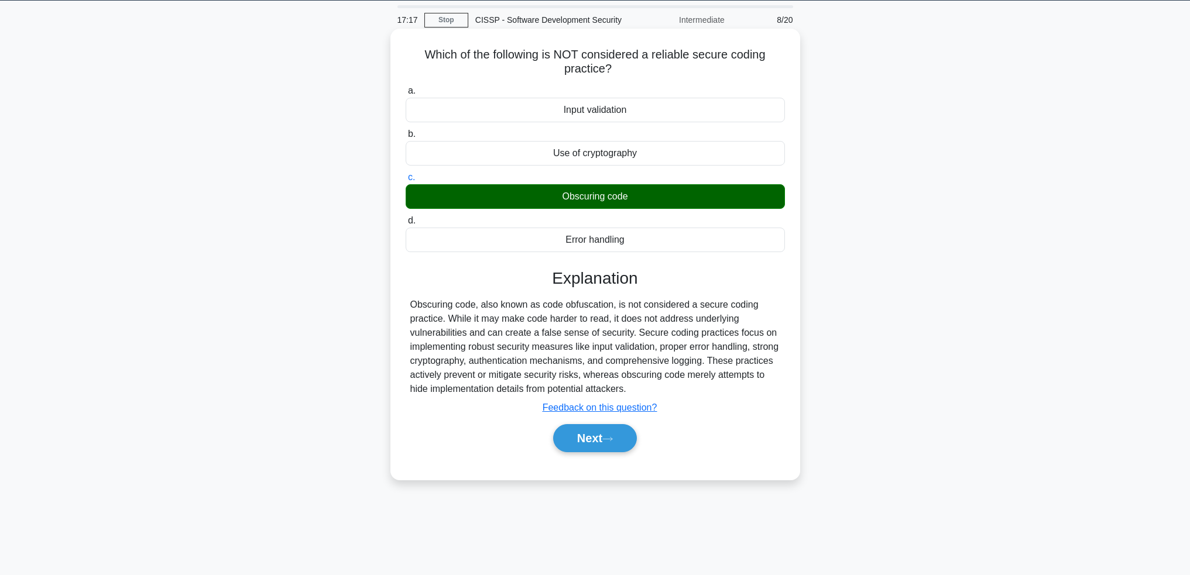
scroll to position [57, 0]
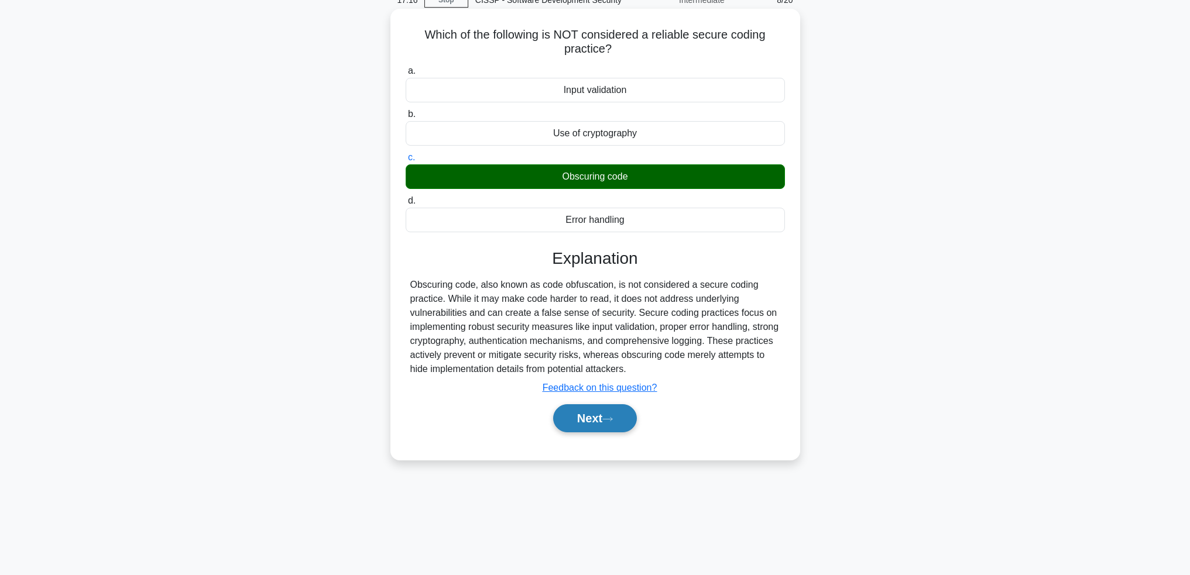
click at [591, 428] on button "Next" at bounding box center [595, 418] width 84 height 28
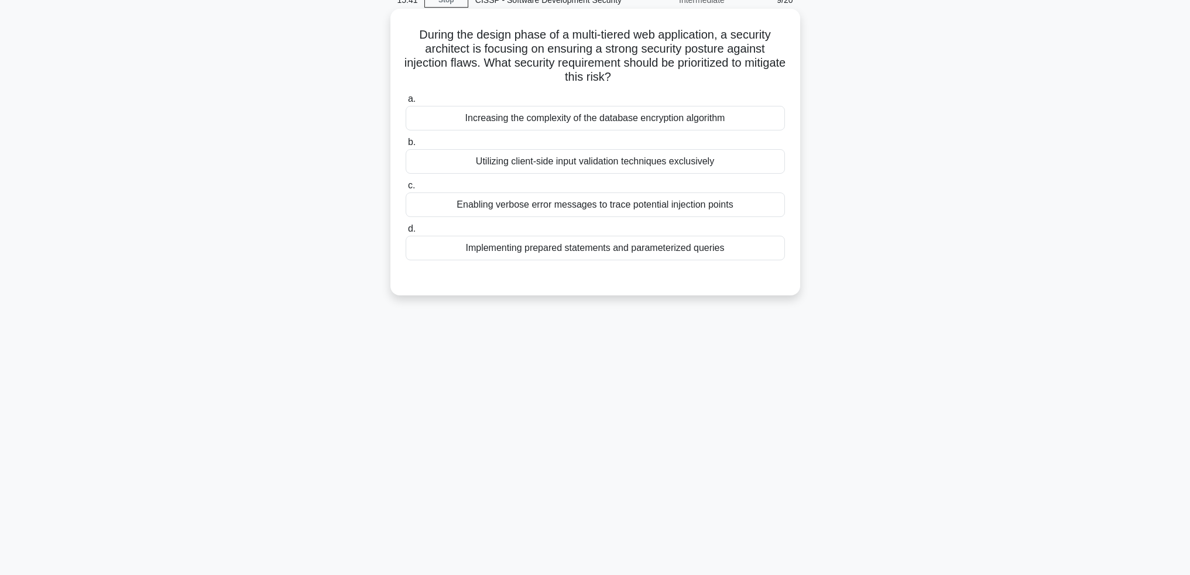
scroll to position [0, 0]
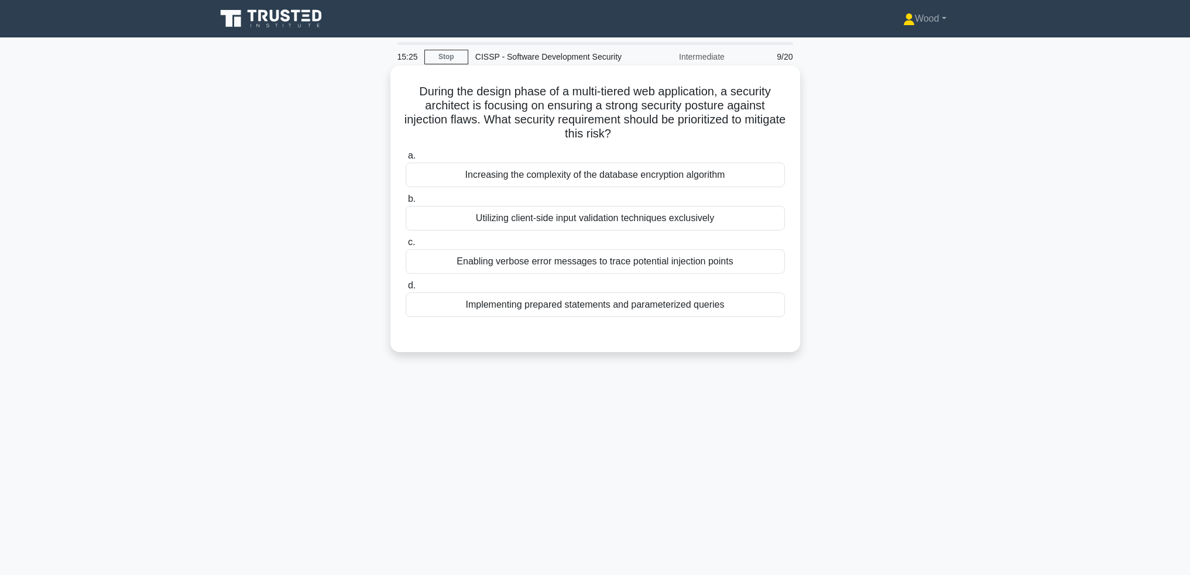
click at [626, 215] on div "Utilizing client-side input validation techniques exclusively" at bounding box center [595, 218] width 379 height 25
click at [406, 203] on input "b. Utilizing client-side input validation techniques exclusively" at bounding box center [406, 199] width 0 height 8
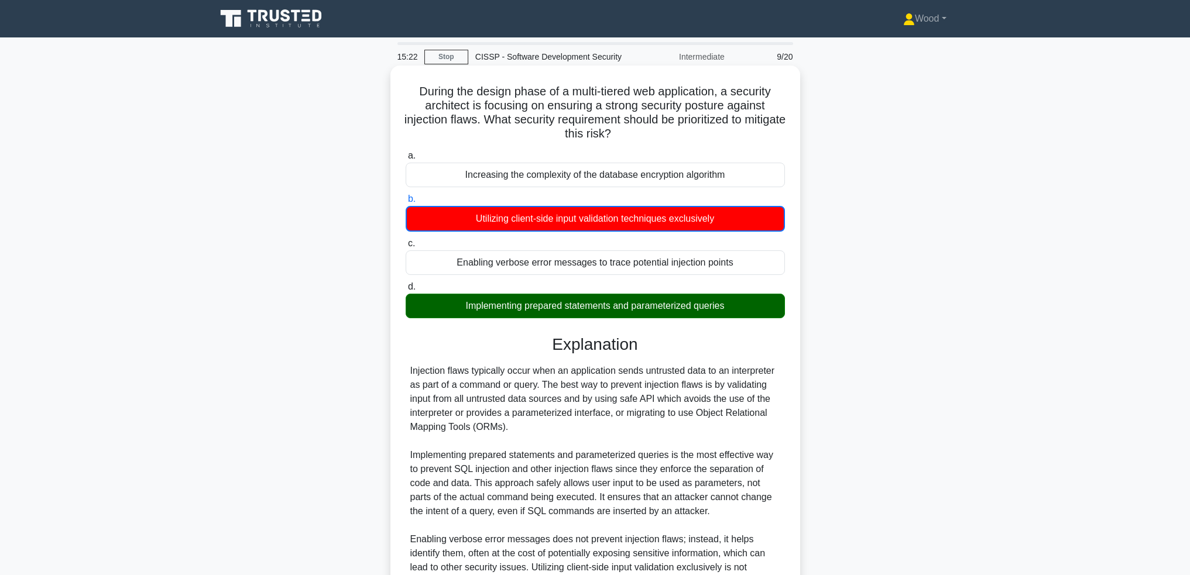
click at [624, 314] on div "Implementing prepared statements and parameterized queries" at bounding box center [595, 306] width 379 height 25
click at [406, 291] on input "d. Implementing prepared statements and parameterized queries" at bounding box center [406, 287] width 0 height 8
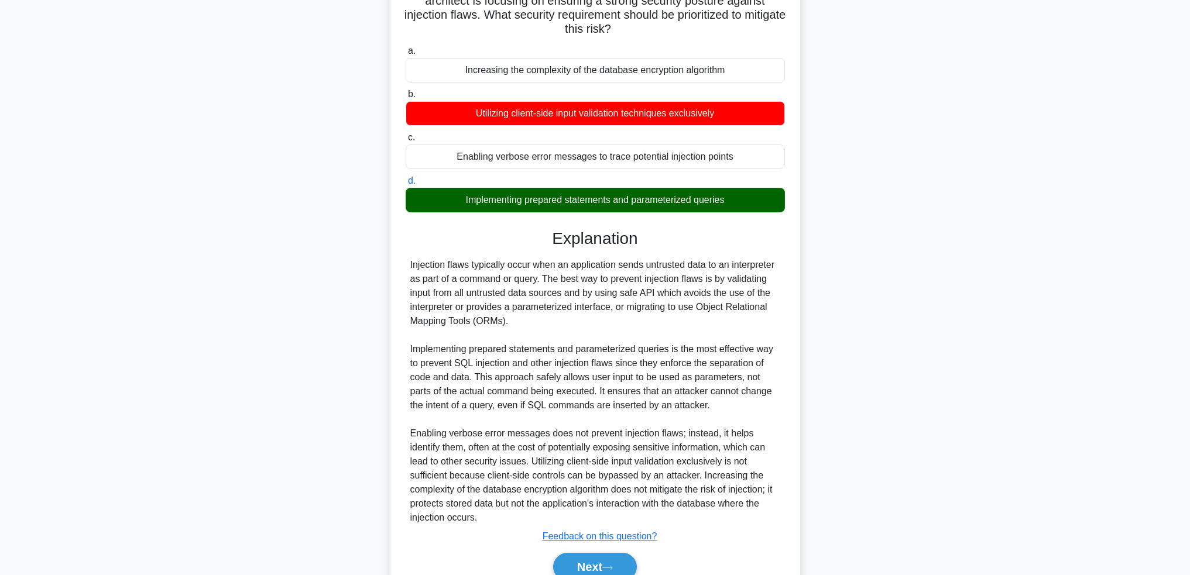
scroll to position [161, 0]
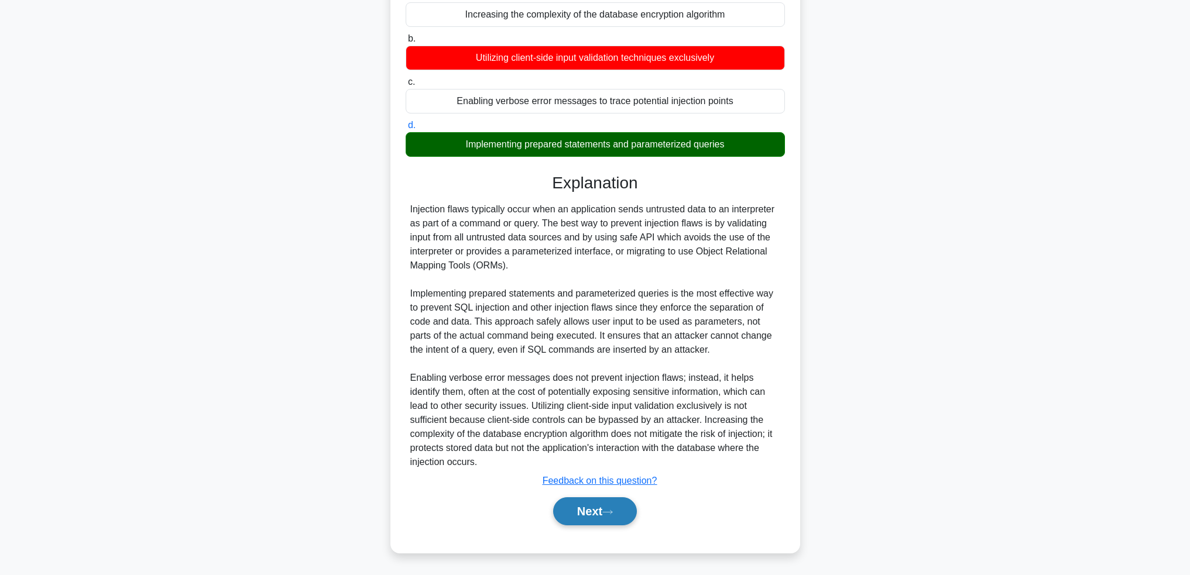
click at [586, 517] on button "Next" at bounding box center [595, 511] width 84 height 28
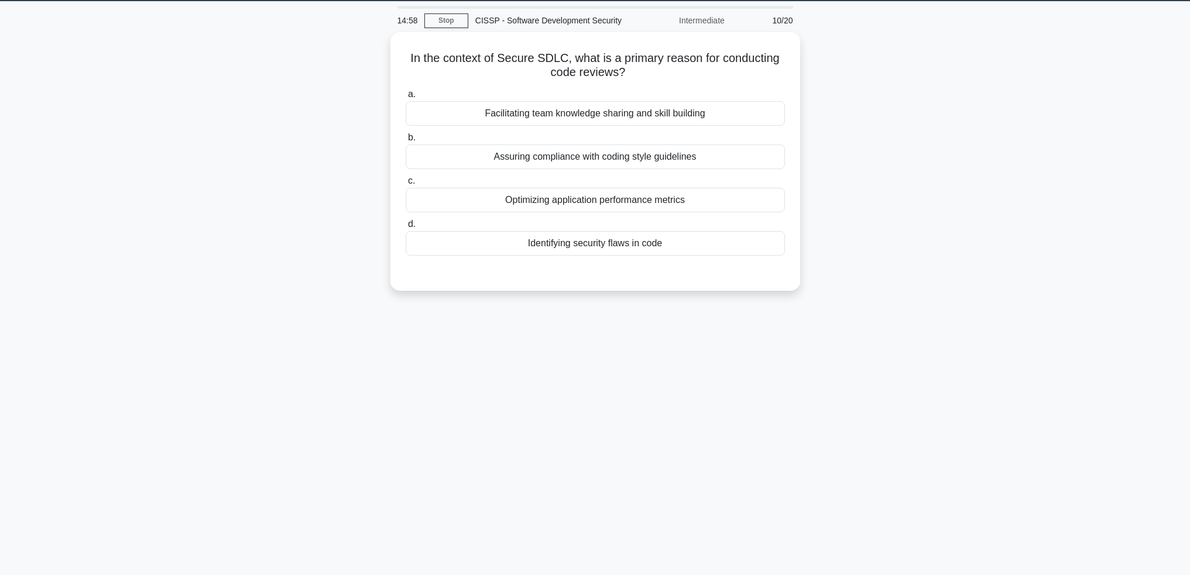
scroll to position [0, 0]
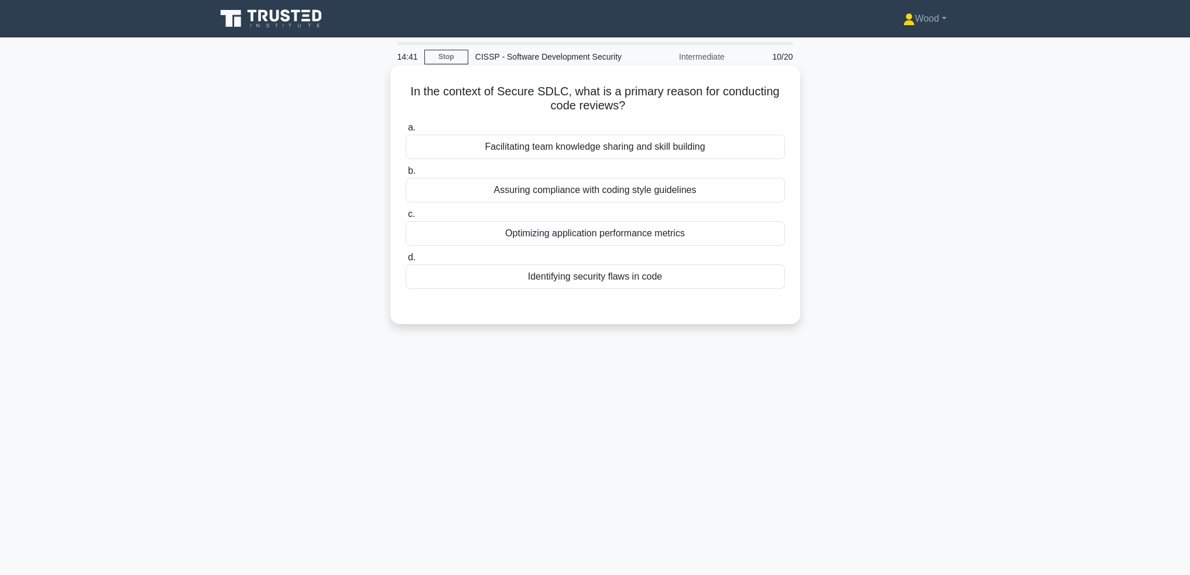
click at [562, 279] on div "Identifying security flaws in code" at bounding box center [595, 277] width 379 height 25
click at [406, 262] on input "d. Identifying security flaws in code" at bounding box center [406, 258] width 0 height 8
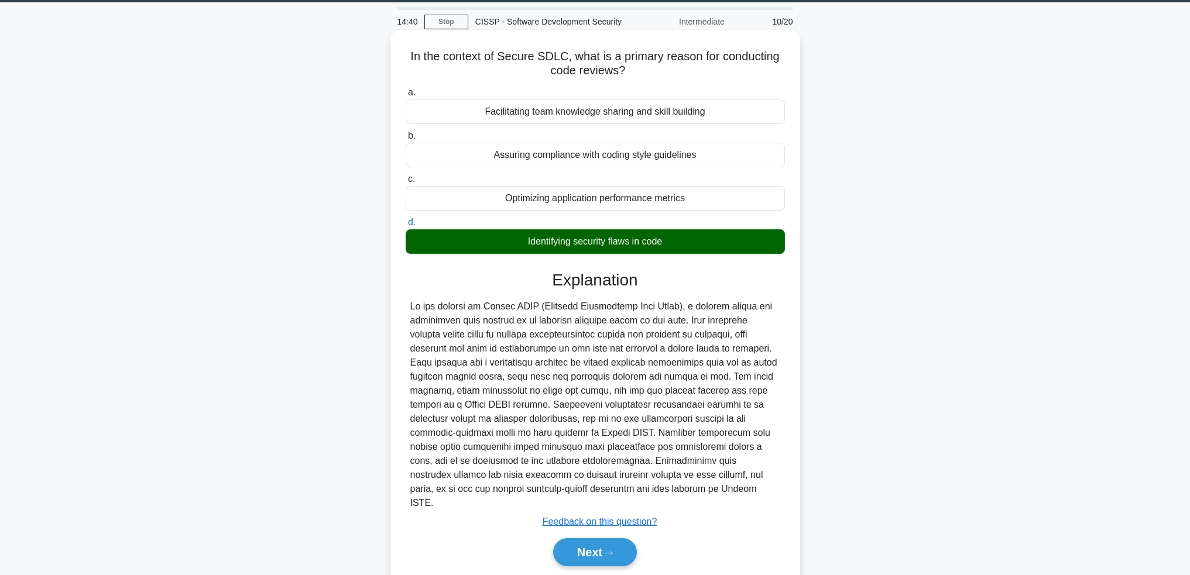
scroll to position [63, 0]
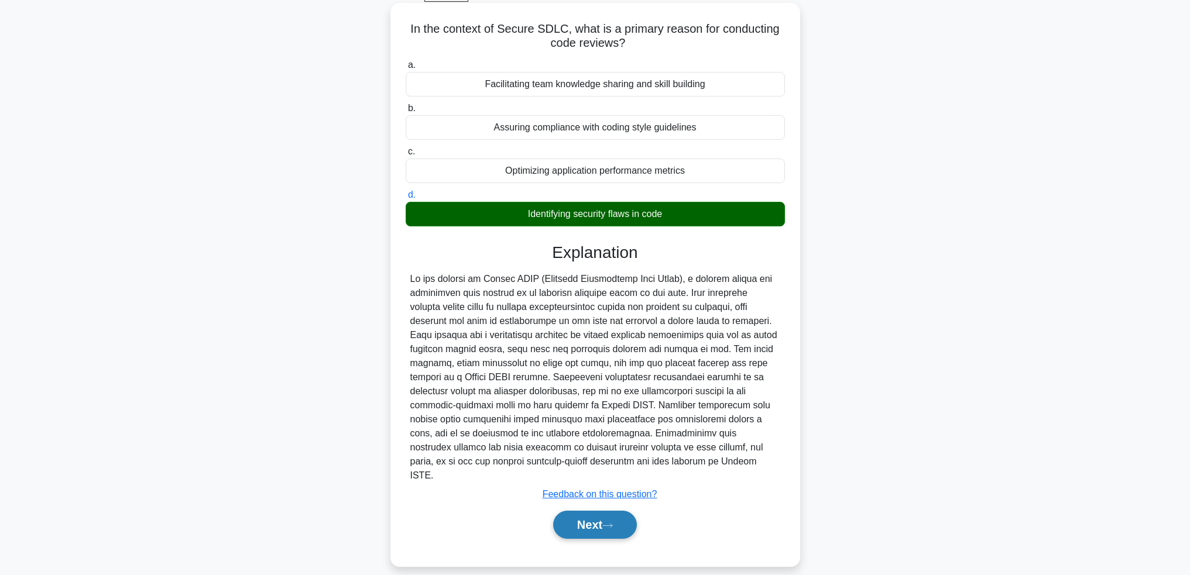
click at [609, 511] on button "Next" at bounding box center [595, 525] width 84 height 28
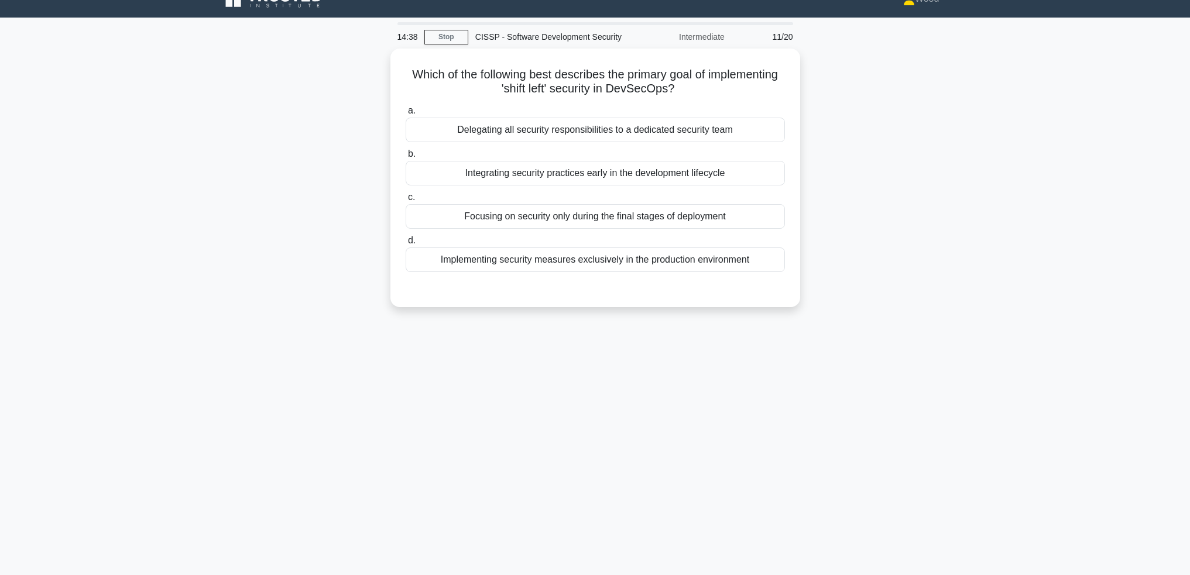
scroll to position [0, 0]
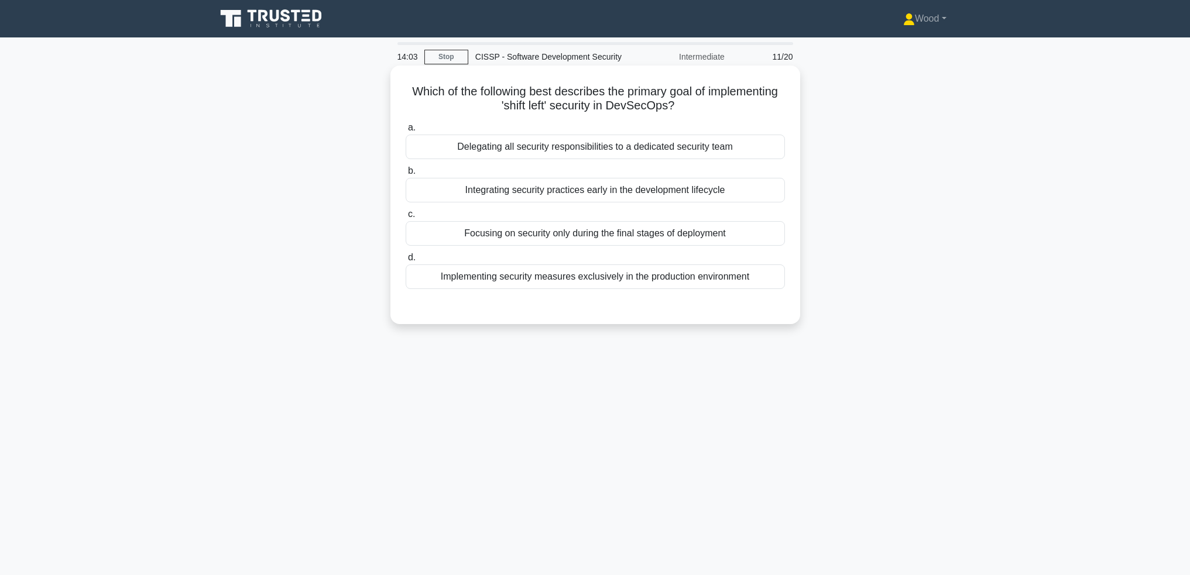
click at [587, 196] on div "Integrating security practices early in the development lifecycle" at bounding box center [595, 190] width 379 height 25
click at [406, 175] on input "b. Integrating security practices early in the development lifecycle" at bounding box center [406, 171] width 0 height 8
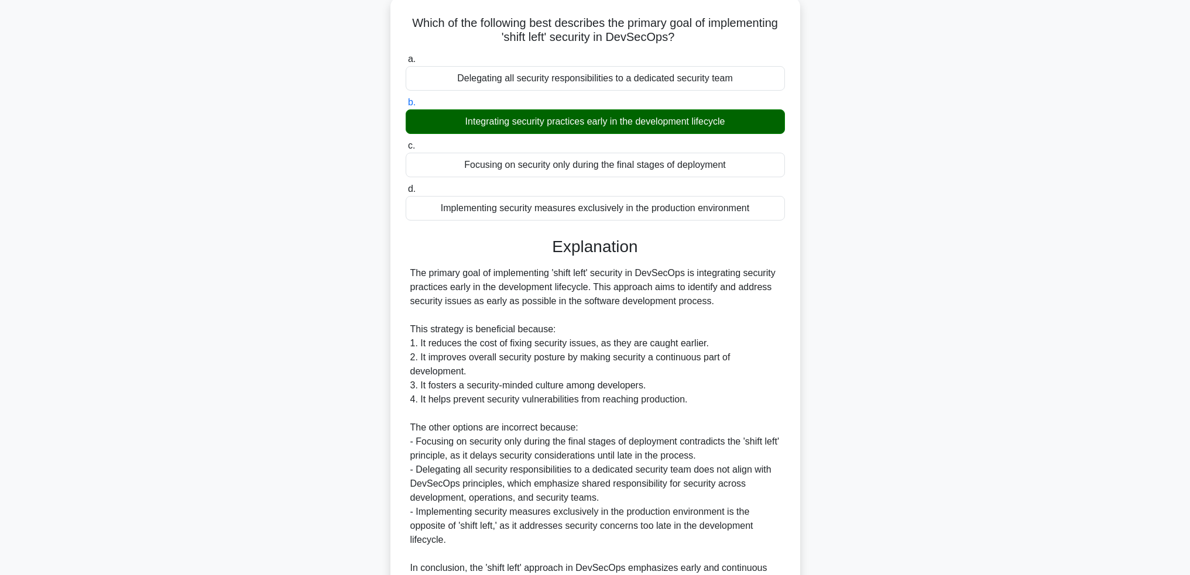
scroll to position [203, 0]
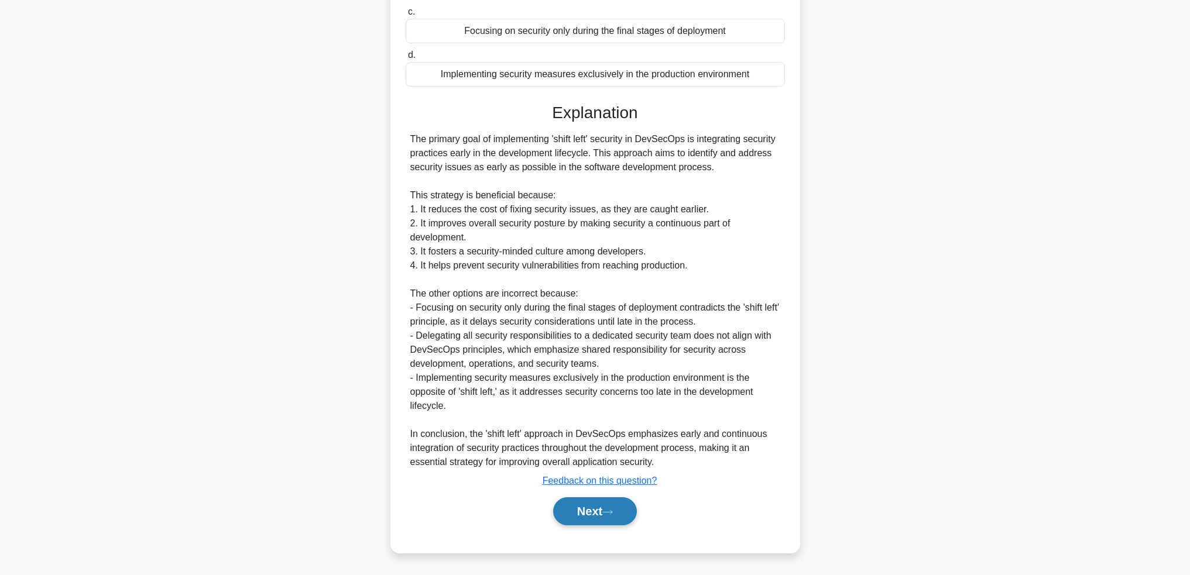
click at [576, 516] on button "Next" at bounding box center [595, 511] width 84 height 28
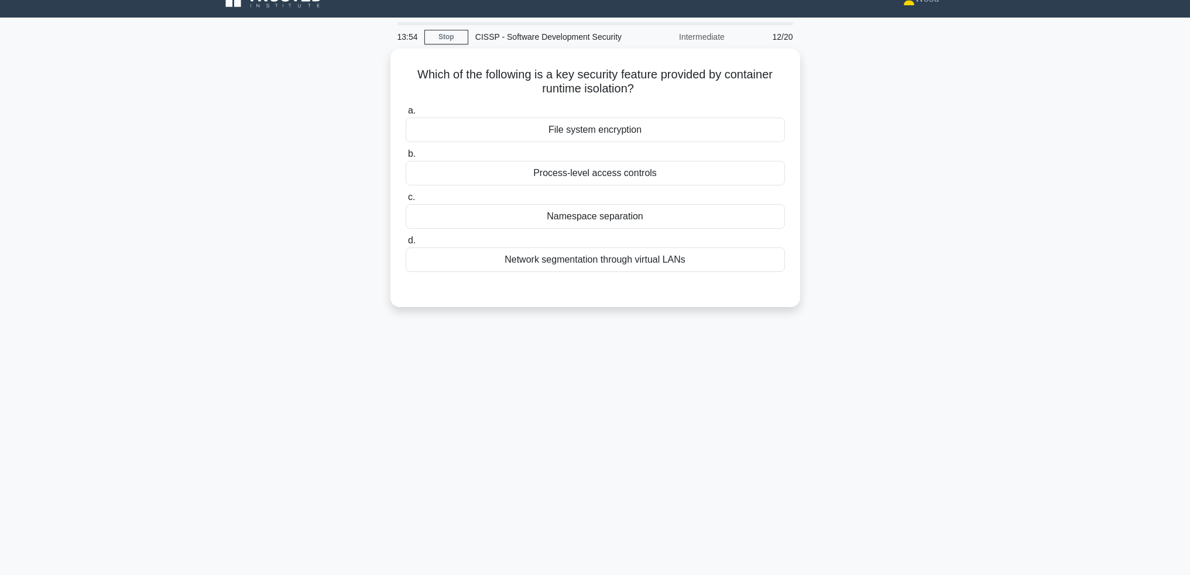
scroll to position [0, 0]
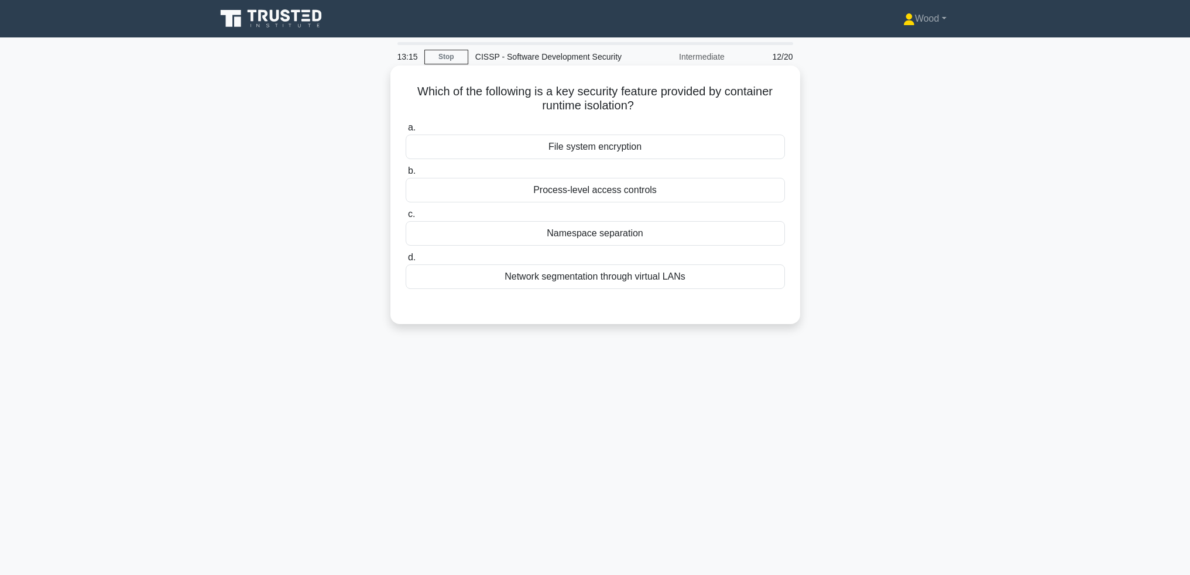
click at [605, 199] on div "Process-level access controls" at bounding box center [595, 190] width 379 height 25
click at [406, 175] on input "b. Process-level access controls" at bounding box center [406, 171] width 0 height 8
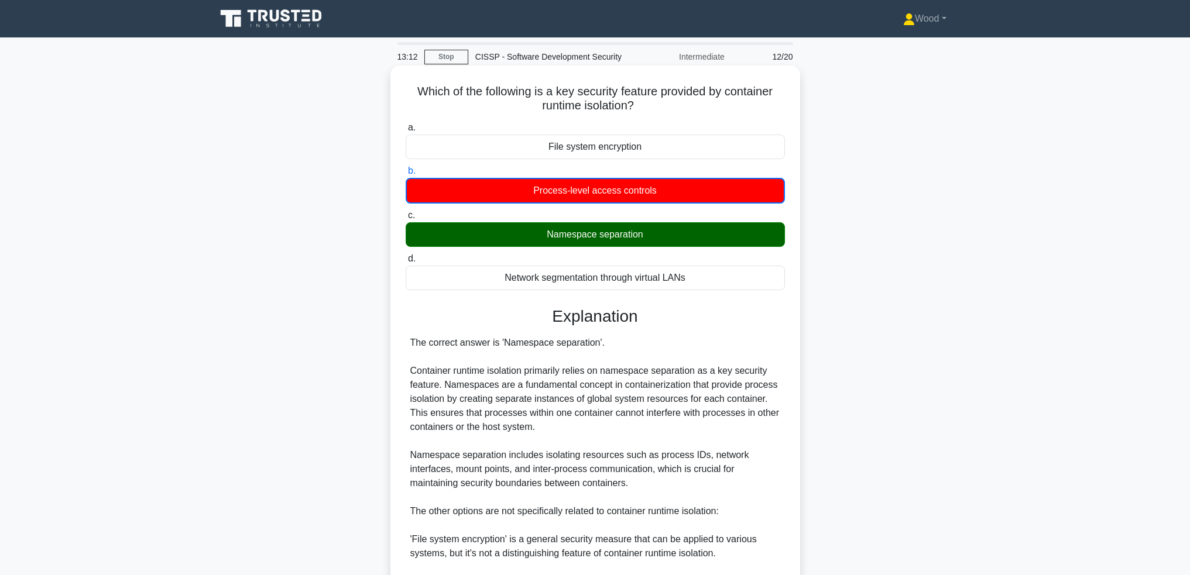
click at [609, 246] on div "Namespace separation" at bounding box center [595, 234] width 379 height 25
click at [406, 219] on input "c. Namespace separation" at bounding box center [406, 216] width 0 height 8
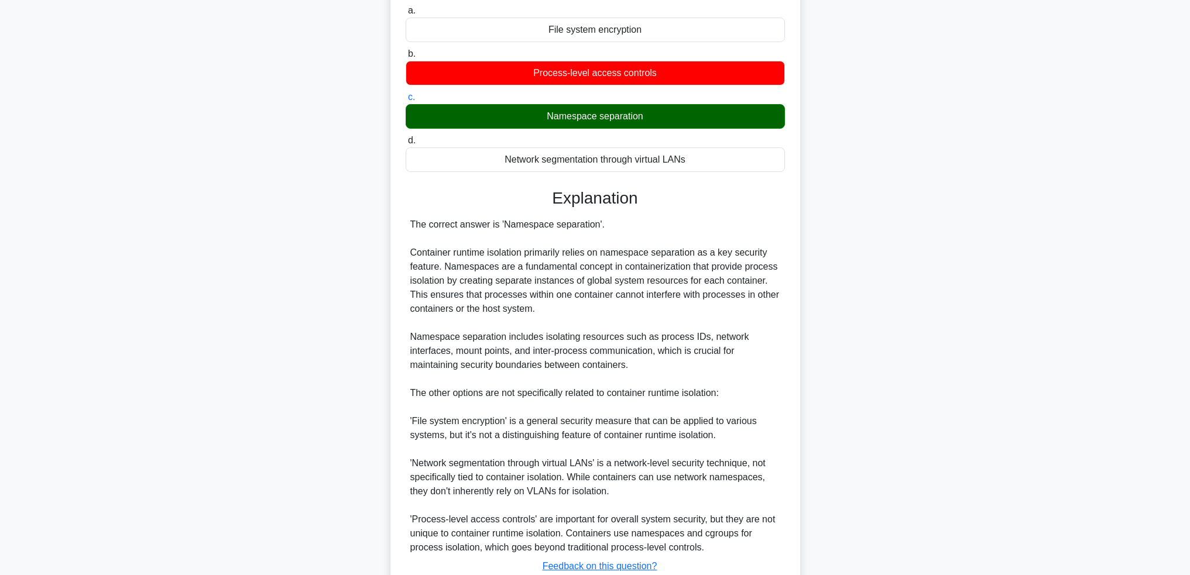
scroll to position [203, 0]
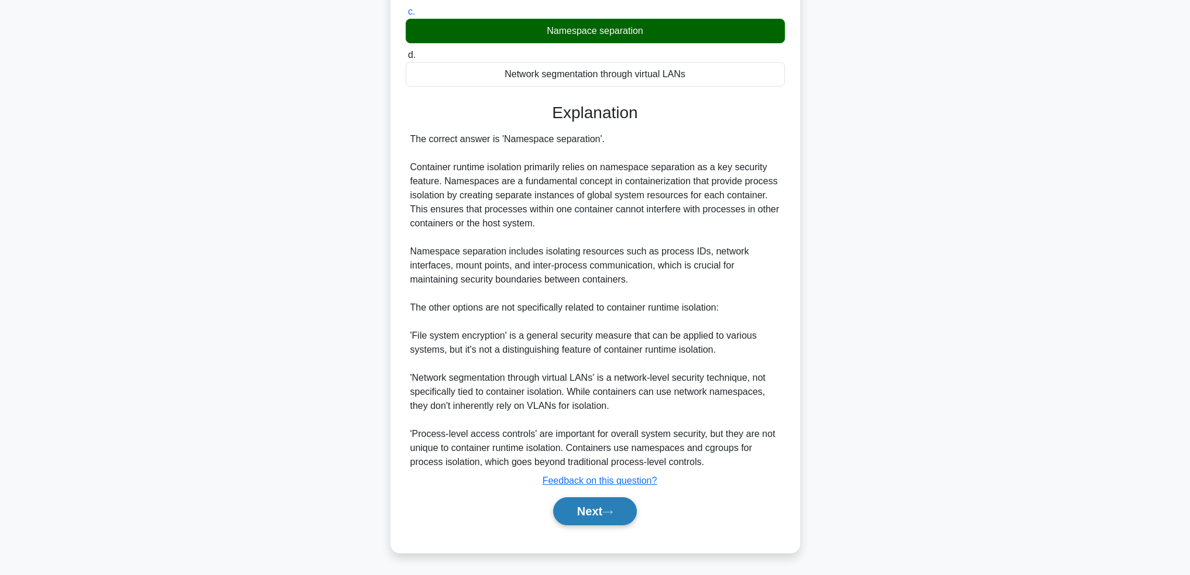
click at [601, 512] on button "Next" at bounding box center [595, 511] width 84 height 28
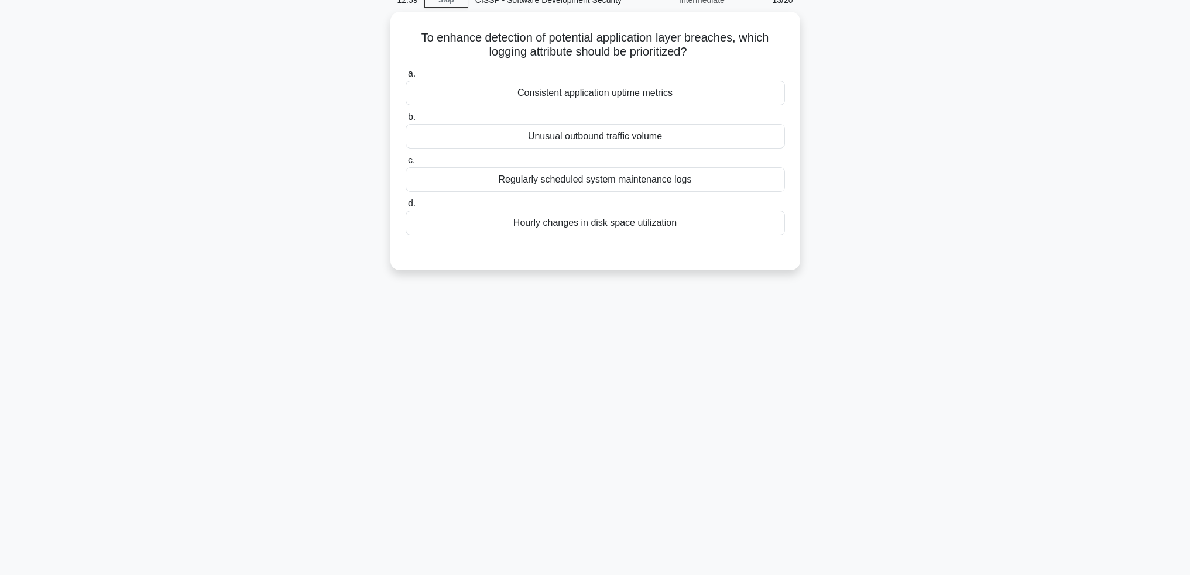
scroll to position [0, 0]
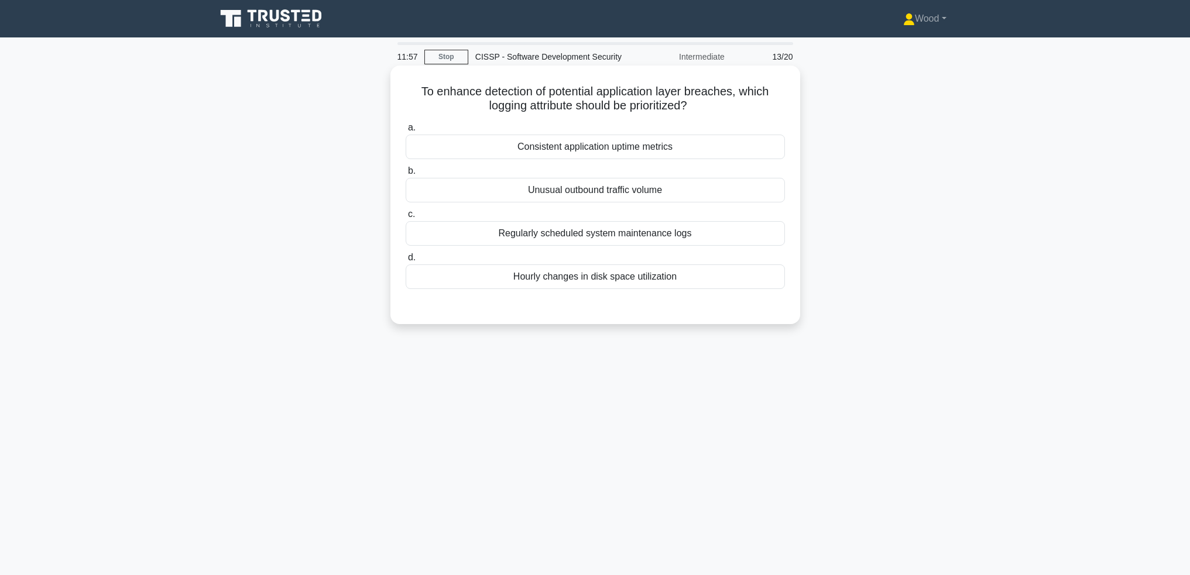
click at [578, 191] on div "Unusual outbound traffic volume" at bounding box center [595, 190] width 379 height 25
click at [406, 175] on input "b. Unusual outbound traffic volume" at bounding box center [406, 171] width 0 height 8
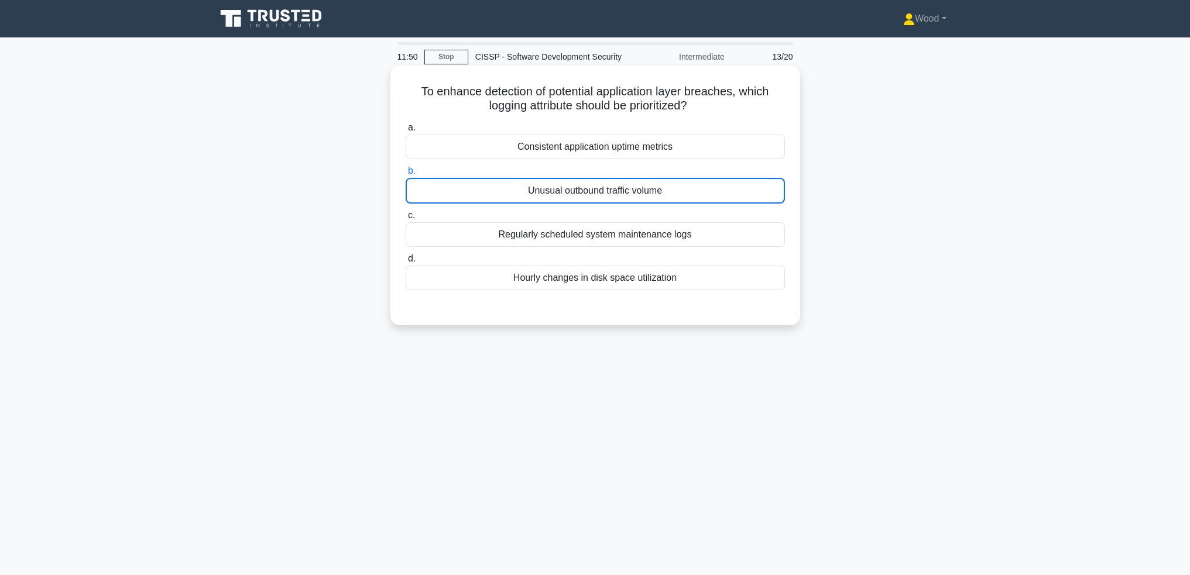
click at [618, 194] on div "Unusual outbound traffic volume" at bounding box center [595, 191] width 379 height 26
click at [406, 175] on input "b. Unusual outbound traffic volume" at bounding box center [406, 171] width 0 height 8
click at [618, 194] on div "Unusual outbound traffic volume" at bounding box center [595, 191] width 379 height 26
click at [406, 175] on input "b. Unusual outbound traffic volume" at bounding box center [406, 171] width 0 height 8
click at [908, 113] on div "To enhance detection of potential application layer breaches, which logging att…" at bounding box center [595, 205] width 773 height 274
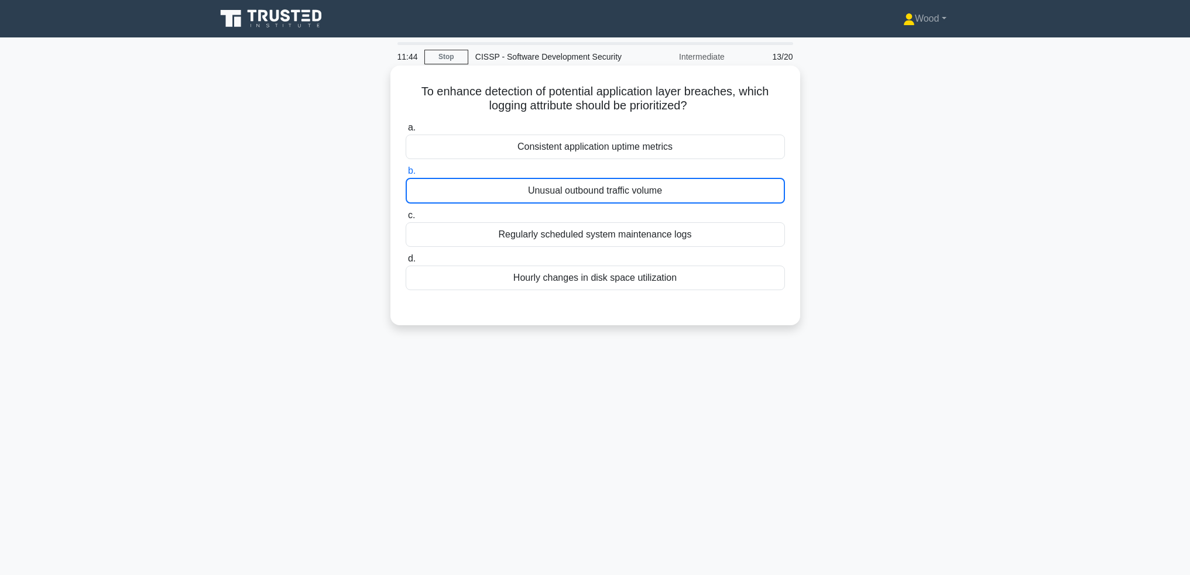
click at [589, 192] on div "Unusual outbound traffic volume" at bounding box center [595, 191] width 379 height 26
click at [406, 175] on input "b. Unusual outbound traffic volume" at bounding box center [406, 171] width 0 height 8
click at [585, 145] on div "Consistent application uptime metrics" at bounding box center [595, 147] width 379 height 25
click at [406, 132] on input "a. Consistent application uptime metrics" at bounding box center [406, 128] width 0 height 8
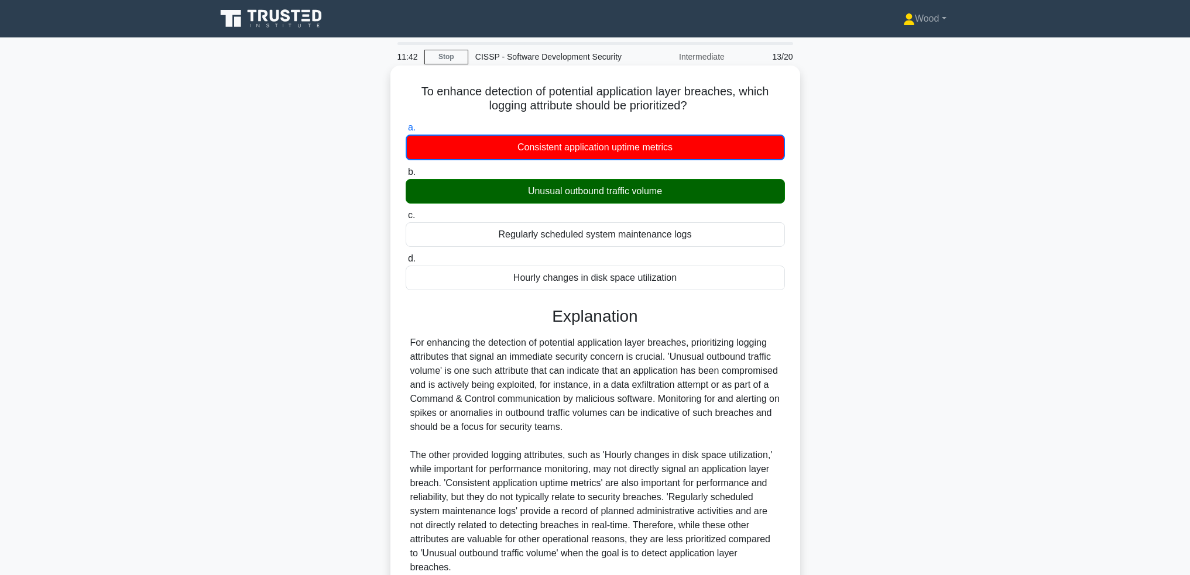
click at [565, 188] on div "Unusual outbound traffic volume" at bounding box center [595, 191] width 379 height 25
click at [406, 176] on input "b. Unusual outbound traffic volume" at bounding box center [406, 173] width 0 height 8
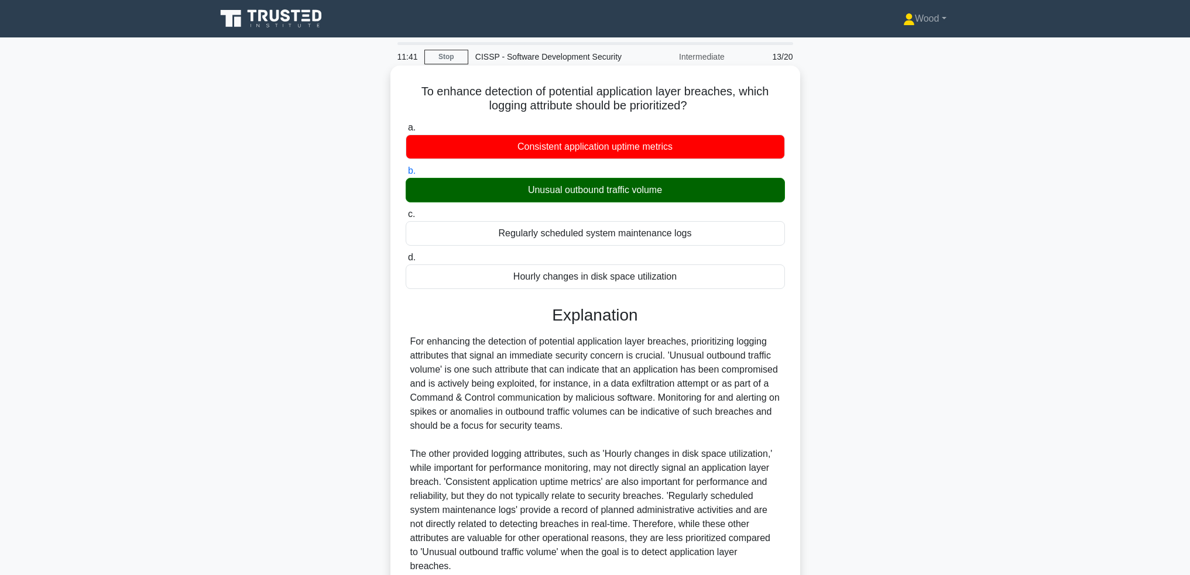
click at [595, 192] on div "Unusual outbound traffic volume" at bounding box center [595, 190] width 379 height 25
click at [406, 175] on input "b. Unusual outbound traffic volume" at bounding box center [406, 171] width 0 height 8
click at [595, 192] on div "Unusual outbound traffic volume" at bounding box center [595, 190] width 379 height 25
click at [406, 175] on input "b. Unusual outbound traffic volume" at bounding box center [406, 171] width 0 height 8
click at [595, 192] on div "Unusual outbound traffic volume" at bounding box center [595, 190] width 379 height 25
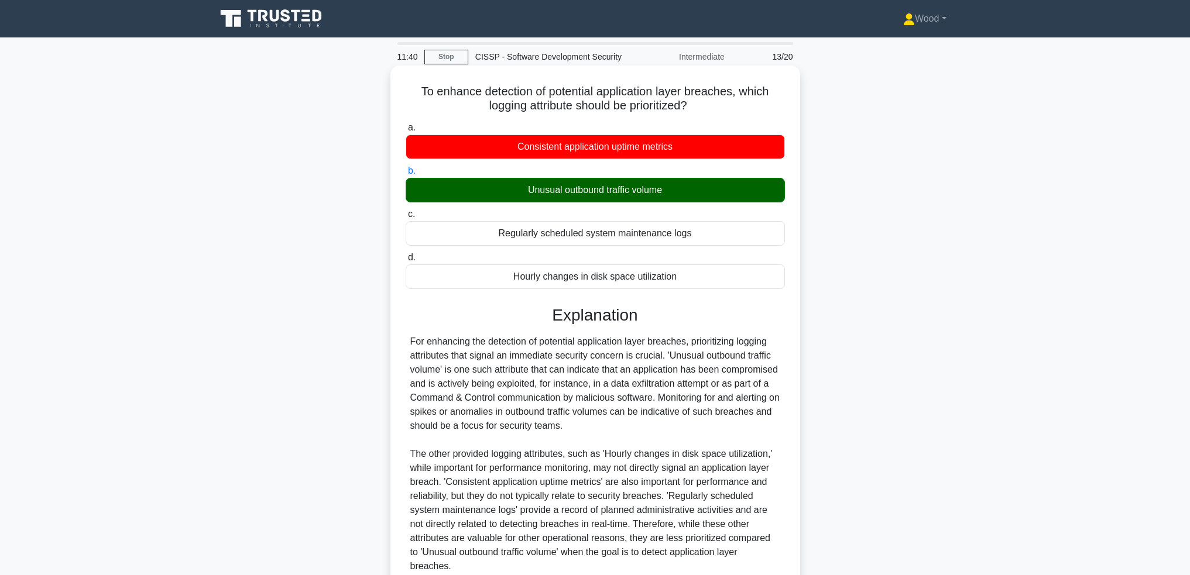
click at [406, 175] on input "b. Unusual outbound traffic volume" at bounding box center [406, 171] width 0 height 8
click at [622, 194] on div "Unusual outbound traffic volume" at bounding box center [595, 190] width 379 height 25
click at [406, 175] on input "b. Unusual outbound traffic volume" at bounding box center [406, 171] width 0 height 8
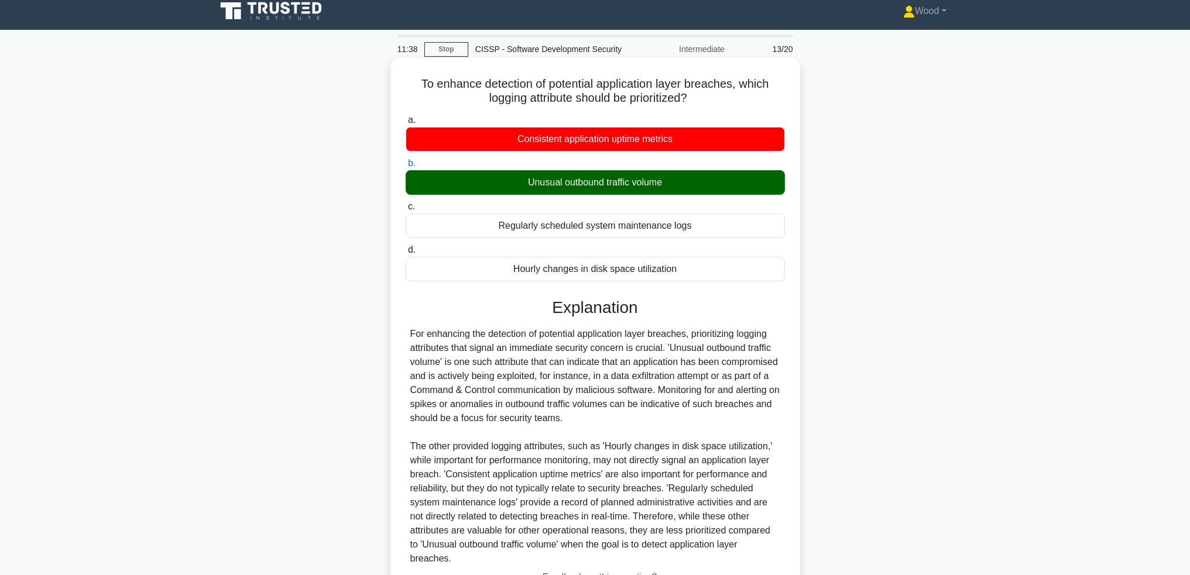
scroll to position [105, 0]
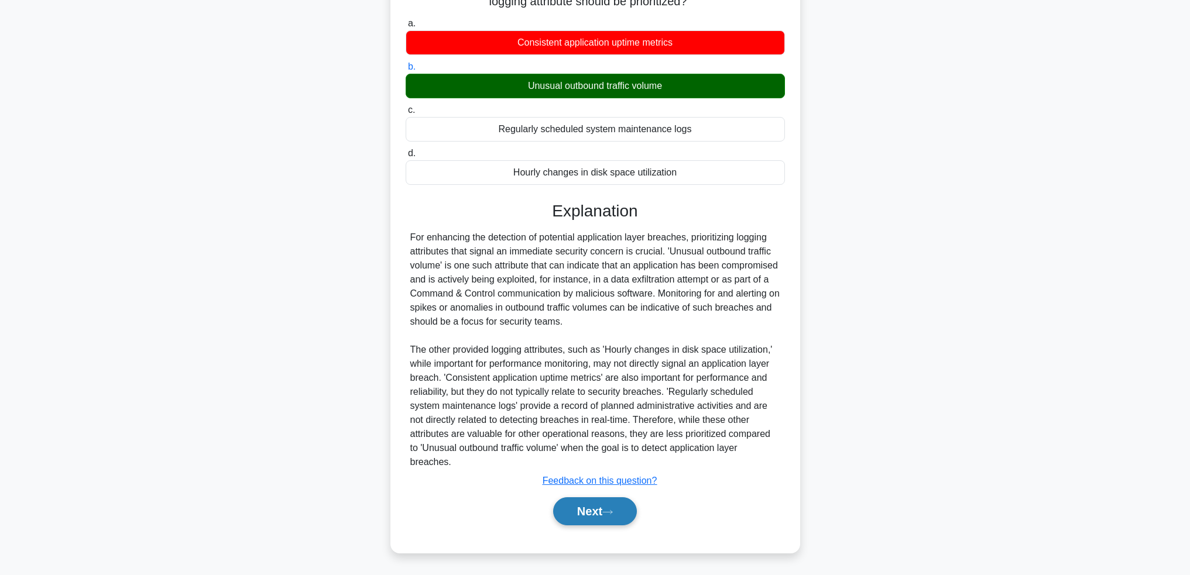
click at [600, 516] on button "Next" at bounding box center [595, 511] width 84 height 28
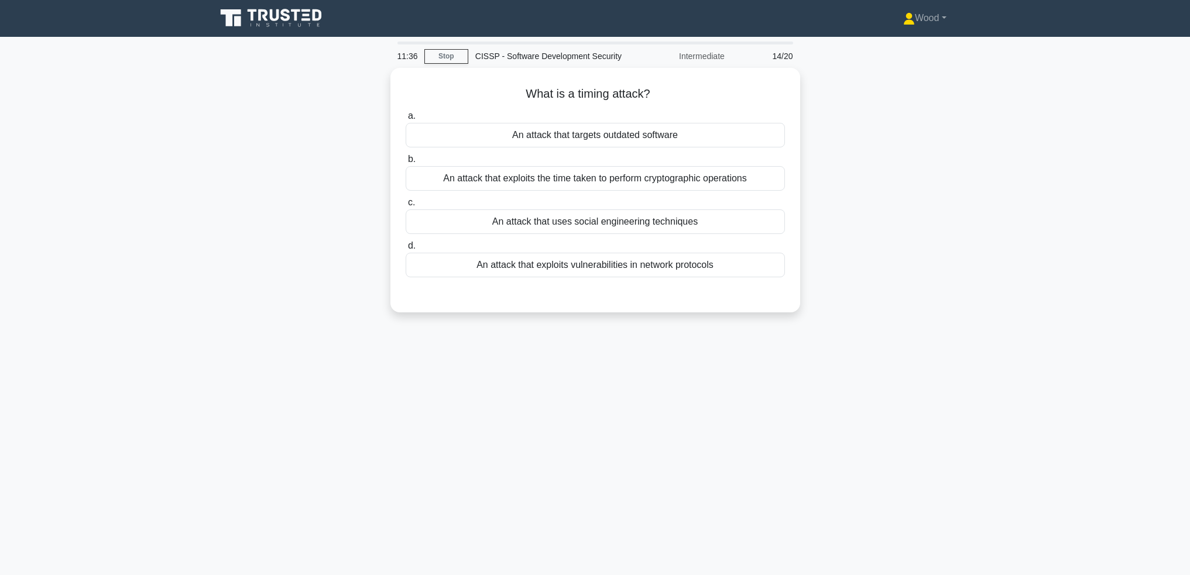
scroll to position [0, 0]
click at [252, 169] on div "What is a timing attack? .spinner_0XTQ{transform-origin:center;animation:spinne…" at bounding box center [595, 197] width 773 height 259
click at [674, 221] on div "An attack that uses social engineering techniques" at bounding box center [595, 219] width 379 height 25
click at [406, 204] on input "c. An attack that uses social engineering techniques" at bounding box center [406, 201] width 0 height 8
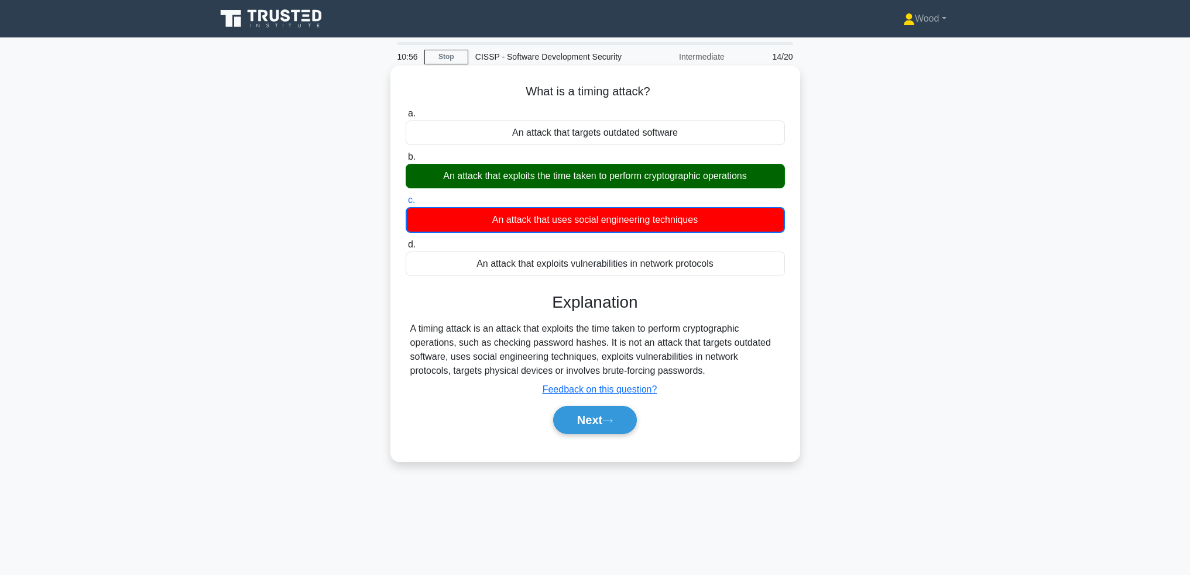
click at [611, 171] on div "An attack that exploits the time taken to perform cryptographic operations" at bounding box center [595, 176] width 379 height 25
click at [406, 161] on input "b. An attack that exploits the time taken to perform cryptographic operations" at bounding box center [406, 157] width 0 height 8
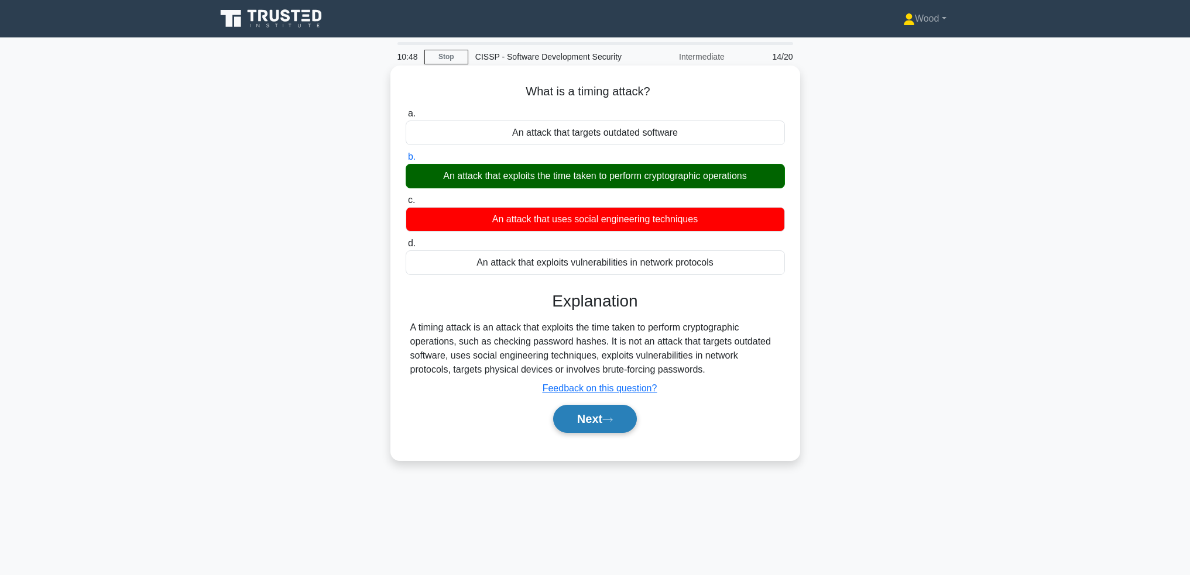
click at [626, 424] on button "Next" at bounding box center [595, 419] width 84 height 28
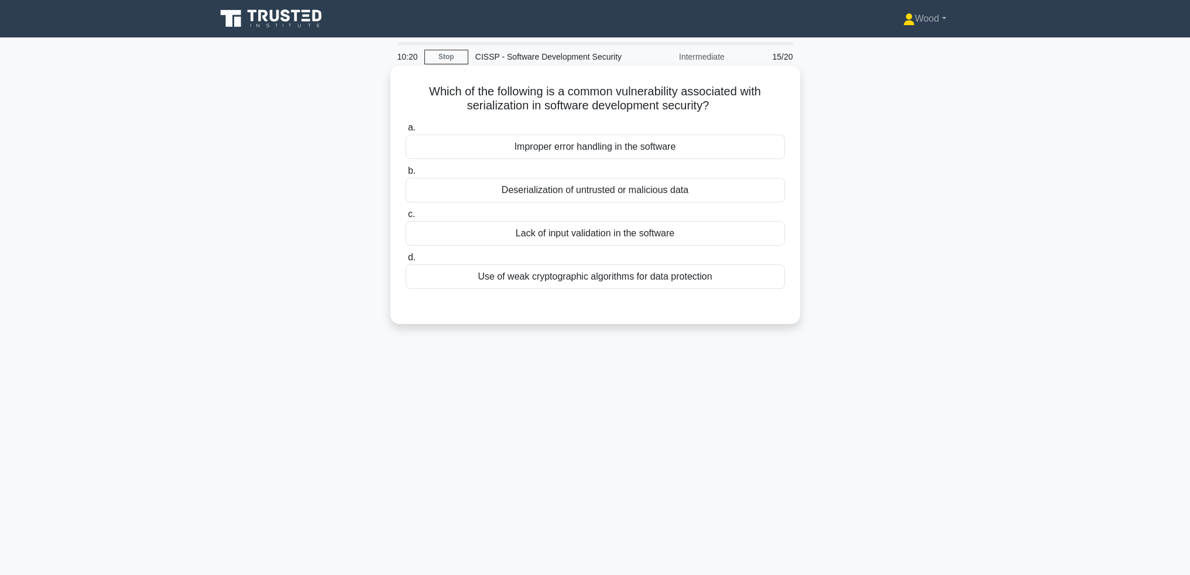
click at [575, 241] on div "Lack of input validation in the software" at bounding box center [595, 233] width 379 height 25
click at [406, 218] on input "c. Lack of input validation in the software" at bounding box center [406, 215] width 0 height 8
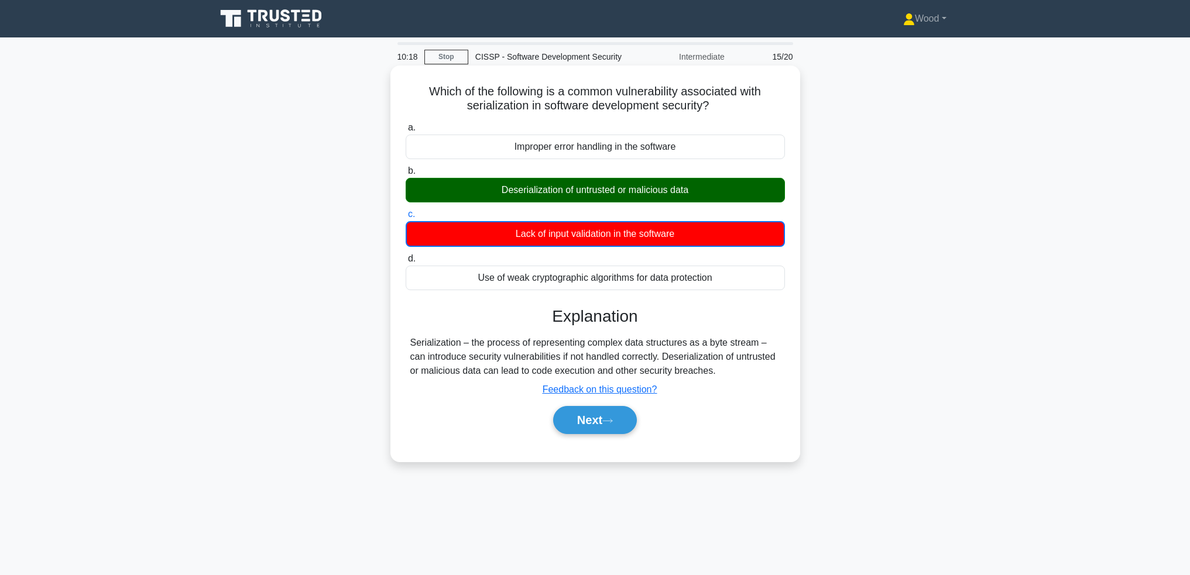
click at [564, 198] on div "Deserialization of untrusted or malicious data" at bounding box center [595, 190] width 379 height 25
click at [406, 175] on input "b. Deserialization of untrusted or malicious data" at bounding box center [406, 171] width 0 height 8
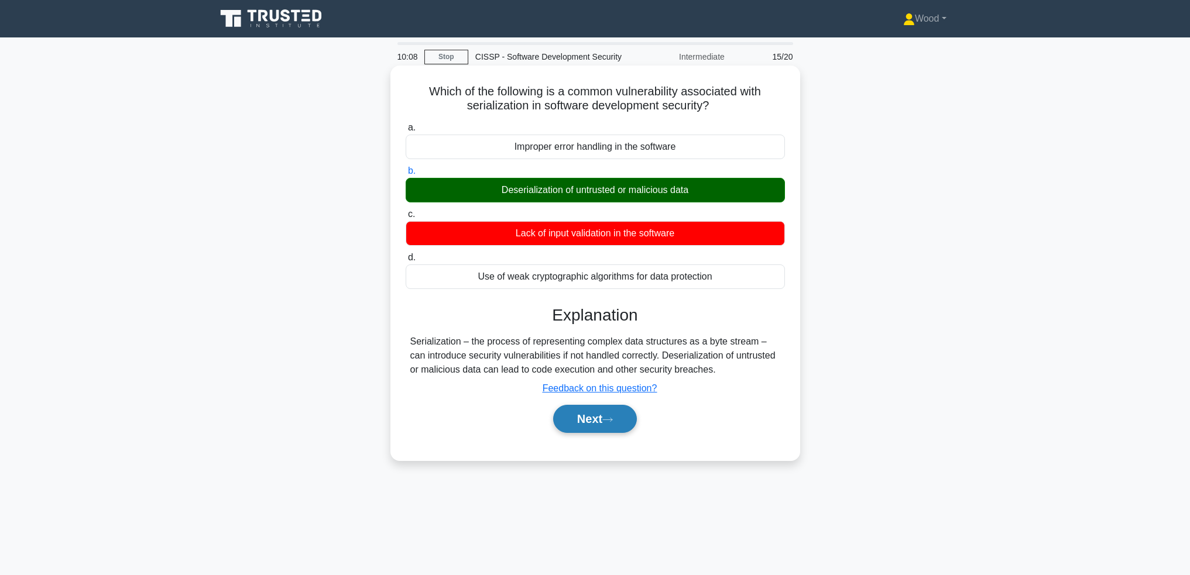
click at [585, 424] on button "Next" at bounding box center [595, 419] width 84 height 28
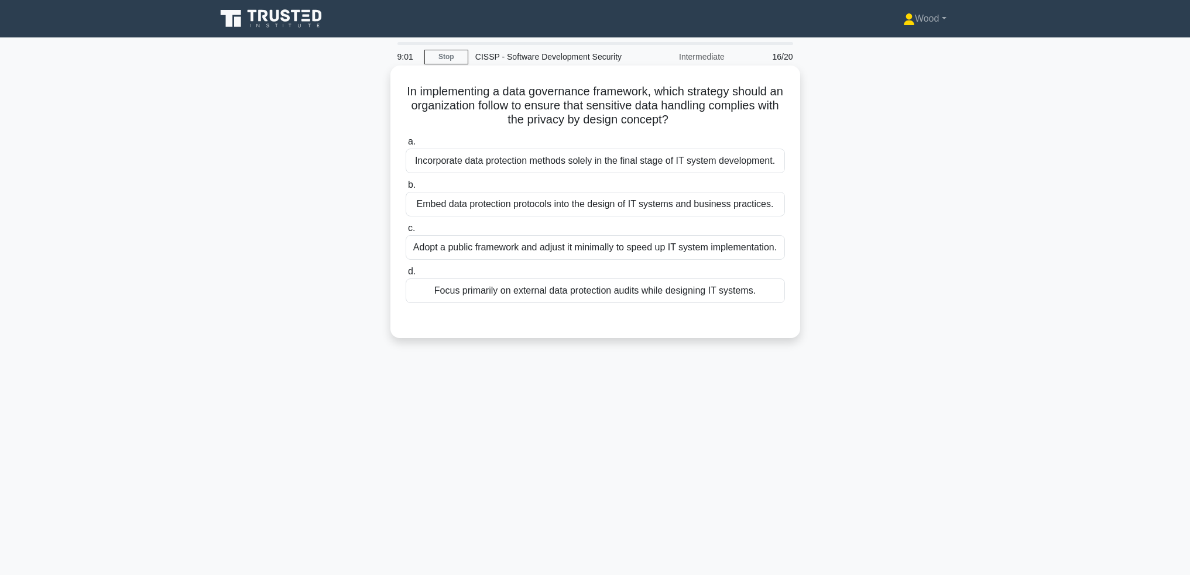
click at [575, 209] on div "Embed data protection protocols into the design of IT systems and business prac…" at bounding box center [595, 204] width 379 height 25
click at [406, 189] on input "b. Embed data protection protocols into the design of IT systems and business p…" at bounding box center [406, 185] width 0 height 8
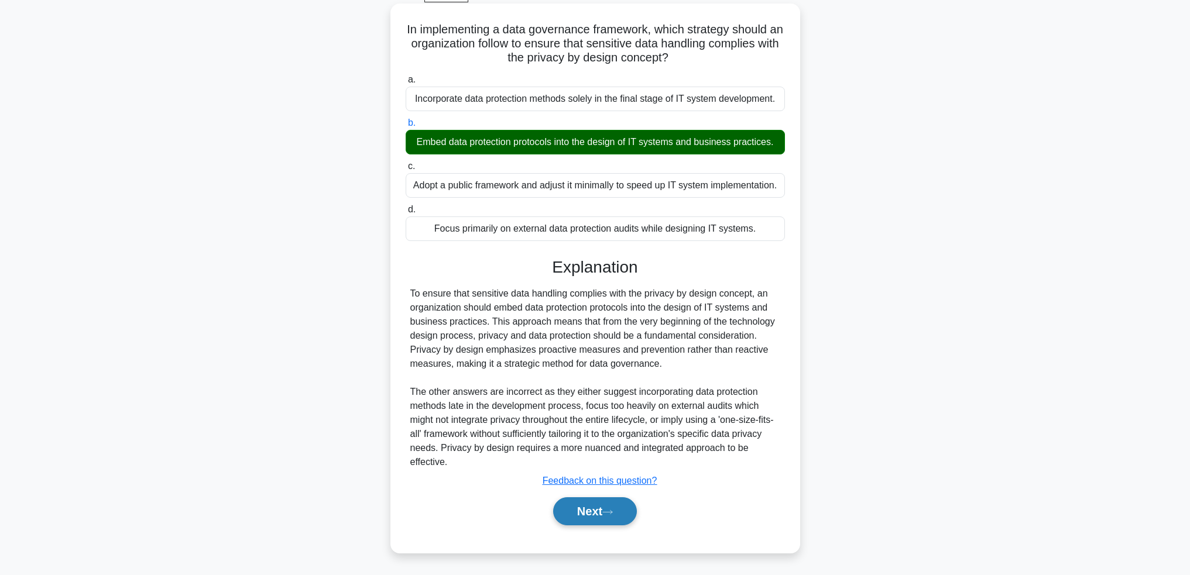
click at [619, 512] on button "Next" at bounding box center [595, 511] width 84 height 28
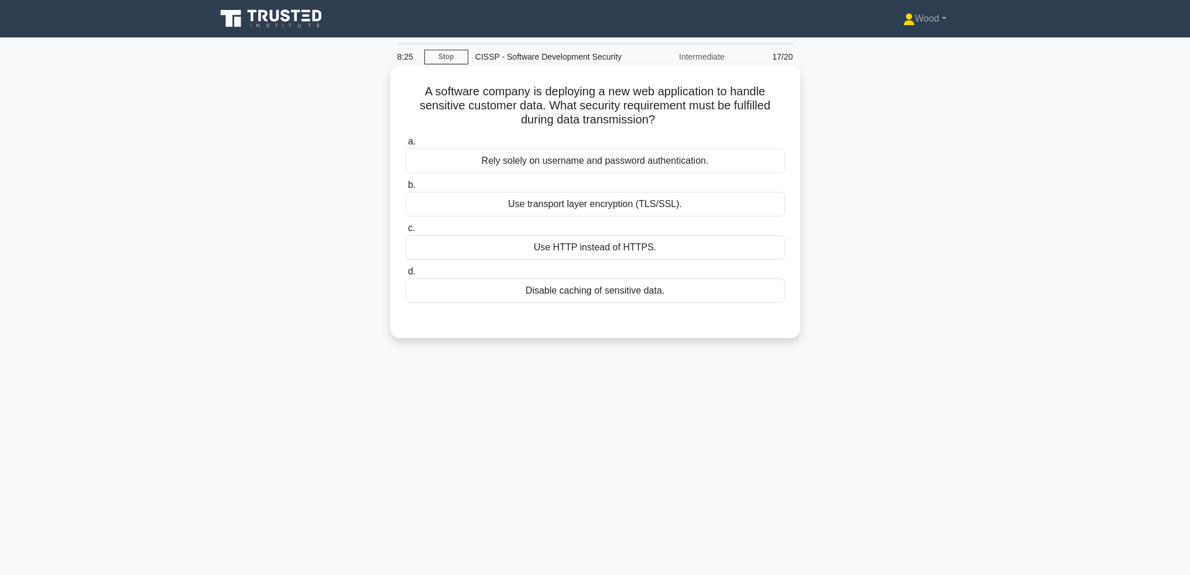
click at [544, 210] on div "Use transport layer encryption (TLS/SSL)." at bounding box center [595, 204] width 379 height 25
click at [406, 189] on input "b. Use transport layer encryption (TLS/SSL)." at bounding box center [406, 185] width 0 height 8
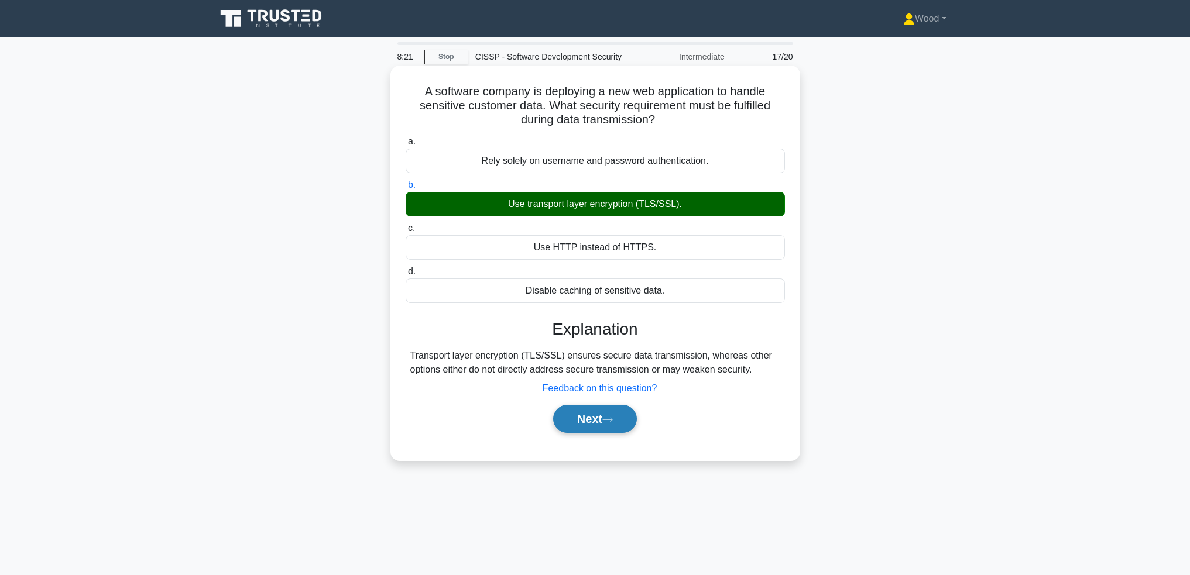
click at [600, 425] on button "Next" at bounding box center [595, 419] width 84 height 28
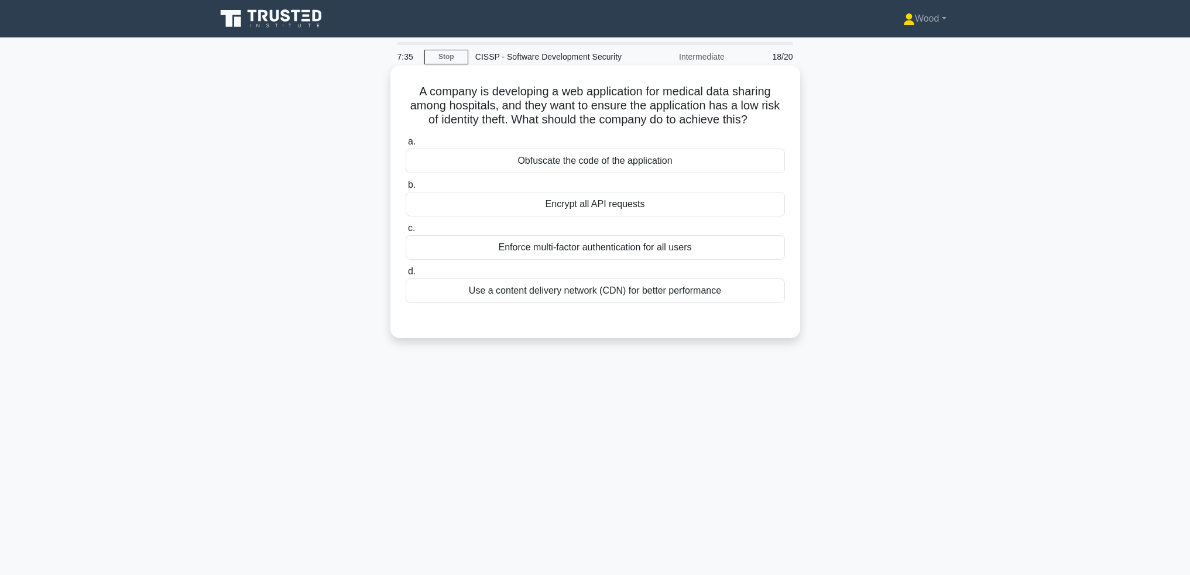
click at [620, 202] on div "Encrypt all API requests" at bounding box center [595, 204] width 379 height 25
click at [406, 189] on input "b. Encrypt all API requests" at bounding box center [406, 185] width 0 height 8
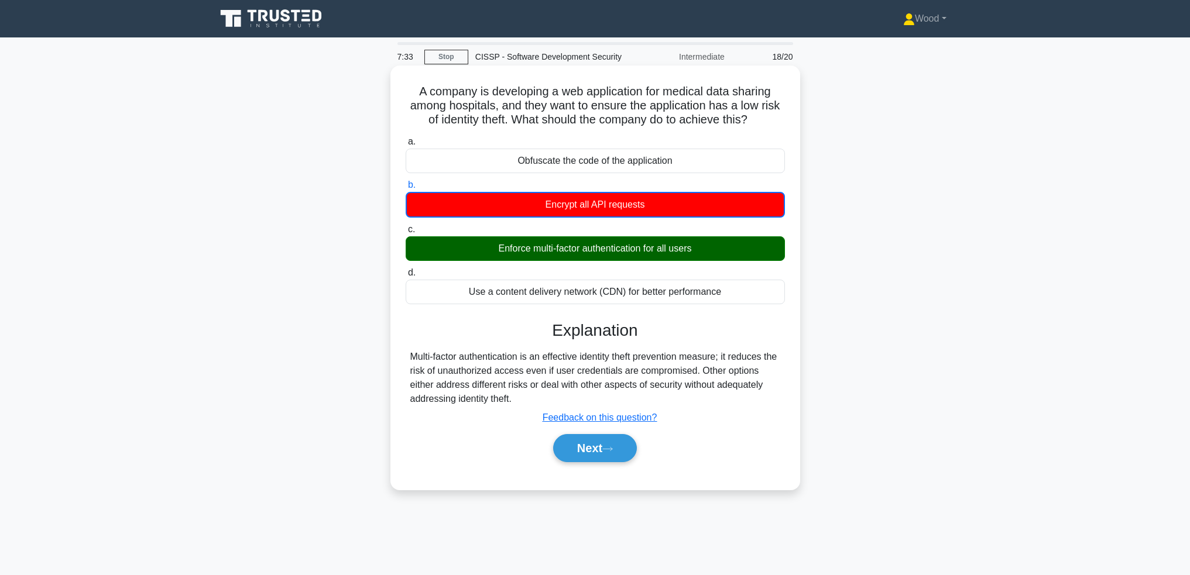
click at [611, 252] on div "Enforce multi-factor authentication for all users" at bounding box center [595, 248] width 379 height 25
click at [406, 234] on input "c. Enforce multi-factor authentication for all users" at bounding box center [406, 230] width 0 height 8
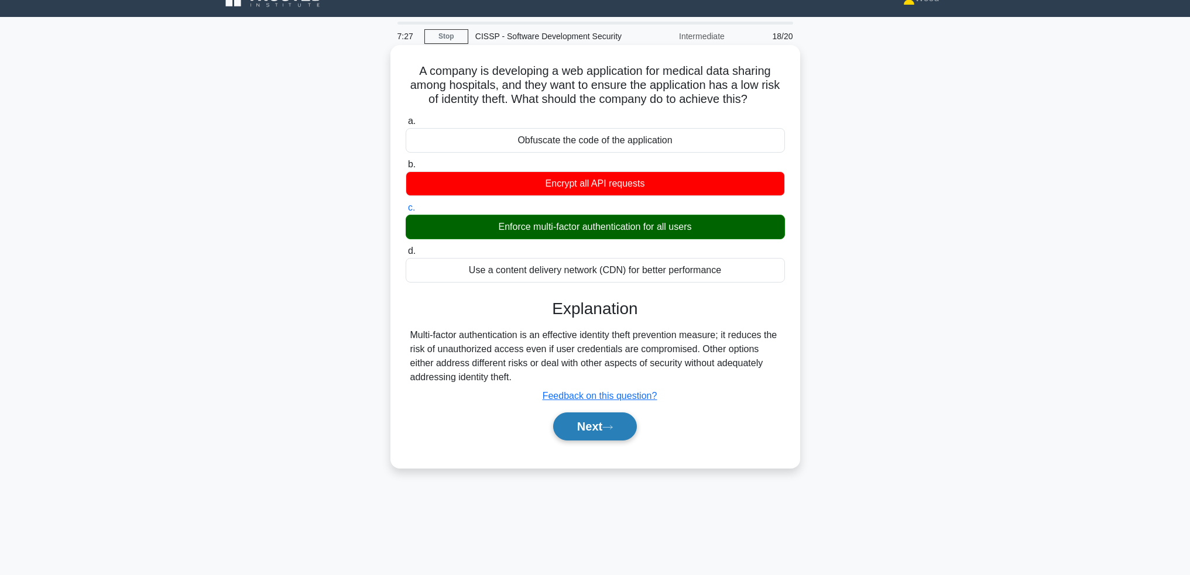
scroll to position [57, 0]
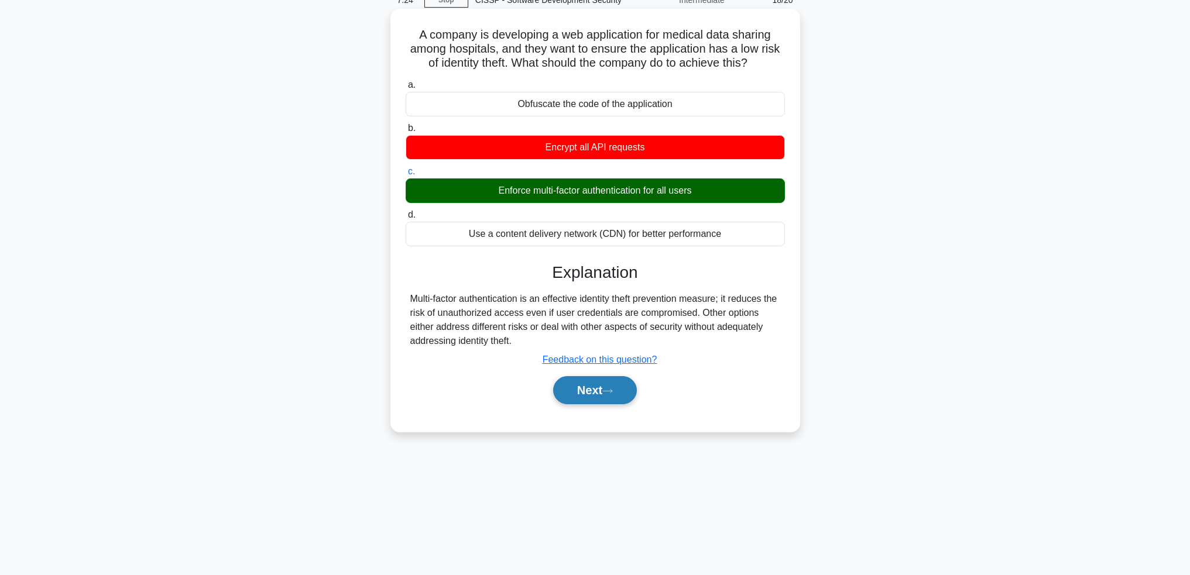
click at [591, 401] on button "Next" at bounding box center [595, 390] width 84 height 28
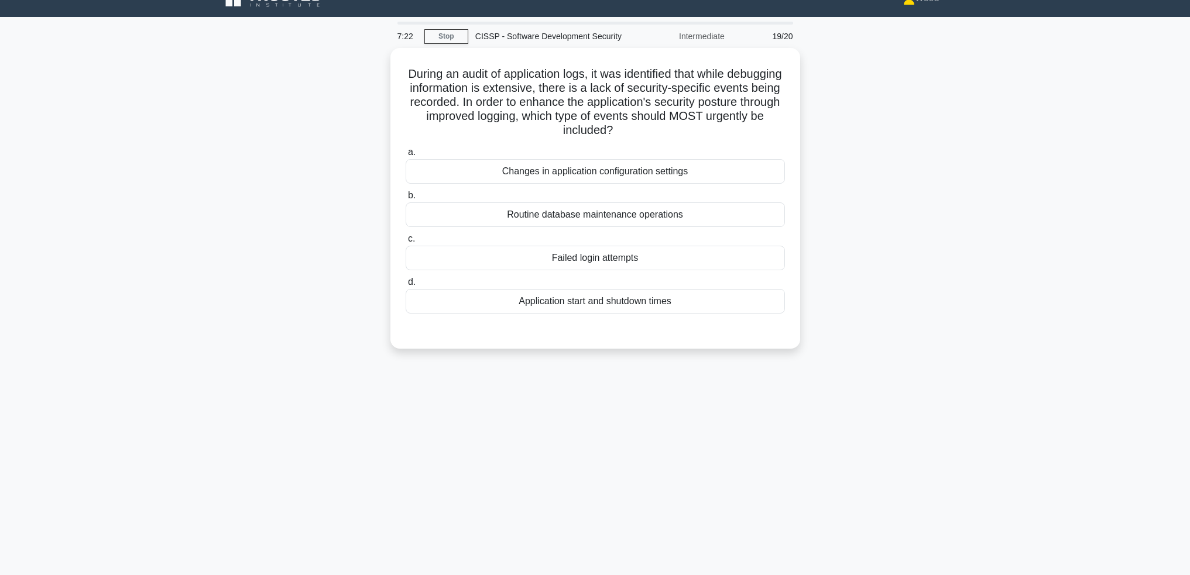
scroll to position [0, 0]
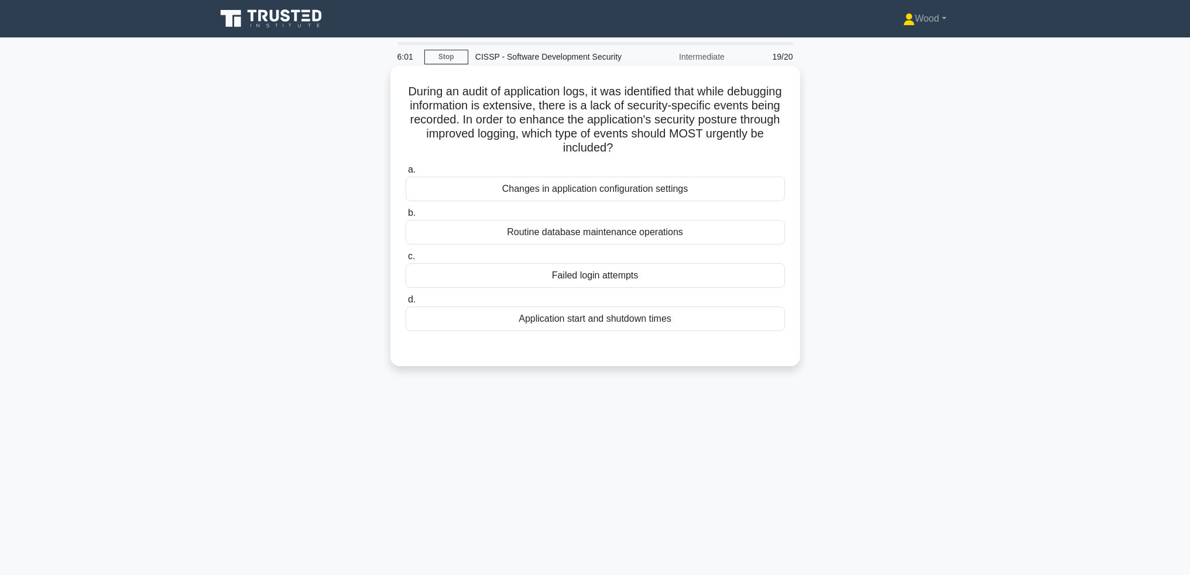
click at [569, 269] on div "Failed login attempts" at bounding box center [595, 275] width 379 height 25
click at [406, 260] on input "c. Failed login attempts" at bounding box center [406, 257] width 0 height 8
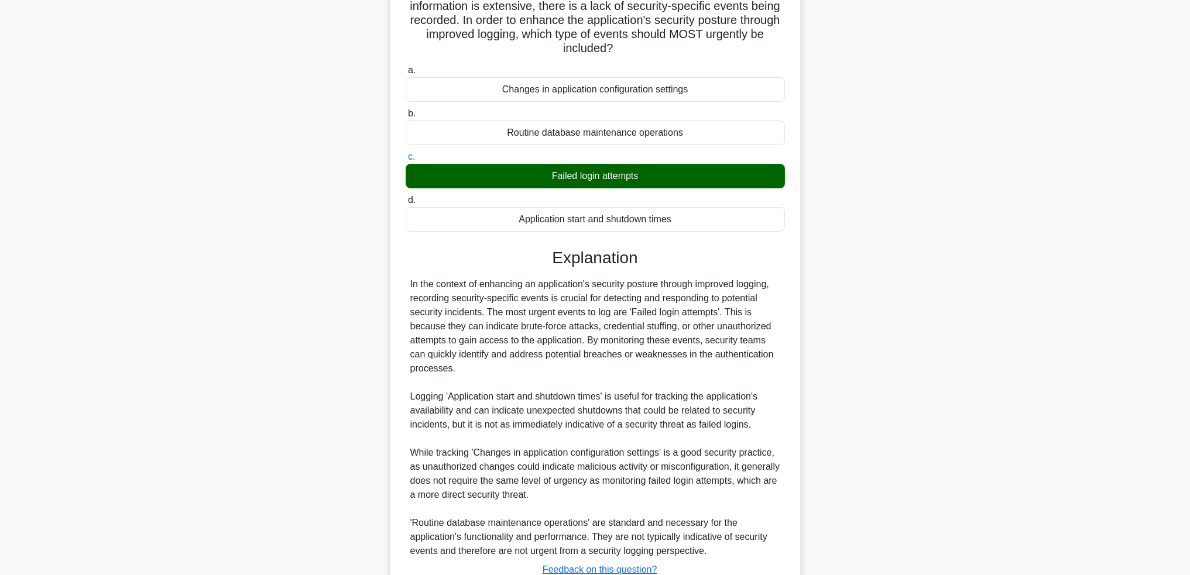
scroll to position [189, 0]
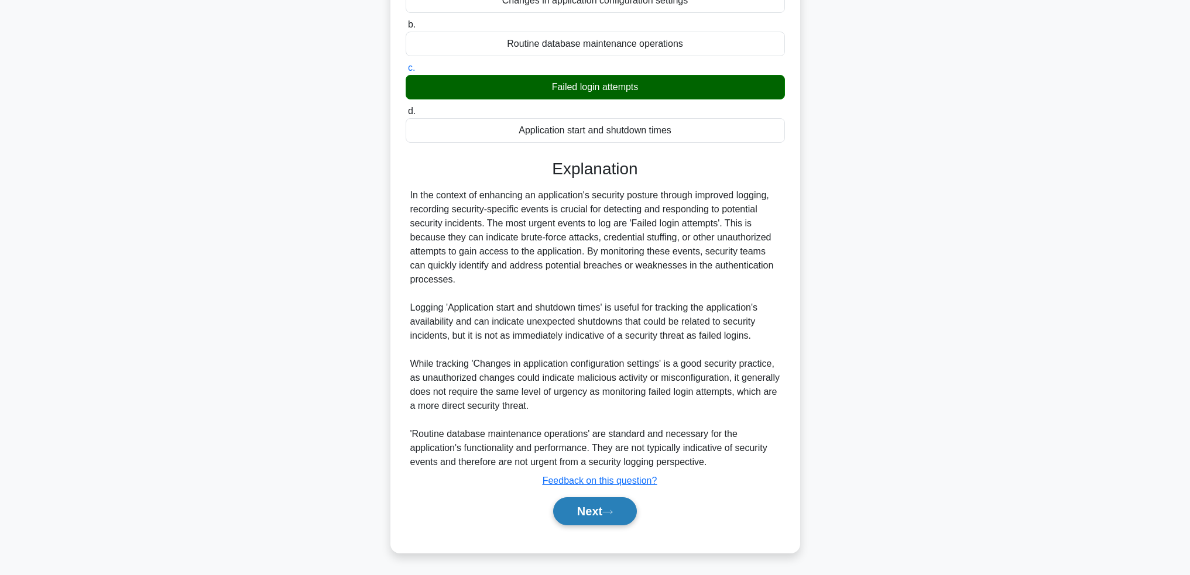
click at [588, 509] on button "Next" at bounding box center [595, 511] width 84 height 28
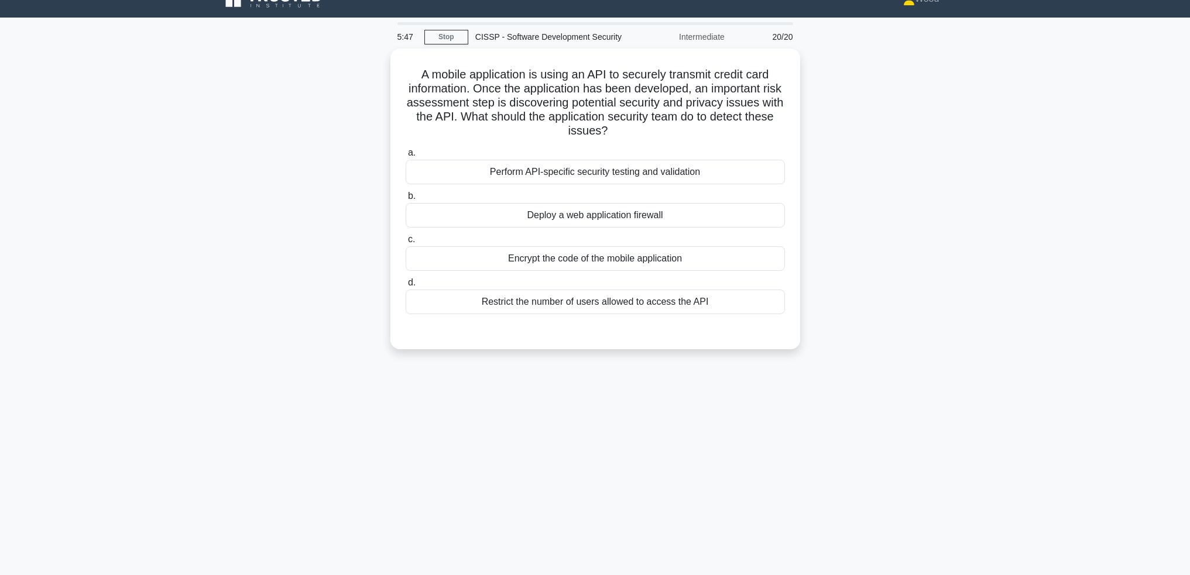
scroll to position [0, 0]
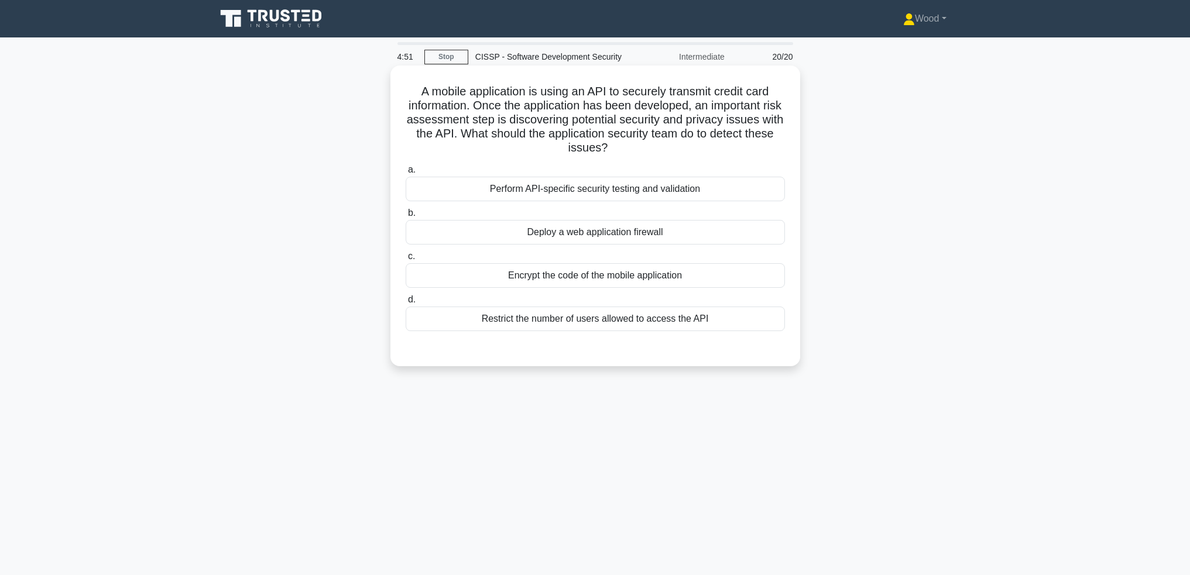
click at [567, 323] on div "Restrict the number of users allowed to access the API" at bounding box center [595, 319] width 379 height 25
click at [406, 304] on input "d. Restrict the number of users allowed to access the API" at bounding box center [406, 300] width 0 height 8
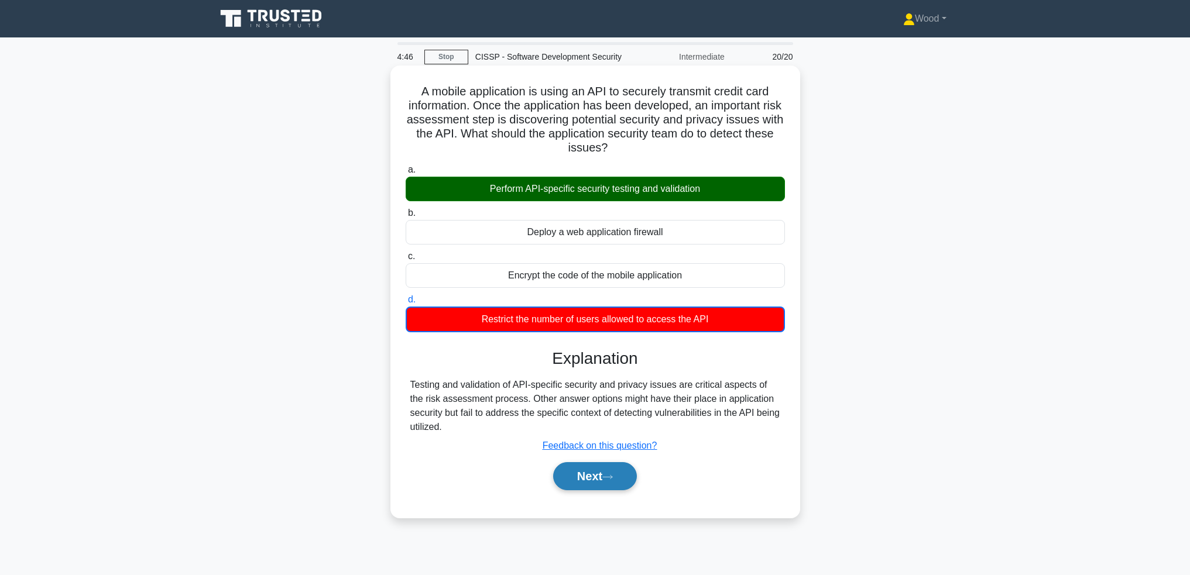
click at [579, 478] on button "Next" at bounding box center [595, 476] width 84 height 28
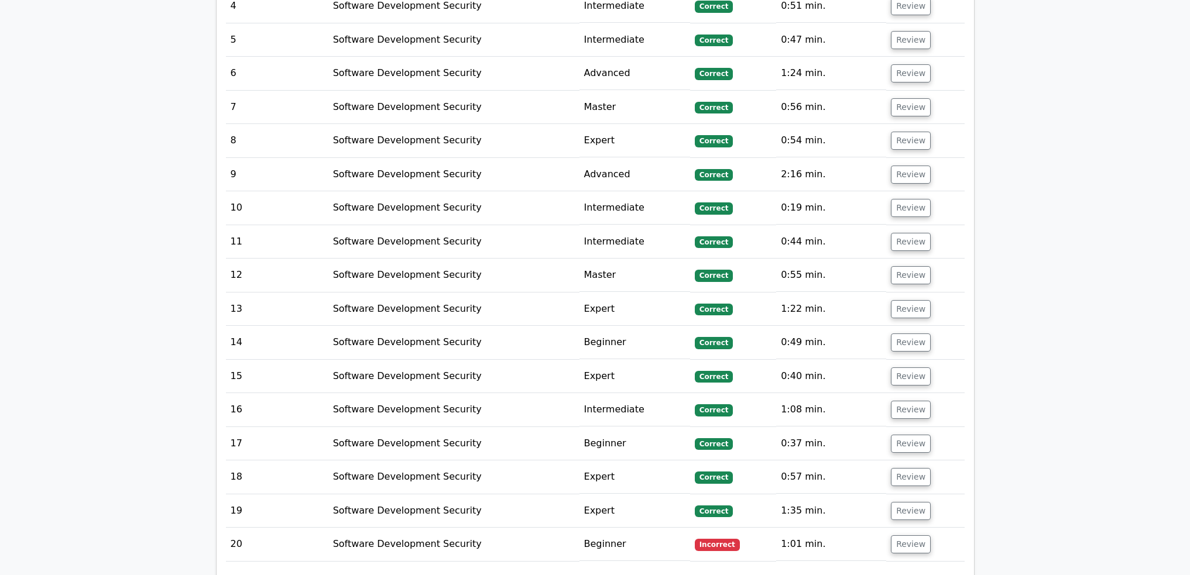
scroll to position [1346, 0]
